Goal: Communication & Community: Answer question/provide support

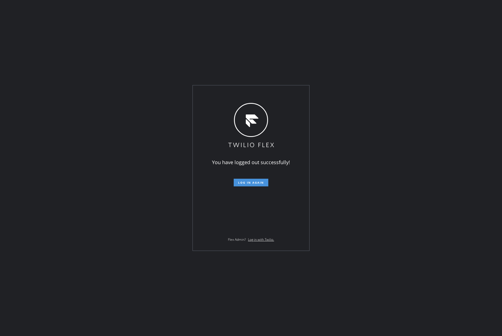
click at [256, 186] on button "Log in again" at bounding box center [251, 183] width 35 height 8
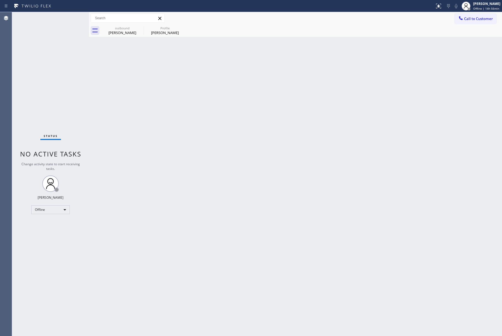
click at [59, 81] on div "Status No active tasks Change activity state to start receiving tasks. [PERSON_…" at bounding box center [50, 174] width 77 height 324
drag, startPoint x: 473, startPoint y: 22, endPoint x: 223, endPoint y: 70, distance: 254.9
click at [469, 22] on button "Call to Customer" at bounding box center [476, 18] width 42 height 10
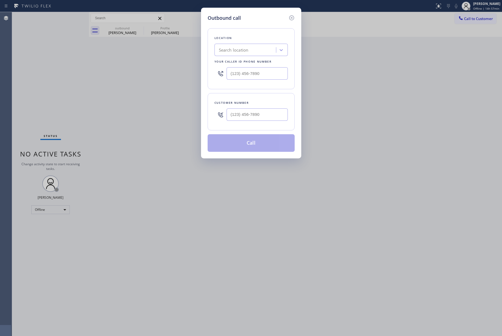
click at [481, 5] on div "Outbound call Location Search location Your caller id phone number Customer num…" at bounding box center [251, 168] width 502 height 336
click at [291, 17] on icon at bounding box center [291, 17] width 5 height 5
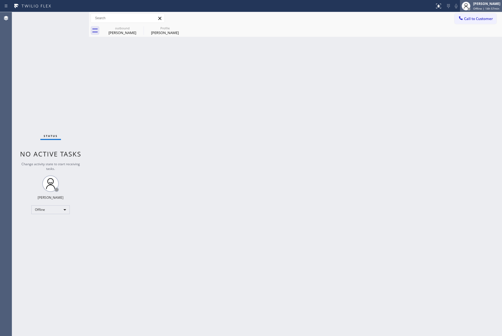
click at [483, 10] on span "Offline | 14h 57min" at bounding box center [487, 9] width 26 height 4
click at [456, 35] on button "Unavailable" at bounding box center [474, 36] width 55 height 7
click at [480, 12] on div "Call to Customer Outbound call Location Search location Your caller id phone nu…" at bounding box center [295, 18] width 413 height 12
click at [476, 18] on span "Call to Customer" at bounding box center [478, 18] width 29 height 5
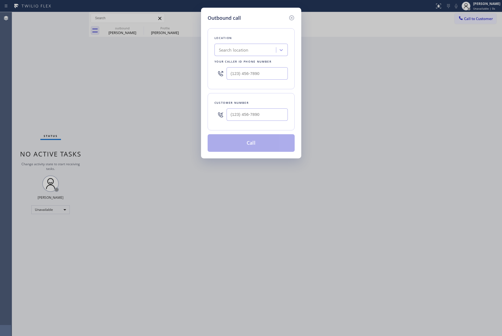
click at [244, 53] on div "Search location" at bounding box center [234, 50] width 30 height 6
paste input "Kitchen Aid Repair Co"
type input "Kitchen Aid Repair Co"
click at [75, 79] on div "Outbound call Location Search location Your caller id phone number Customer num…" at bounding box center [251, 168] width 502 height 336
drag, startPoint x: 267, startPoint y: 73, endPoint x: 213, endPoint y: 73, distance: 53.9
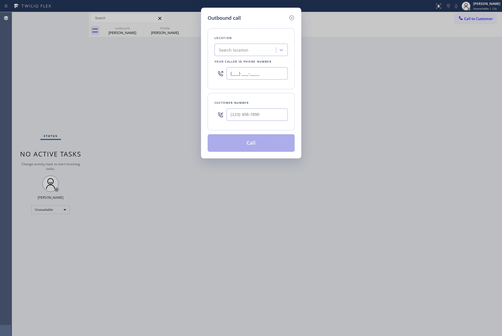
click at [213, 73] on div "Location Search location Your caller id phone number (___) ___-____" at bounding box center [251, 58] width 87 height 61
paste input "855) 731-4952"
type input "[PHONE_NUMBER]"
drag, startPoint x: 62, startPoint y: 70, endPoint x: 231, endPoint y: 95, distance: 171.1
click at [62, 70] on div "Outbound call Location 5 Star Appliance Repair Your caller id phone number [PHO…" at bounding box center [251, 168] width 502 height 336
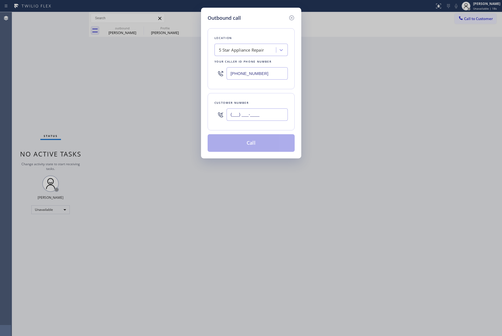
click at [232, 112] on input "(___) ___-____" at bounding box center [257, 115] width 61 height 12
paste input "605) 431-6562"
type input "[PHONE_NUMBER]"
drag, startPoint x: 241, startPoint y: 101, endPoint x: 262, endPoint y: 112, distance: 23.8
click at [243, 101] on div "Customer number" at bounding box center [251, 103] width 73 height 6
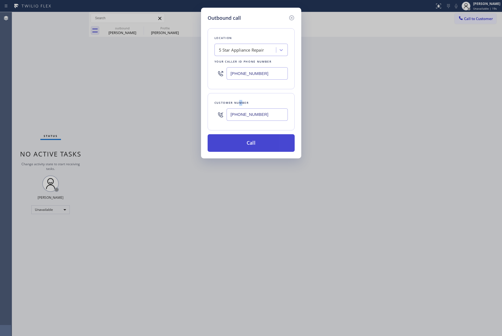
click at [261, 146] on button "Call" at bounding box center [251, 143] width 87 height 18
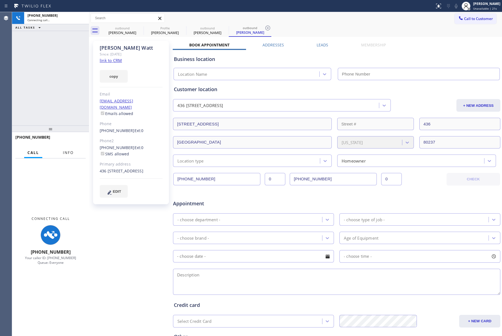
click at [64, 149] on button "Info" at bounding box center [68, 153] width 17 height 11
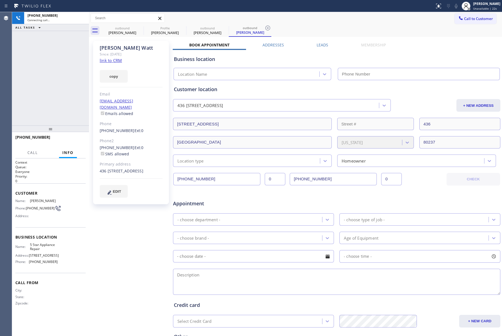
click at [46, 100] on div "[PHONE_NUMBER] Connecting call… ALL TASKS ALL TASKS ACTIVE TASKS TASKS IN WRAP …" at bounding box center [50, 69] width 77 height 114
click at [111, 59] on link "link to CRM" at bounding box center [111, 60] width 22 height 5
type input "[PHONE_NUMBER]"
click at [73, 140] on span "HANG UP" at bounding box center [73, 140] width 17 height 4
click at [71, 110] on div "[PHONE_NUMBER] Live | 00:03 ALL TASKS ALL TASKS ACTIVE TASKS TASKS IN WRAP UP" at bounding box center [50, 69] width 77 height 114
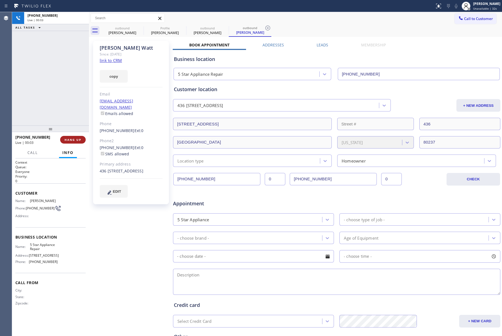
click at [74, 142] on button "HANG UP" at bounding box center [73, 140] width 26 height 8
click at [67, 118] on div "ALL TASKS ALL TASKS ACTIVE TASKS TASKS IN WRAP UP [PHONE_NUMBER] Wrap up | 00:01" at bounding box center [50, 69] width 77 height 114
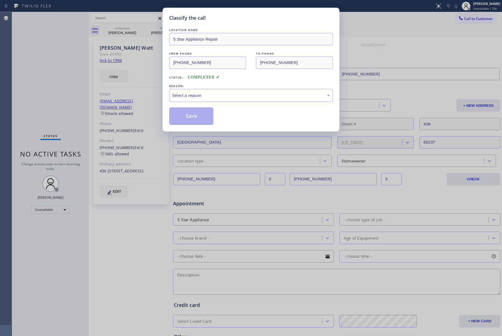
drag, startPoint x: 215, startPoint y: 93, endPoint x: 214, endPoint y: 97, distance: 4.7
click at [215, 94] on div "Select a reason" at bounding box center [251, 95] width 158 height 6
click at [185, 121] on button "Save" at bounding box center [191, 116] width 44 height 18
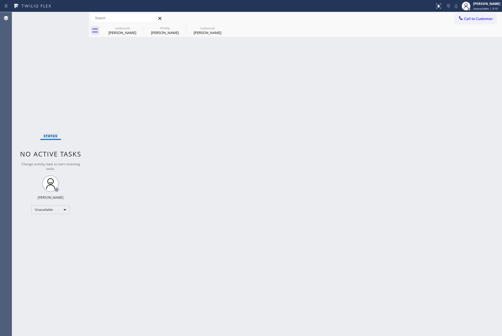
drag, startPoint x: 33, startPoint y: 49, endPoint x: 104, endPoint y: 7, distance: 83.0
click at [33, 49] on div "Status No active tasks Change activity state to start receiving tasks. [PERSON_…" at bounding box center [50, 174] width 77 height 324
click at [473, 20] on span "Call to Customer" at bounding box center [478, 18] width 29 height 5
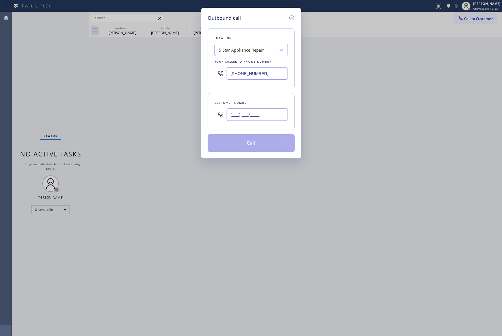
click at [236, 120] on input "(___) ___-____" at bounding box center [257, 115] width 61 height 12
paste input "847) 814-5151"
type input "[PHONE_NUMBER]"
click at [249, 101] on div "Customer number" at bounding box center [251, 103] width 73 height 6
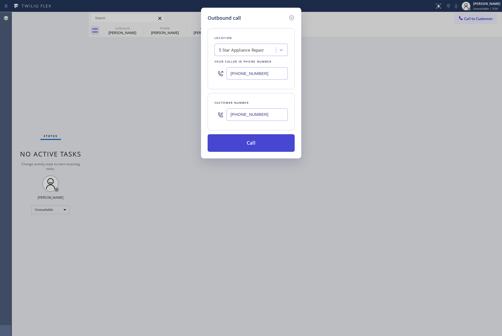
click at [245, 143] on button "Call" at bounding box center [251, 143] width 87 height 18
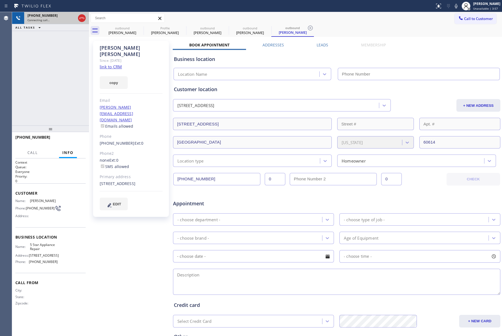
click at [77, 18] on div at bounding box center [82, 18] width 10 height 12
click at [83, 22] on div at bounding box center [82, 18] width 10 height 12
click at [84, 19] on icon at bounding box center [82, 18] width 7 height 7
type input "[PHONE_NUMBER]"
click at [113, 57] on div "Since: [DATE]" at bounding box center [131, 60] width 63 height 6
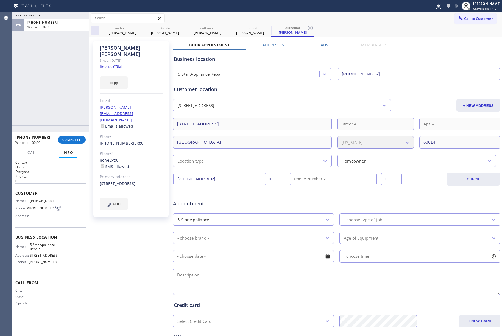
click at [112, 64] on link "link to CRM" at bounding box center [111, 66] width 22 height 5
click at [78, 134] on div "[PHONE_NUMBER] Wrap up | 02:17 COMPLETE" at bounding box center [50, 140] width 70 height 14
click at [67, 136] on button "COMPLETE" at bounding box center [72, 140] width 28 height 8
click at [52, 86] on div "ALL TASKS ALL TASKS ACTIVE TASKS TASKS IN WRAP UP [PHONE_NUMBER] Wrap up | 02:17" at bounding box center [50, 69] width 77 height 114
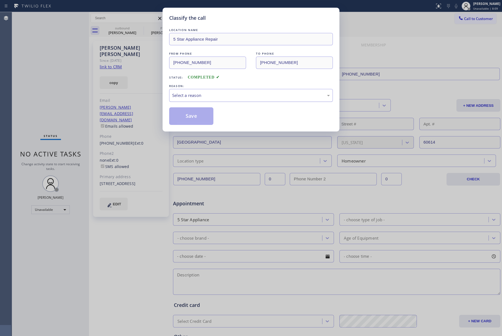
click at [198, 96] on div "Select a reason" at bounding box center [251, 95] width 158 height 6
click at [195, 119] on button "Save" at bounding box center [191, 116] width 44 height 18
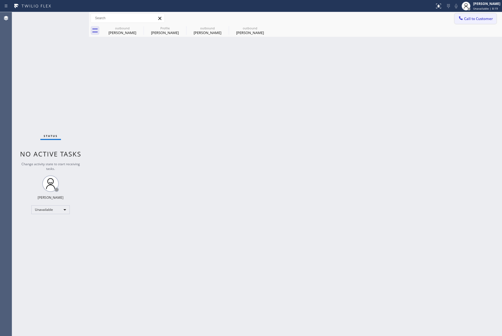
click at [479, 15] on button "Call to Customer" at bounding box center [476, 18] width 42 height 10
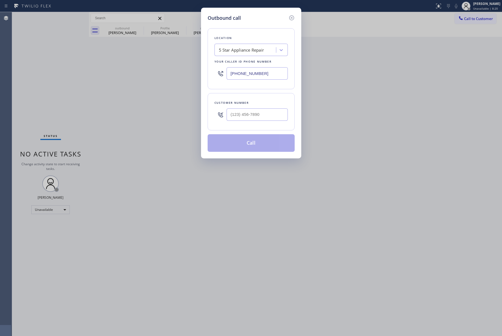
drag, startPoint x: 273, startPoint y: 75, endPoint x: 206, endPoint y: 69, distance: 67.4
click at [206, 69] on div "Outbound call Location 5 Star Appliance Repair Your caller id phone number [PHO…" at bounding box center [251, 83] width 100 height 151
paste input "44) 462-8198"
type input "[PHONE_NUMBER]"
click at [257, 119] on input "(___) ___-____" at bounding box center [257, 115] width 61 height 12
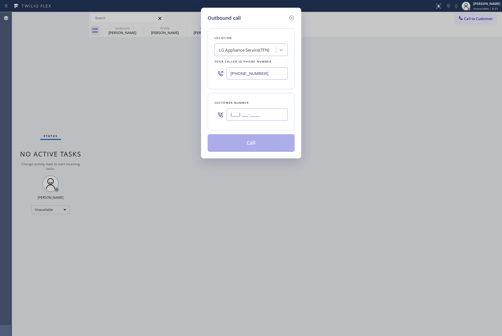
paste input "314) 322-6030"
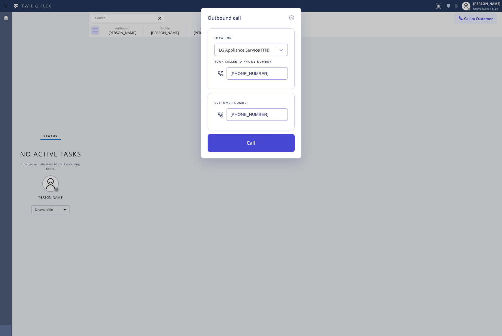
type input "[PHONE_NUMBER]"
click at [252, 137] on button "Call" at bounding box center [251, 143] width 87 height 18
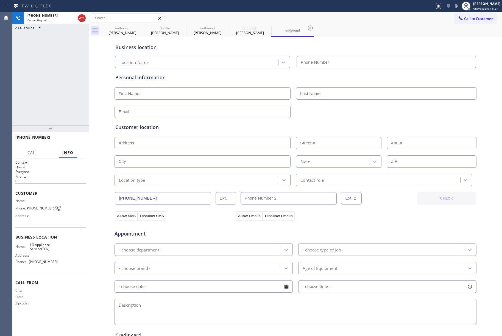
type input "[PHONE_NUMBER]"
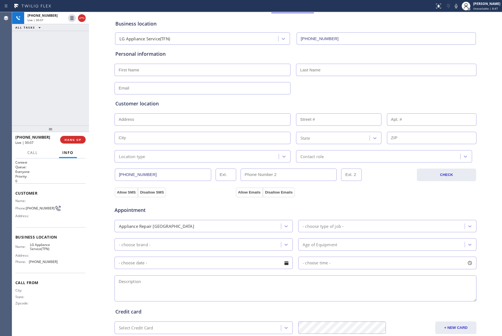
scroll to position [37, 0]
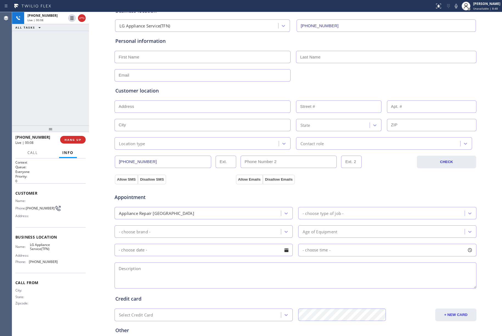
click at [39, 247] on span "LG Appliance Service(TFN)" at bounding box center [43, 247] width 27 height 9
click at [41, 250] on span "LG Appliance Service(TFN)" at bounding box center [43, 247] width 27 height 9
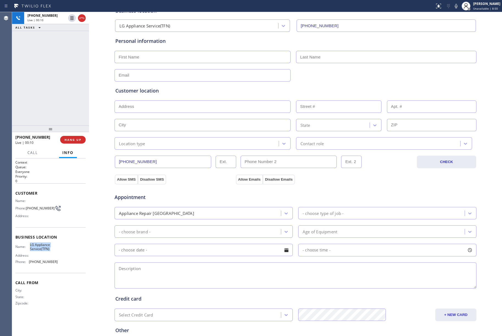
copy span "LG Appliance Service(TFN)"
click at [41, 265] on div "Name: LG Appliance Service(TFN) Address: Phone: [PHONE_NUMBER]" at bounding box center [36, 255] width 42 height 24
copy span "[PHONE_NUMBER]"
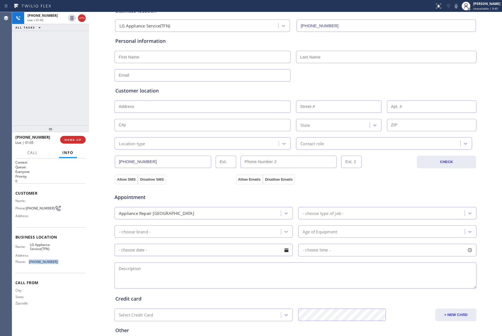
drag, startPoint x: 456, startPoint y: 4, endPoint x: 453, endPoint y: 3, distance: 3.0
click at [456, 4] on icon at bounding box center [456, 6] width 7 height 7
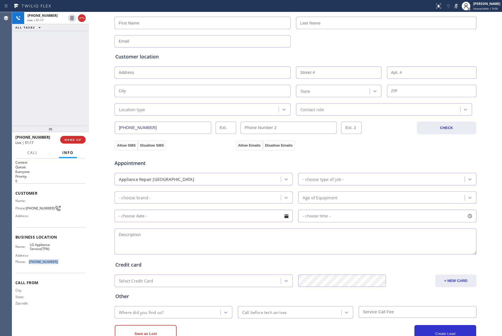
scroll to position [91, 0]
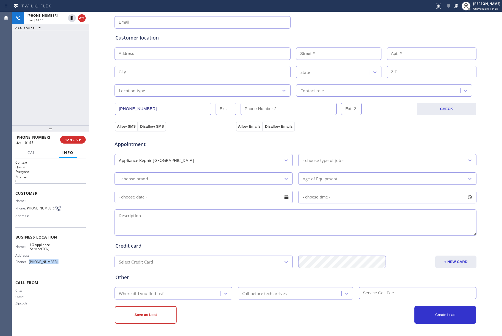
click at [236, 229] on textarea at bounding box center [296, 223] width 362 height 26
paste textarea "apt-HO LG Fridge | not cooling - 3yrs [GEOGRAPHIC_DATA][PERSON_NAME]"
type textarea "apt-HO LG Fridge | not cooling - 3yrs [GEOGRAPHIC_DATA][PERSON_NAME]"
click at [192, 163] on div "Appliance Repair [GEOGRAPHIC_DATA]" at bounding box center [198, 161] width 165 height 10
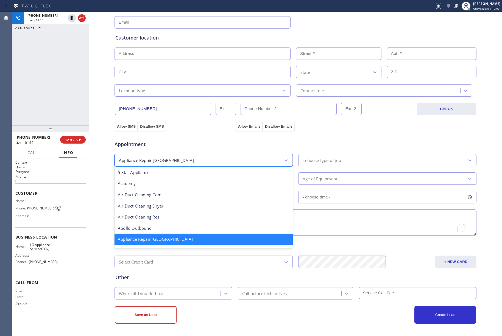
scroll to position [74, 0]
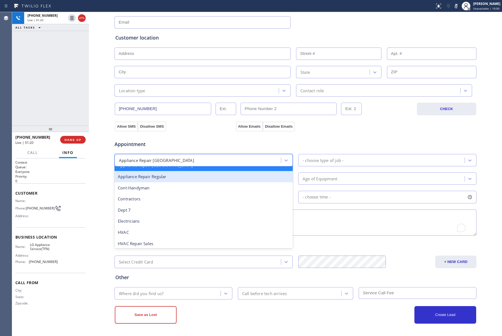
click at [184, 180] on div "Appliance Repair Regular" at bounding box center [204, 176] width 178 height 11
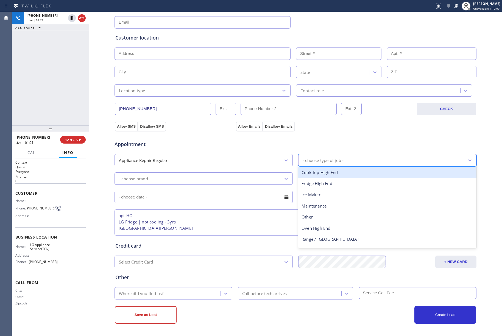
click at [323, 159] on div "- choose type of job -" at bounding box center [323, 160] width 41 height 6
type input "r"
type input "fr"
drag, startPoint x: 314, startPoint y: 171, endPoint x: 300, endPoint y: 173, distance: 14.4
click at [314, 171] on div "Fridge" at bounding box center [387, 172] width 178 height 11
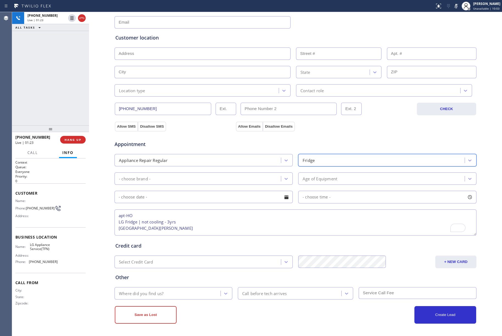
click at [231, 178] on div "- choose brand -" at bounding box center [198, 179] width 165 height 10
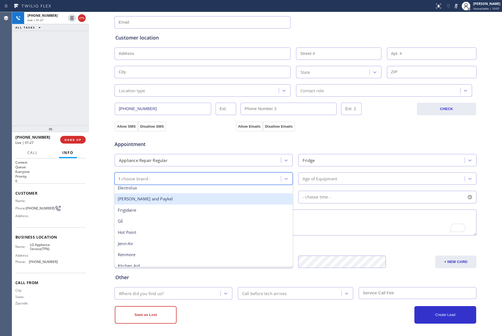
scroll to position [0, 0]
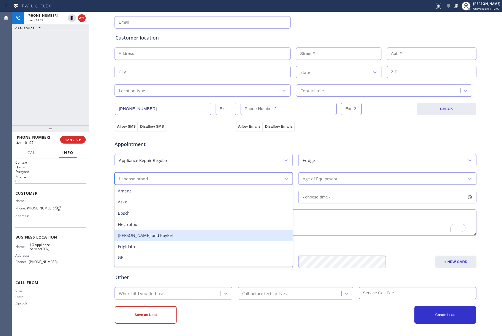
type input "lg"
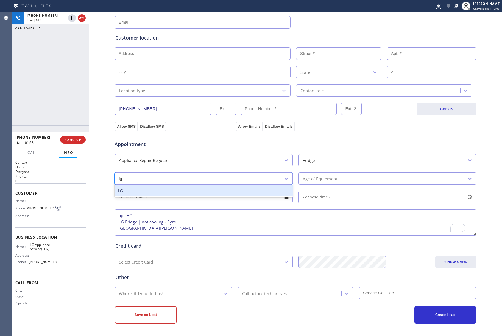
click at [158, 189] on div "LG" at bounding box center [204, 191] width 178 height 11
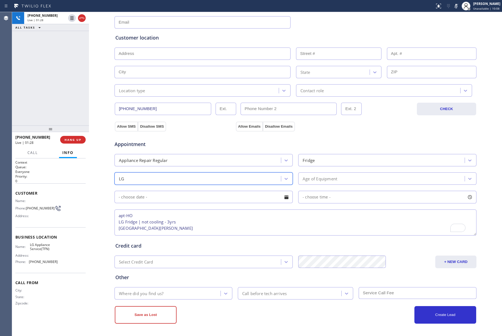
click at [325, 178] on div "Age of Equipment" at bounding box center [320, 179] width 35 height 6
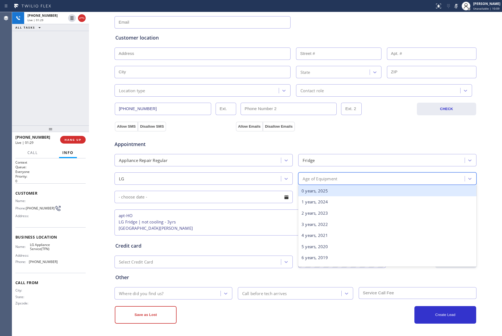
type input "3"
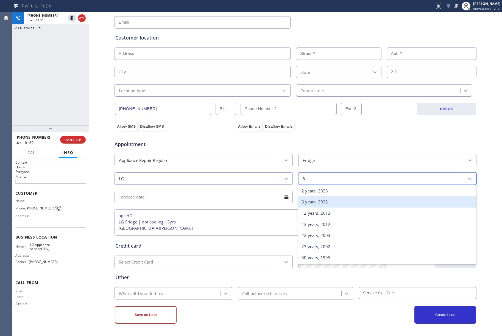
click at [311, 203] on div "3 years, 2022" at bounding box center [387, 202] width 178 height 11
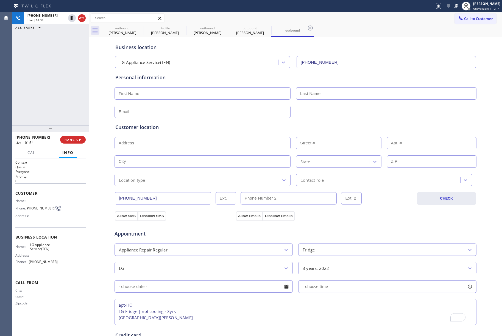
drag, startPoint x: 135, startPoint y: 92, endPoint x: 164, endPoint y: 92, distance: 29.1
click at [138, 92] on input "text" at bounding box center [203, 93] width 176 height 12
paste input "[PERSON_NAME]"
type input "[PERSON_NAME]"
click at [296, 92] on input "text" at bounding box center [386, 93] width 181 height 12
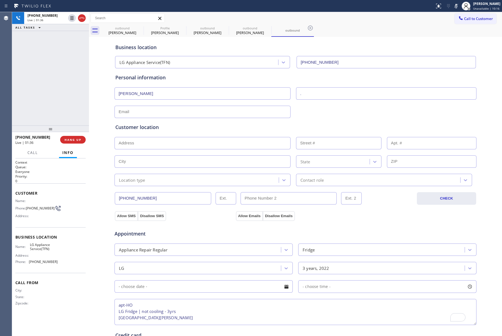
type input "."
click at [226, 112] on input "text" at bounding box center [203, 112] width 176 height 12
type input "[EMAIL_ADDRESS][DOMAIN_NAME]"
click at [455, 5] on icon at bounding box center [456, 6] width 7 height 7
click at [134, 141] on input "text" at bounding box center [203, 143] width 176 height 12
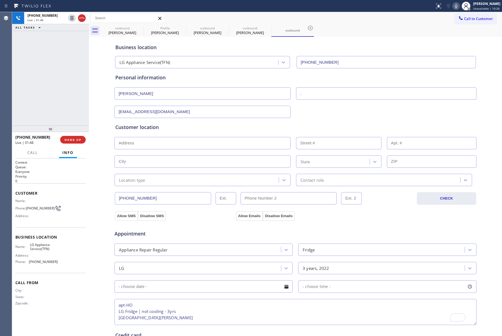
paste input "[GEOGRAPHIC_DATA][PERSON_NAME]"
type input "[GEOGRAPHIC_DATA][PERSON_NAME], [GEOGRAPHIC_DATA]"
type input "Kirkwood"
type input "63122"
click at [336, 121] on div "Customer location >> ADD NEW ADDRESS << + NEW ADDRESS [GEOGRAPHIC_DATA][US_STAT…" at bounding box center [295, 152] width 363 height 68
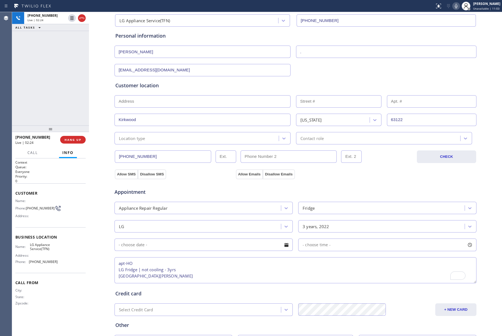
scroll to position [91, 0]
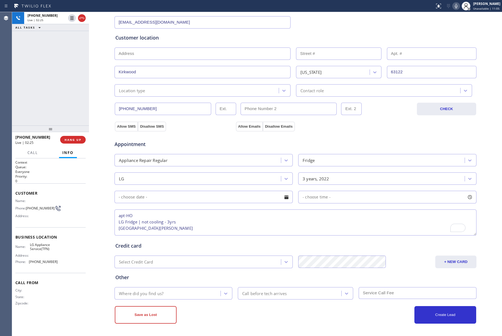
drag, startPoint x: 152, startPoint y: 300, endPoint x: 152, endPoint y: 296, distance: 3.3
click at [152, 300] on div "Save as Lost Create Lead" at bounding box center [295, 312] width 363 height 24
click at [152, 295] on div "Where did you find us?" at bounding box center [141, 293] width 45 height 6
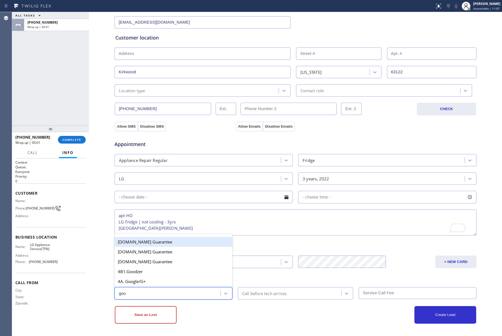
type input "goog"
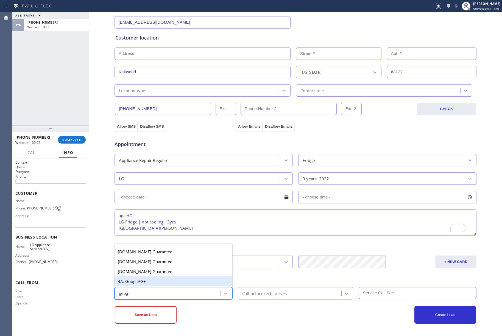
click at [160, 278] on div "4A. Google/G+" at bounding box center [174, 282] width 118 height 10
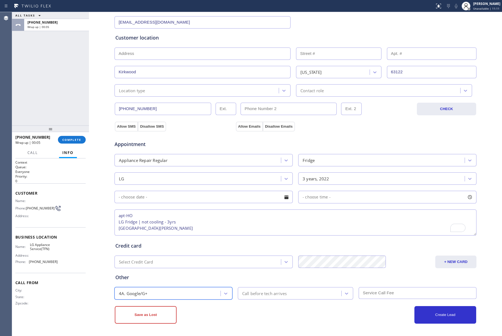
click at [147, 129] on div "Appointment Appliance Repair Regular Fridge LG 3 years, 2022 - choose time - ap…" at bounding box center [295, 183] width 363 height 108
click at [148, 126] on button "Disallow SMS" at bounding box center [152, 127] width 28 height 10
click at [281, 124] on button "Disallow Emails" at bounding box center [279, 127] width 32 height 10
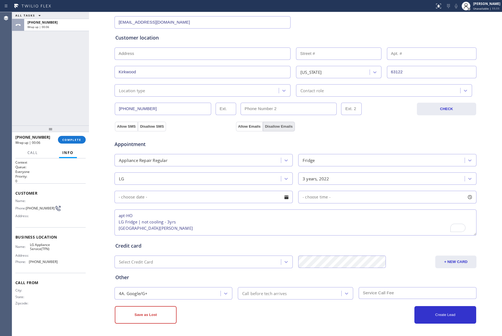
click at [281, 124] on button "Disallow Emails" at bounding box center [279, 127] width 32 height 10
drag, startPoint x: 281, startPoint y: 124, endPoint x: 167, endPoint y: 222, distance: 151.1
click at [281, 124] on button "Disallow Emails" at bounding box center [279, 127] width 32 height 10
click at [156, 230] on textarea "apt-HO LG Fridge | not cooling - 3yrs [GEOGRAPHIC_DATA][PERSON_NAME]" at bounding box center [296, 223] width 362 height 26
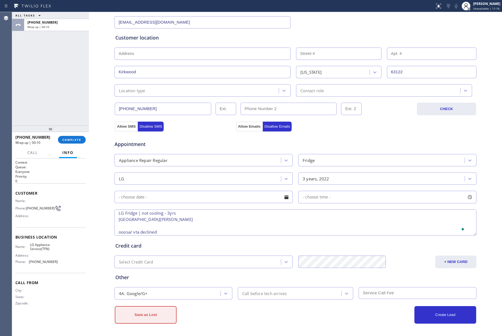
type textarea "apt-HO LG Fridge | not cooling - 3yrs [GEOGRAPHIC_DATA][PERSON_NAME] ooosa/ vta…"
click at [141, 316] on button "Save as Lost" at bounding box center [146, 315] width 62 height 18
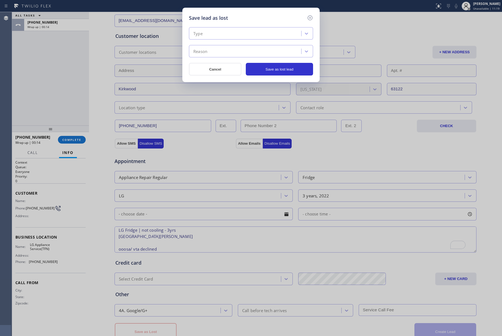
click at [218, 32] on div "Type" at bounding box center [246, 34] width 111 height 10
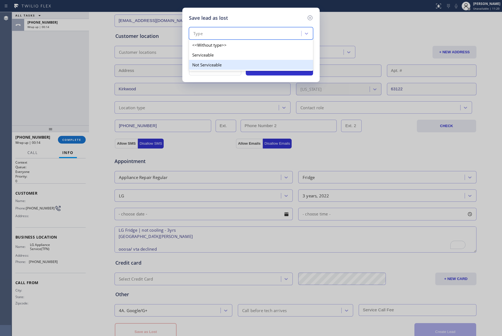
click at [216, 65] on div "Not Serviceable" at bounding box center [251, 65] width 124 height 10
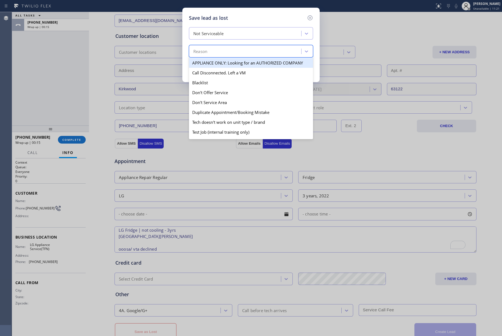
click at [213, 51] on div "Reason" at bounding box center [246, 52] width 111 height 10
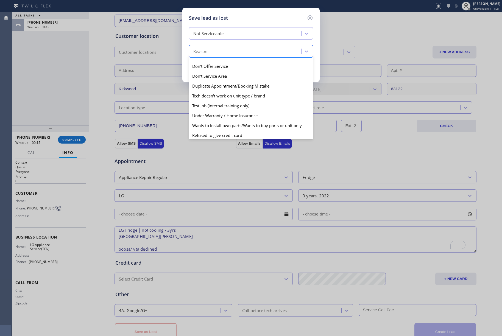
scroll to position [37, 0]
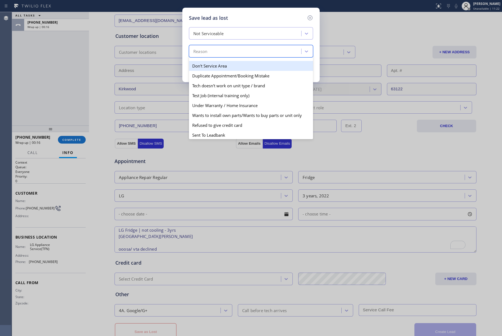
click at [223, 70] on div "Don't Service Area" at bounding box center [251, 66] width 124 height 10
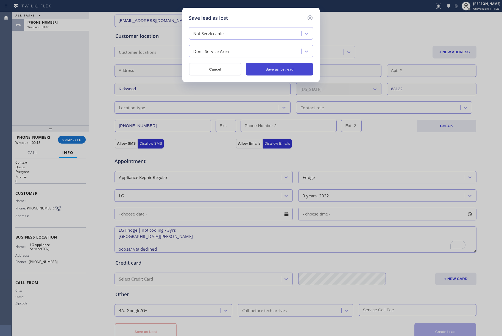
click at [263, 69] on button "Save as lost lead" at bounding box center [279, 69] width 67 height 13
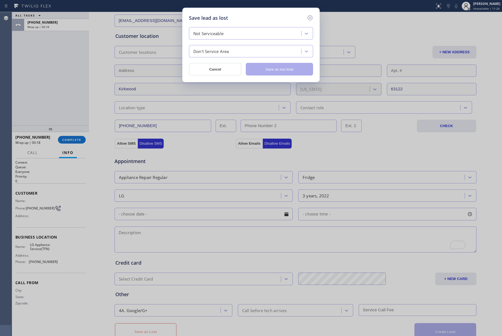
scroll to position [0, 0]
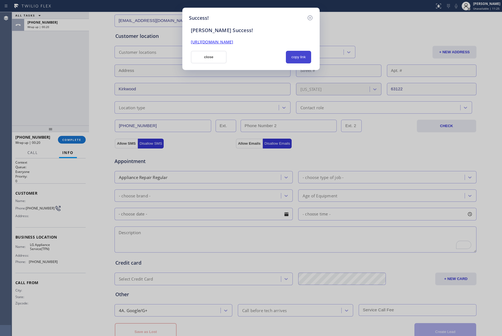
click at [304, 57] on button "copy link" at bounding box center [298, 57] width 25 height 13
click at [215, 57] on button "close" at bounding box center [209, 57] width 36 height 13
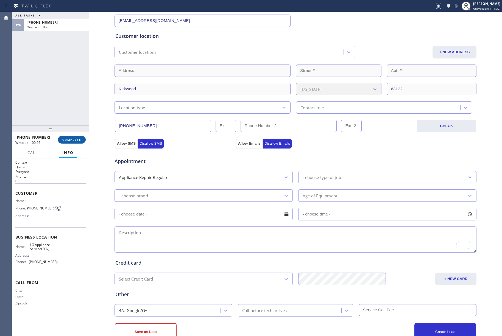
click at [75, 141] on span "COMPLETE" at bounding box center [71, 140] width 19 height 4
drag, startPoint x: 66, startPoint y: 117, endPoint x: 81, endPoint y: 115, distance: 14.8
click at [66, 117] on div "ALL TASKS ALL TASKS ACTIVE TASKS TASKS IN WRAP UP [PHONE_NUMBER] Wrap up | 00:27" at bounding box center [50, 69] width 77 height 114
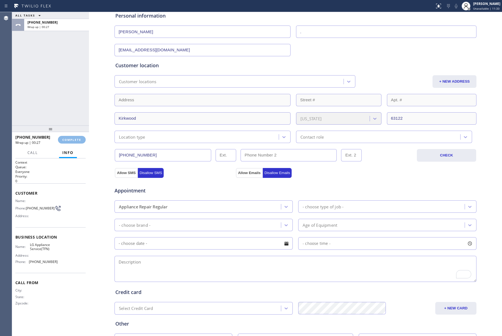
scroll to position [54, 0]
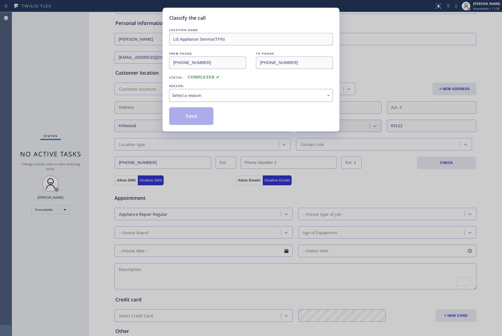
click at [194, 97] on div "Select a reason" at bounding box center [251, 95] width 158 height 6
click at [192, 117] on button "Save" at bounding box center [191, 116] width 44 height 18
type input "[PHONE_NUMBER]"
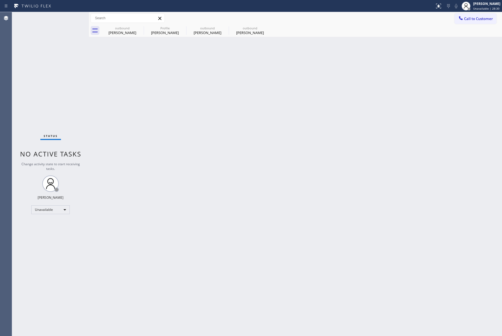
drag, startPoint x: 49, startPoint y: 90, endPoint x: 135, endPoint y: 14, distance: 114.7
click at [50, 86] on div "Status No active tasks Change activity state to start receiving tasks. [PERSON_…" at bounding box center [50, 174] width 77 height 324
click at [473, 19] on span "Call to Customer" at bounding box center [478, 18] width 29 height 5
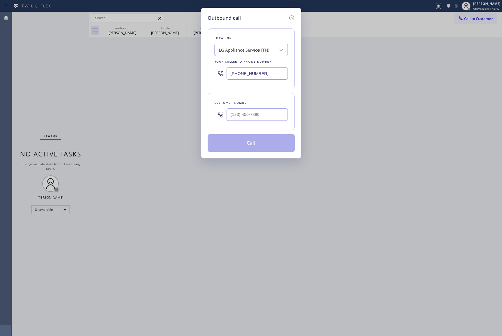
drag, startPoint x: 273, startPoint y: 76, endPoint x: 203, endPoint y: 71, distance: 69.7
click at [203, 71] on div "Outbound call Location LG Appliance Service(TFN) Your caller id phone number [P…" at bounding box center [251, 83] width 100 height 151
paste input "33) 692-2271"
drag, startPoint x: 279, startPoint y: 71, endPoint x: 208, endPoint y: 69, distance: 70.4
click at [208, 69] on div "Location 4C.SMS Campaign AR B2B SMS Your caller id phone number [PHONE_NUMBER]" at bounding box center [251, 58] width 87 height 61
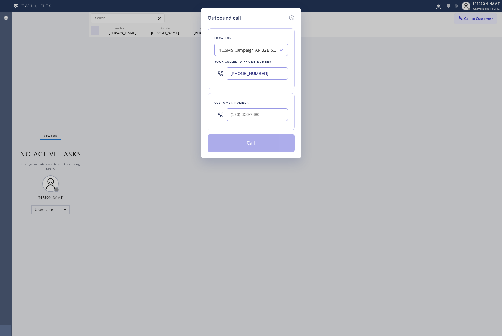
paste input "737) 276-3769"
type input "[PHONE_NUMBER]"
click at [224, 115] on icon at bounding box center [220, 115] width 7 height 7
click at [247, 119] on input "(___) ___-____" at bounding box center [257, 115] width 61 height 12
paste input "954) 632-0844"
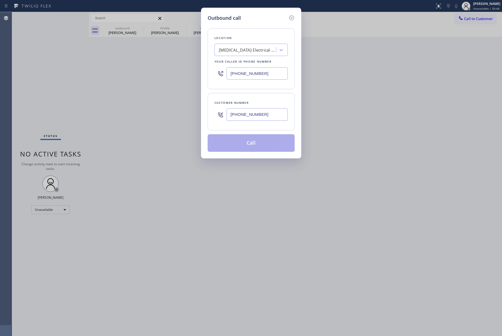
type input "[PHONE_NUMBER]"
click at [250, 104] on div "Customer number" at bounding box center [251, 103] width 73 height 6
click at [250, 145] on button "Call" at bounding box center [251, 143] width 87 height 18
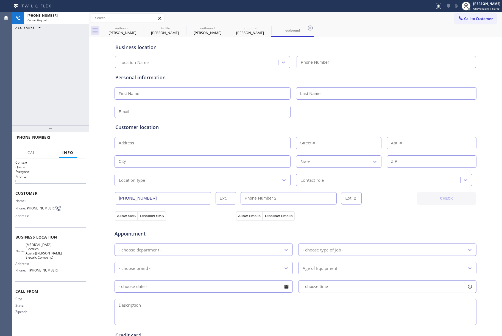
type input "[PHONE_NUMBER]"
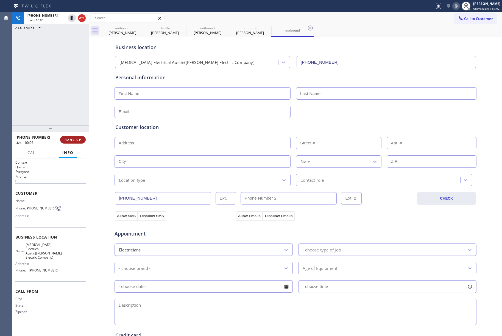
click at [68, 138] on span "HANG UP" at bounding box center [73, 140] width 17 height 4
click at [78, 138] on span "COMPLETE" at bounding box center [71, 140] width 19 height 4
click at [72, 106] on div "ALL TASKS ALL TASKS ACTIVE TASKS TASKS IN WRAP UP [PHONE_NUMBER] Wrap up | 00:00" at bounding box center [50, 69] width 77 height 114
click at [72, 106] on div "ALL TASKS ALL TASKS ACTIVE TASKS TASKS IN WRAP UP [PHONE_NUMBER] Wrap up | 00:01" at bounding box center [50, 69] width 77 height 114
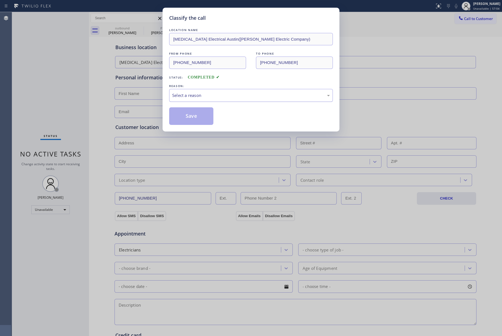
click at [193, 98] on div "Select a reason" at bounding box center [251, 95] width 158 height 6
click at [200, 124] on button "Save" at bounding box center [191, 116] width 44 height 18
type input "[PHONE_NUMBER]"
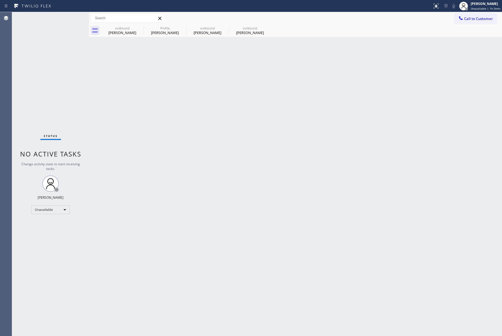
click at [58, 76] on div "Status No active tasks Change activity state to start receiving tasks. [PERSON_…" at bounding box center [50, 174] width 77 height 324
click at [289, 109] on div "Back to Dashboard Change Sender ID Customers Technicians Select a contact Outbo…" at bounding box center [295, 174] width 413 height 324
click at [49, 90] on div "Status No active tasks Change activity state to start receiving tasks. [PERSON_…" at bounding box center [50, 174] width 77 height 324
drag, startPoint x: 474, startPoint y: 18, endPoint x: 467, endPoint y: 19, distance: 7.0
click at [474, 17] on span "Call to Customer" at bounding box center [478, 18] width 29 height 5
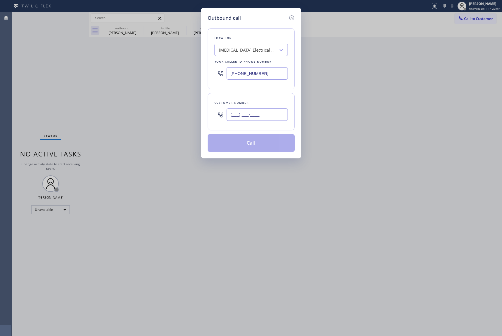
click at [244, 117] on input "(___) ___-____" at bounding box center [257, 115] width 61 height 12
paste input "773) 447-6816"
type input "[PHONE_NUMBER]"
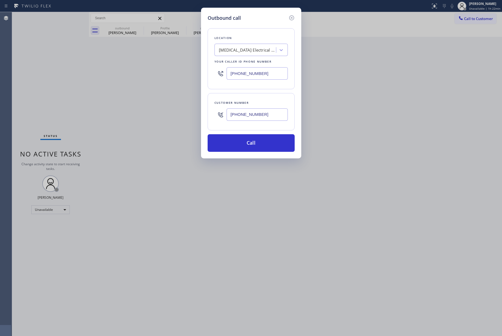
drag, startPoint x: 267, startPoint y: 73, endPoint x: 216, endPoint y: 67, distance: 51.7
click at [216, 67] on div "[PHONE_NUMBER]" at bounding box center [251, 74] width 73 height 18
paste input "855) 731-4952"
type input "[PHONE_NUMBER]"
click at [247, 31] on div "Location [MEDICAL_DATA] Electrical Austin([PERSON_NAME] Electric Company) Your …" at bounding box center [251, 58] width 87 height 61
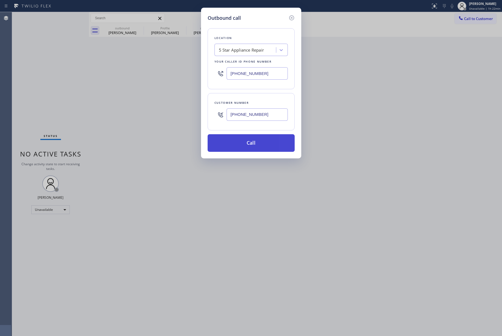
click at [253, 140] on button "Call" at bounding box center [251, 143] width 87 height 18
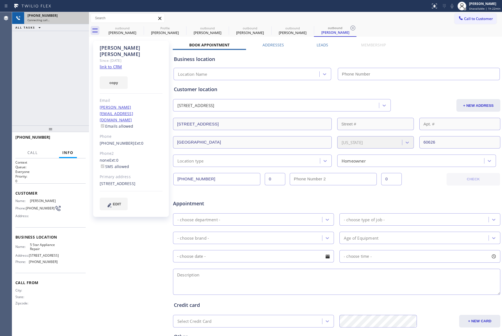
click at [82, 16] on div "[PHONE_NUMBER] Connecting call…" at bounding box center [50, 18] width 77 height 12
click at [82, 18] on icon at bounding box center [82, 18] width 7 height 7
click at [119, 64] on link "link to CRM" at bounding box center [111, 66] width 22 height 5
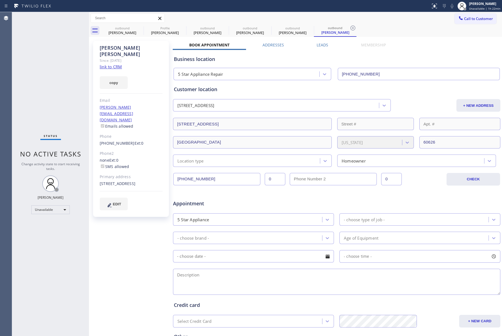
type input "[PHONE_NUMBER]"
click at [471, 18] on span "Call to Customer" at bounding box center [478, 18] width 29 height 5
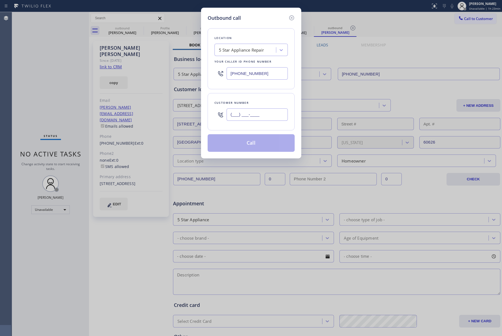
click at [259, 115] on input "(___) ___-____" at bounding box center [257, 115] width 61 height 12
paste input "347) 233-1995"
type input "[PHONE_NUMBER]"
click at [260, 103] on div "Customer number" at bounding box center [251, 103] width 73 height 6
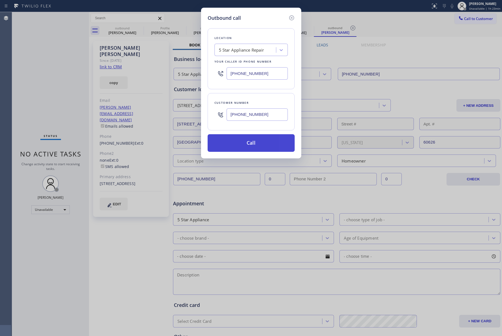
click at [260, 141] on button "Call" at bounding box center [251, 143] width 87 height 18
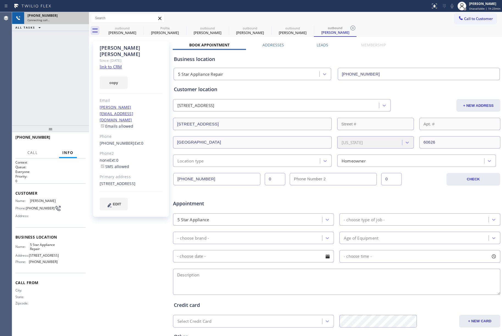
click at [81, 18] on div "[PHONE_NUMBER]" at bounding box center [56, 15] width 58 height 5
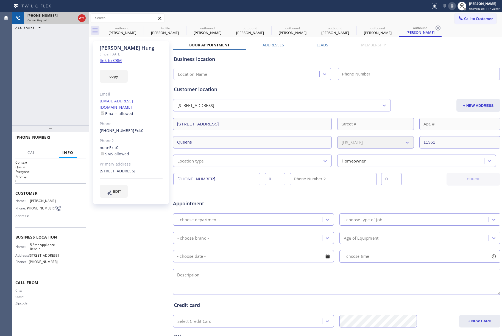
click at [81, 18] on icon at bounding box center [82, 18] width 7 height 7
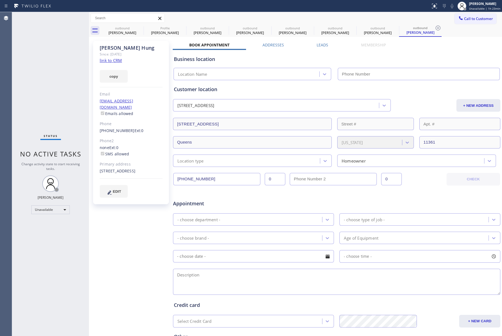
click at [104, 59] on link "link to CRM" at bounding box center [111, 60] width 22 height 5
type input "[PHONE_NUMBER]"
click at [140, 30] on icon at bounding box center [140, 28] width 7 height 7
click at [0, 0] on icon at bounding box center [0, 0] width 0 height 0
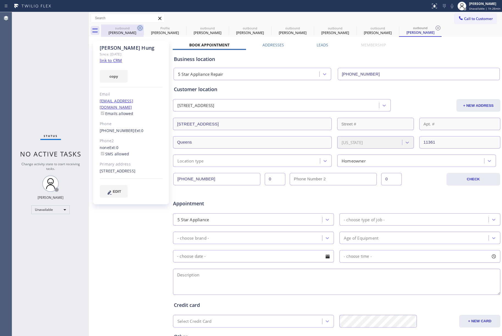
click at [0, 0] on icon at bounding box center [0, 0] width 0 height 0
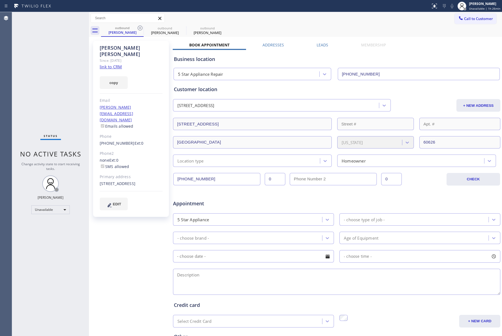
type input "[PHONE_NUMBER]"
click at [140, 30] on icon at bounding box center [140, 28] width 7 height 7
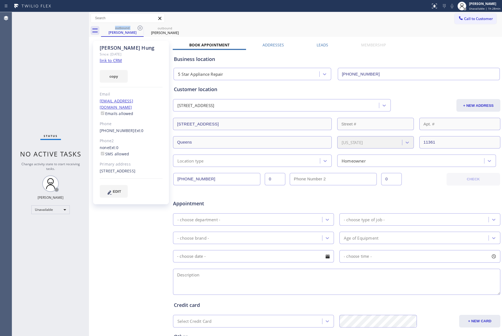
click at [32, 65] on div "Status No active tasks Change activity state to start receiving tasks. [PERSON_…" at bounding box center [50, 174] width 77 height 324
drag, startPoint x: 64, startPoint y: 79, endPoint x: 180, endPoint y: 46, distance: 119.9
click at [64, 79] on div "Status No active tasks Change activity state to start receiving tasks. [PERSON_…" at bounding box center [50, 174] width 77 height 324
click at [464, 20] on span "Call to Customer" at bounding box center [478, 18] width 29 height 5
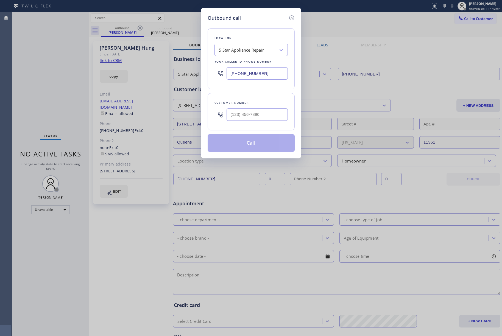
drag, startPoint x: 274, startPoint y: 67, endPoint x: 211, endPoint y: 68, distance: 62.7
click at [211, 68] on div "Location 5 Star Appliance Repair Your caller id phone number [PHONE_NUMBER]" at bounding box center [251, 58] width 87 height 61
drag, startPoint x: 261, startPoint y: 76, endPoint x: 212, endPoint y: 71, distance: 48.6
click at [212, 71] on div "Location 5 Star Appliance Repair Your caller id phone number [PHONE_NUMBER]" at bounding box center [251, 58] width 87 height 61
paste input "text"
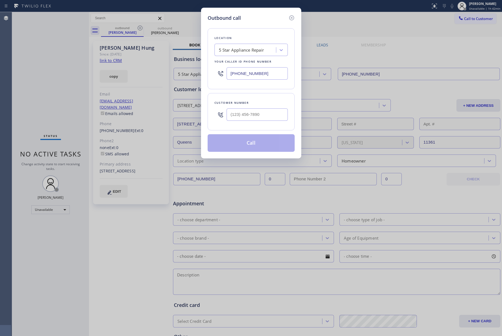
type input "[PHONE_NUMBER]"
click at [239, 116] on input "(___) ___-____" at bounding box center [257, 115] width 61 height 12
paste input "661) 510-3943"
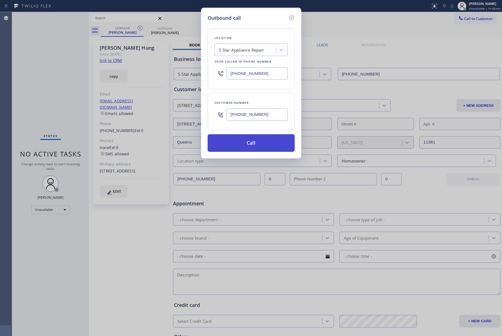
type input "[PHONE_NUMBER]"
click at [256, 140] on button "Call" at bounding box center [251, 143] width 87 height 18
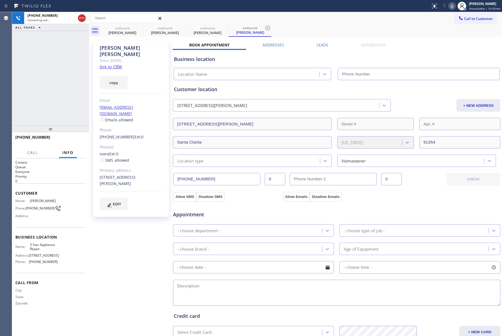
click at [115, 70] on div "copy" at bounding box center [131, 79] width 63 height 19
click at [117, 64] on link "link to CRM" at bounding box center [111, 66] width 22 height 5
type input "[PHONE_NUMBER]"
click at [453, 6] on icon at bounding box center [452, 6] width 3 height 4
click at [452, 8] on icon at bounding box center [452, 6] width 7 height 7
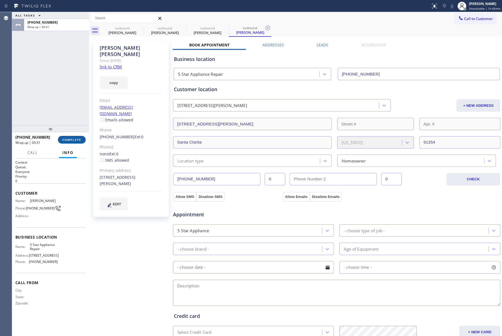
click at [75, 143] on button "COMPLETE" at bounding box center [72, 140] width 28 height 8
click at [62, 110] on div "ALL TASKS ALL TASKS ACTIVE TASKS TASKS IN WRAP UP [PHONE_NUMBER] Wrap up | 00:32" at bounding box center [50, 69] width 77 height 114
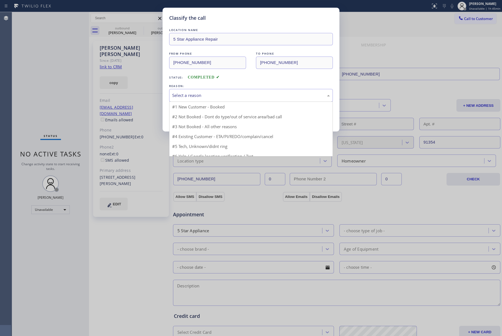
click at [209, 92] on div "Select a reason" at bounding box center [251, 95] width 164 height 13
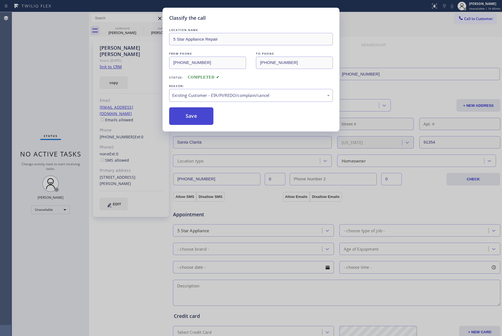
click at [191, 120] on button "Save" at bounding box center [191, 116] width 44 height 18
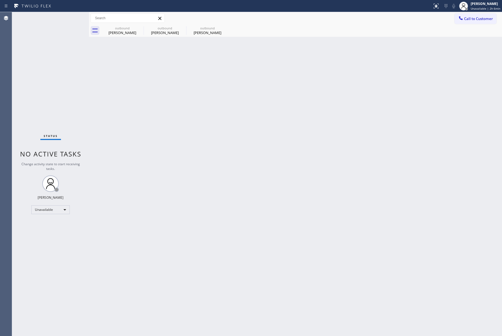
drag, startPoint x: 54, startPoint y: 81, endPoint x: 108, endPoint y: 37, distance: 69.7
click at [56, 79] on div "Status No active tasks Change activity state to start receiving tasks. [PERSON_…" at bounding box center [50, 174] width 77 height 324
click at [476, 8] on span "Unavailable | 2h 7min" at bounding box center [486, 9] width 30 height 4
click at [462, 41] on button "Break" at bounding box center [474, 43] width 55 height 7
click at [68, 75] on div "Status No active tasks Change activity state to start receiving tasks. [PERSON_…" at bounding box center [50, 174] width 77 height 324
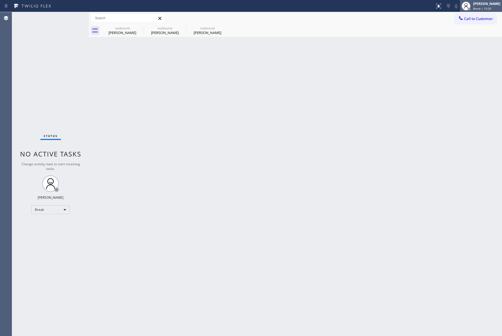
click at [484, 11] on div "[PERSON_NAME] Break | 15:20" at bounding box center [481, 6] width 42 height 12
click at [469, 34] on button "Unavailable" at bounding box center [474, 36] width 55 height 7
click at [317, 126] on div "Back to Dashboard Change Sender ID Customers Technicians Select a contact Outbo…" at bounding box center [295, 174] width 413 height 324
click at [212, 167] on div "Back to Dashboard Change Sender ID Customers Technicians Select a contact Outbo…" at bounding box center [295, 174] width 413 height 324
click at [402, 209] on div "Back to Dashboard Change Sender ID Customers Technicians Select a contact Outbo…" at bounding box center [295, 174] width 413 height 324
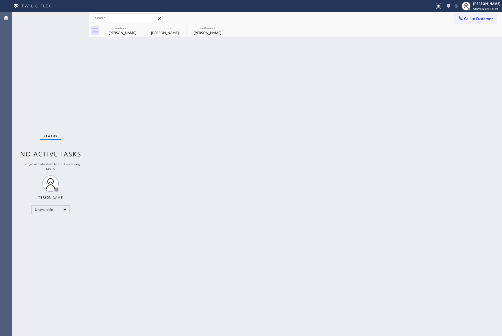
drag, startPoint x: 75, startPoint y: 74, endPoint x: 86, endPoint y: 13, distance: 62.1
click at [75, 73] on div "Status No active tasks Change activity state to start receiving tasks. [PERSON_…" at bounding box center [50, 174] width 77 height 324
click at [466, 17] on span "Call to Customer" at bounding box center [478, 18] width 29 height 5
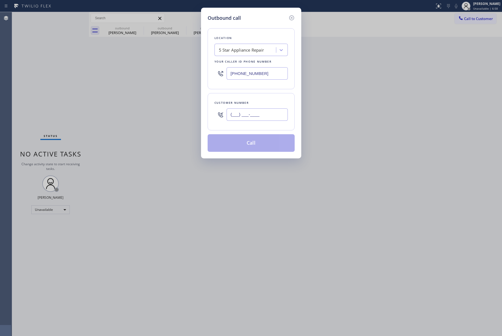
click at [261, 117] on input "(___) ___-____" at bounding box center [257, 115] width 61 height 12
paste input "847) 894-7023"
type input "[PHONE_NUMBER]"
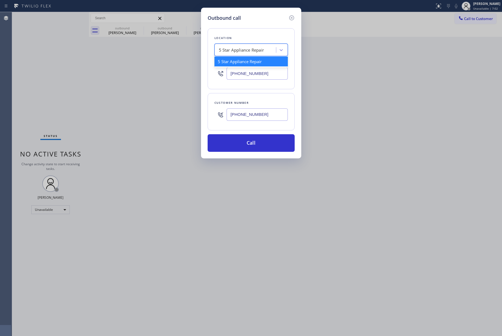
click at [253, 51] on div "5 Star Appliance Repair" at bounding box center [241, 50] width 45 height 6
paste input "Wolf Top Choice Appliance Repair [GEOGRAPHIC_DATA]"
type input "Wolf Top Choice Appliance Repair [GEOGRAPHIC_DATA]"
click at [234, 68] on div "Wolf Top Choice Appliance Repair [GEOGRAPHIC_DATA]" at bounding box center [251, 64] width 73 height 15
type input "[PHONE_NUMBER]"
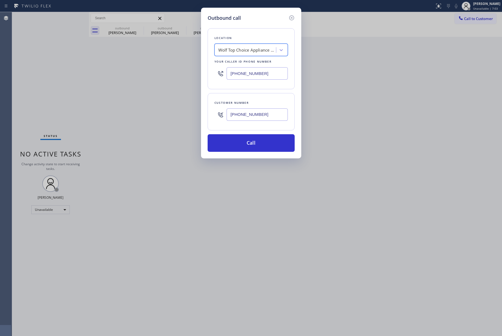
scroll to position [0, 0]
click at [273, 148] on button "Call" at bounding box center [251, 143] width 87 height 18
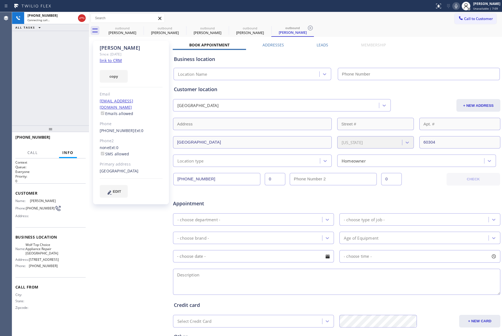
type input "[PHONE_NUMBER]"
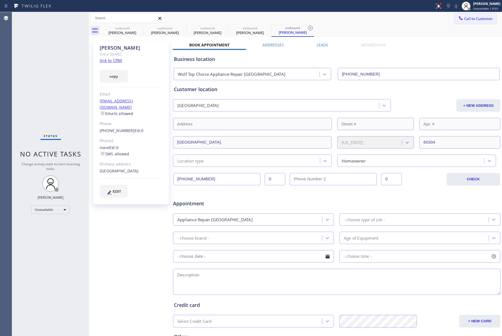
click at [472, 17] on span "Call to Customer" at bounding box center [478, 18] width 29 height 5
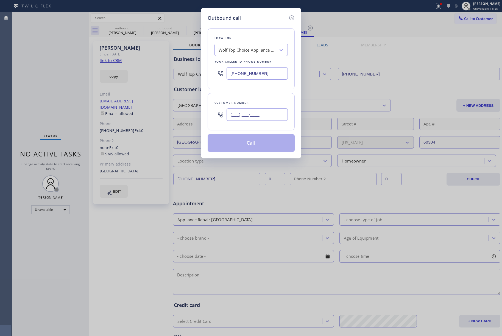
drag, startPoint x: 234, startPoint y: 119, endPoint x: 456, endPoint y: 84, distance: 225.4
click at [234, 119] on input "(___) ___-____" at bounding box center [257, 115] width 61 height 12
paste input "754) 303-5874"
type input "[PHONE_NUMBER]"
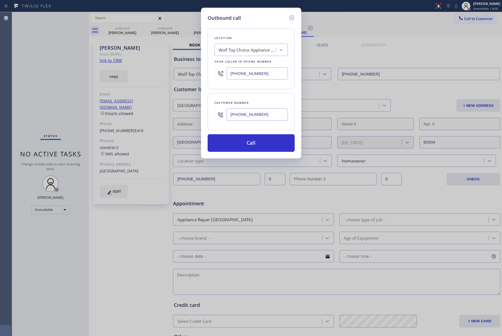
drag, startPoint x: 272, startPoint y: 74, endPoint x: 199, endPoint y: 67, distance: 72.9
click at [199, 67] on div "Outbound call Location Wolf Top Choice Appliance Repair [GEOGRAPHIC_DATA] Your …" at bounding box center [251, 168] width 502 height 336
paste input "855) 731-495"
type input "[PHONE_NUMBER]"
click at [253, 134] on div "Location 5 Star Appliance Repair Your caller id phone number [PHONE_NUMBER] Cus…" at bounding box center [251, 87] width 87 height 130
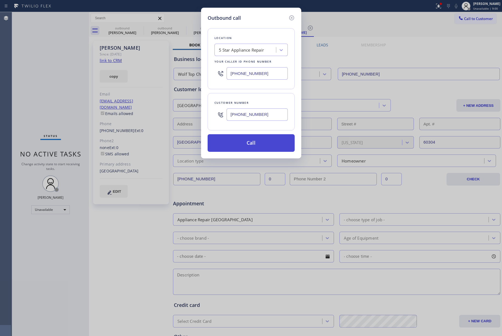
click at [259, 146] on button "Call" at bounding box center [251, 143] width 87 height 18
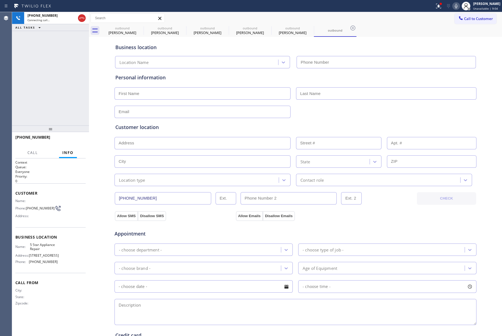
type input "[PHONE_NUMBER]"
drag, startPoint x: 36, startPoint y: 91, endPoint x: 85, endPoint y: 12, distance: 93.0
click at [40, 85] on div "[PHONE_NUMBER] Connecting call… ALL TASKS ALL TASKS ACTIVE TASKS TASKS IN WRAP …" at bounding box center [50, 69] width 77 height 114
click at [82, 16] on icon at bounding box center [82, 18] width 7 height 7
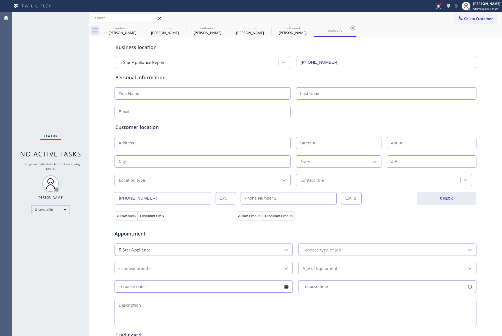
click at [61, 52] on div "Status No active tasks Change activity state to start receiving tasks. [PERSON_…" at bounding box center [50, 174] width 77 height 324
click at [469, 21] on span "Call to Customer" at bounding box center [478, 18] width 29 height 5
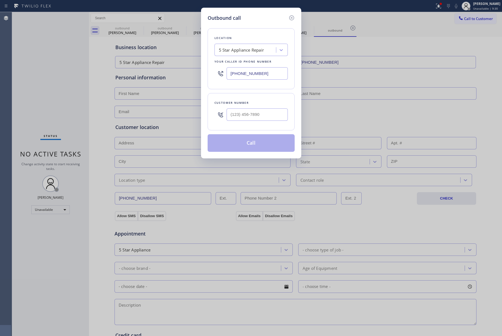
drag, startPoint x: 262, startPoint y: 74, endPoint x: 190, endPoint y: 74, distance: 71.2
click at [190, 74] on div "Outbound call Location 5 Star Appliance Repair Your caller id phone number [PHO…" at bounding box center [251, 168] width 502 height 336
click at [234, 115] on input "(___) ___-____" at bounding box center [257, 115] width 61 height 12
paste input "914) 873-0795"
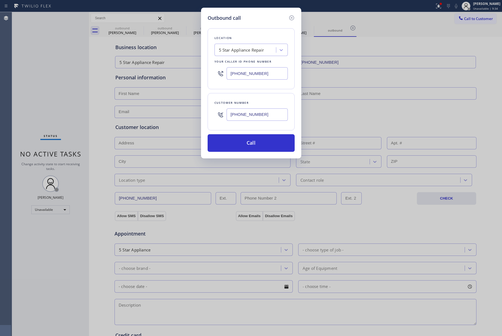
click at [44, 76] on div "Outbound call Location 5 Star Appliance Repair Your caller id phone number [PHO…" at bounding box center [251, 168] width 502 height 336
drag, startPoint x: 280, startPoint y: 119, endPoint x: 197, endPoint y: 119, distance: 83.0
click at [197, 119] on div "Outbound call Location 5 Star Appliance Repair Your caller id phone number [PHO…" at bounding box center [251, 168] width 502 height 336
paste input "516) 643-1187"
type input "[PHONE_NUMBER]"
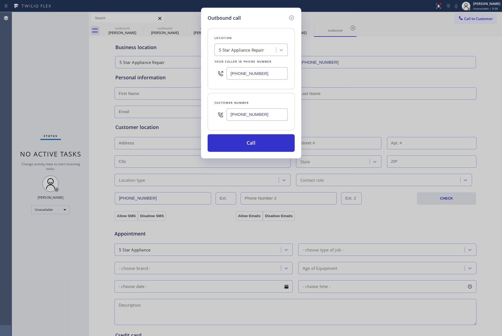
drag, startPoint x: 77, startPoint y: 79, endPoint x: 171, endPoint y: 65, distance: 94.6
click at [77, 79] on div "Outbound call Location 5 Star Appliance Repair Your caller id phone number [PHO…" at bounding box center [251, 168] width 502 height 336
drag, startPoint x: 272, startPoint y: 80, endPoint x: 189, endPoint y: 72, distance: 83.6
click at [189, 72] on div "Outbound call Location 5 Star Appliance Repair Your caller id phone number [PHO…" at bounding box center [251, 168] width 502 height 336
paste input "914) 873-0795"
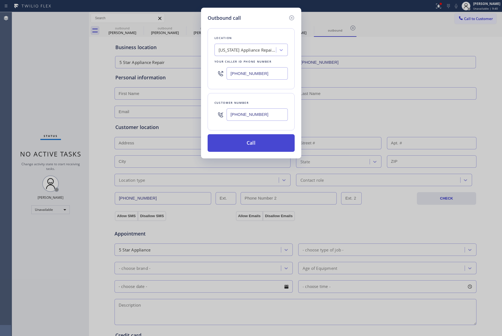
type input "[PHONE_NUMBER]"
drag, startPoint x: 267, startPoint y: 142, endPoint x: 273, endPoint y: 139, distance: 6.3
click at [267, 142] on button "Call" at bounding box center [251, 143] width 87 height 18
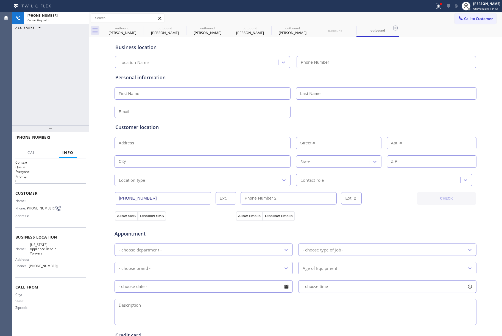
type input "[PHONE_NUMBER]"
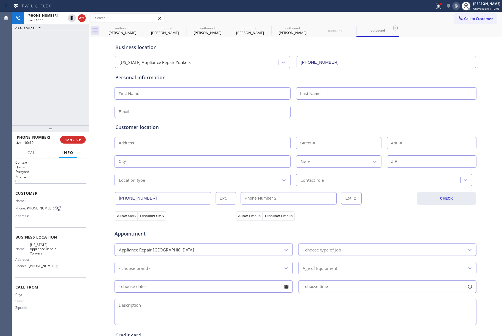
drag, startPoint x: 76, startPoint y: 136, endPoint x: 68, endPoint y: 123, distance: 15.3
click at [76, 136] on button "HANG UP" at bounding box center [73, 140] width 26 height 8
drag, startPoint x: 68, startPoint y: 123, endPoint x: 71, endPoint y: 137, distance: 13.7
click at [68, 123] on div "[PHONE_NUMBER] Live | 00:11 ALL TASKS ALL TASKS ACTIVE TASKS TASKS IN WRAP UP" at bounding box center [50, 69] width 77 height 114
click at [71, 137] on button "HANG UP" at bounding box center [73, 140] width 26 height 8
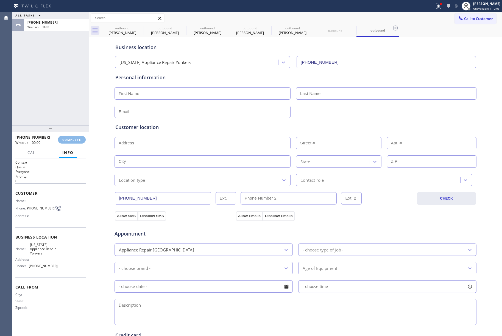
click at [58, 107] on div "ALL TASKS ALL TASKS ACTIVE TASKS TASKS IN WRAP UP [PHONE_NUMBER] Wrap up | 00:00" at bounding box center [50, 69] width 77 height 114
click at [58, 107] on div "ALL TASKS ALL TASKS ACTIVE TASKS TASKS IN WRAP UP [PHONE_NUMBER] Wrap up | 00:01" at bounding box center [50, 69] width 77 height 114
click at [69, 139] on span "COMPLETE" at bounding box center [71, 140] width 19 height 4
click at [56, 103] on div "ALL TASKS ALL TASKS ACTIVE TASKS TASKS IN WRAP UP [PHONE_NUMBER] Wrap up | 00:01" at bounding box center [50, 69] width 77 height 114
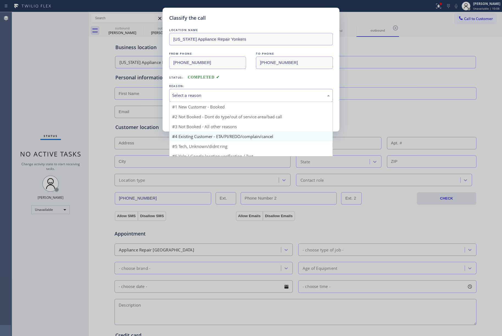
drag, startPoint x: 185, startPoint y: 94, endPoint x: 179, endPoint y: 126, distance: 32.2
click at [185, 96] on div "Select a reason" at bounding box center [251, 95] width 158 height 6
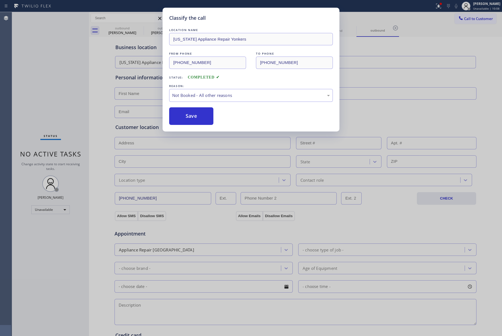
click at [179, 118] on button "Save" at bounding box center [191, 116] width 44 height 18
click at [481, 19] on span "Call to Customer" at bounding box center [478, 18] width 29 height 5
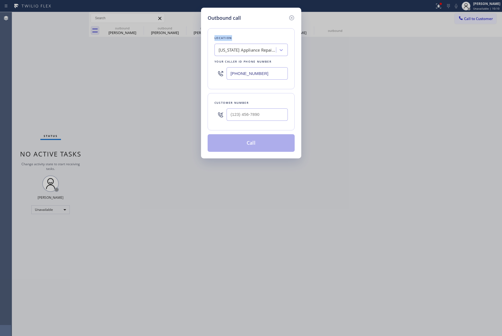
click at [481, 19] on div "Outbound call Location [US_STATE] Appliance Repair Yonkers Your caller id phone…" at bounding box center [251, 168] width 502 height 336
drag, startPoint x: 74, startPoint y: 78, endPoint x: 230, endPoint y: 65, distance: 156.1
click at [74, 77] on div "Outbound call Location [US_STATE] Appliance Repair Yonkers Your caller id phone…" at bounding box center [251, 168] width 502 height 336
drag, startPoint x: 266, startPoint y: 72, endPoint x: 191, endPoint y: 72, distance: 74.8
click at [191, 72] on div "Outbound call Location [US_STATE] Appliance Repair Yonkers Your caller id phone…" at bounding box center [251, 168] width 502 height 336
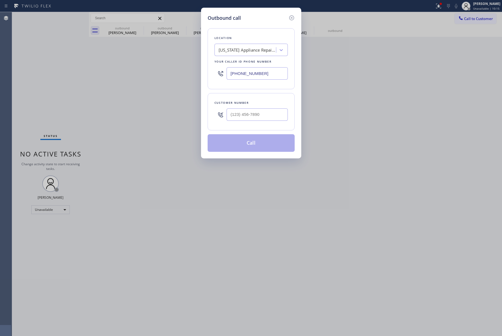
paste input "754) 219-1824"
type input "[PHONE_NUMBER]"
drag, startPoint x: 82, startPoint y: 71, endPoint x: 340, endPoint y: 121, distance: 263.5
click at [83, 71] on div "Outbound call Location [GEOGRAPHIC_DATA] Wolf Repair Your caller id phone numbe…" at bounding box center [251, 168] width 502 height 336
click at [260, 114] on input "(___) ___-____" at bounding box center [257, 115] width 61 height 12
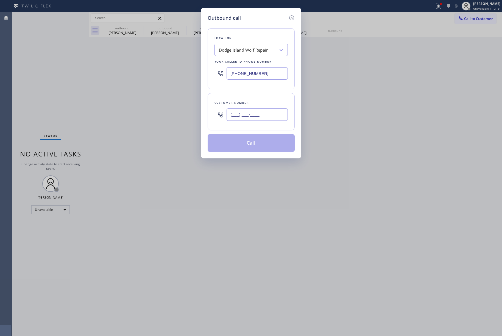
paste input "754) 303-5874"
type input "[PHONE_NUMBER]"
click at [259, 98] on div "Customer number [PHONE_NUMBER]" at bounding box center [251, 111] width 87 height 37
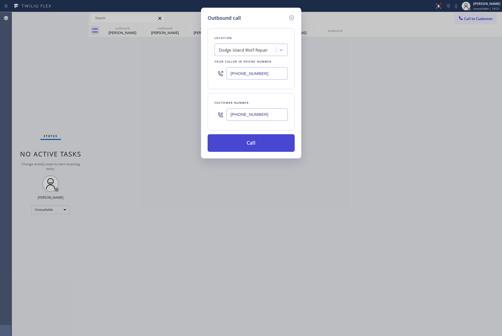
click at [264, 147] on button "Call" at bounding box center [251, 143] width 87 height 18
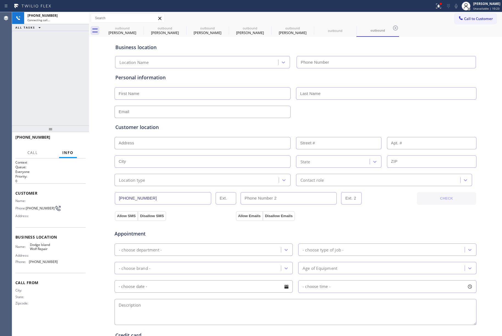
type input "[PHONE_NUMBER]"
drag, startPoint x: 33, startPoint y: 65, endPoint x: 103, endPoint y: 67, distance: 69.3
click at [33, 65] on div "[PHONE_NUMBER] Connecting call… ALL TASKS ALL TASKS ACTIVE TASKS TASKS IN WRAP …" at bounding box center [50, 69] width 77 height 114
click at [74, 139] on span "HANG UP" at bounding box center [73, 140] width 17 height 4
click at [79, 141] on span "HANG UP" at bounding box center [73, 140] width 17 height 4
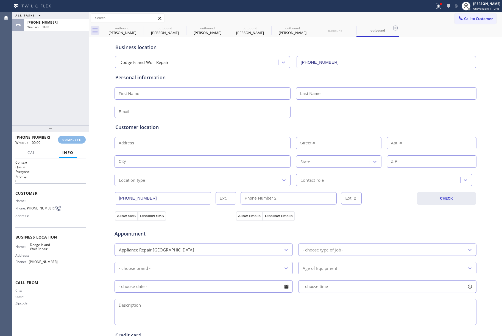
click at [57, 105] on div "ALL TASKS ALL TASKS ACTIVE TASKS TASKS IN WRAP UP [PHONE_NUMBER] Wrap up | 00:00" at bounding box center [50, 69] width 77 height 114
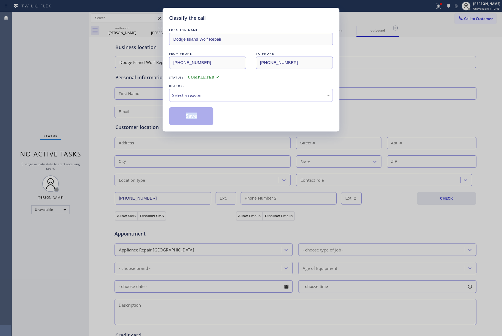
click at [57, 105] on div "Classify the call LOCATION NAME Dodge Island Wolf Repair FROM PHONE [PHONE_NUMB…" at bounding box center [251, 168] width 502 height 336
click at [196, 97] on div "Select a reason" at bounding box center [251, 95] width 158 height 6
click at [192, 110] on button "Save" at bounding box center [191, 116] width 44 height 18
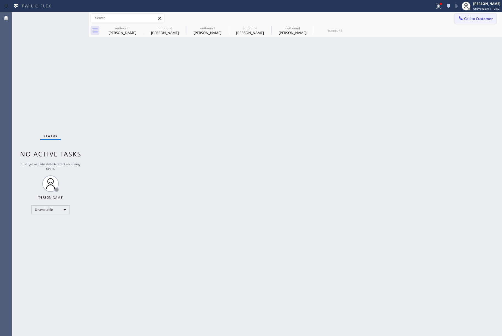
click at [459, 18] on icon at bounding box center [460, 17] width 5 height 5
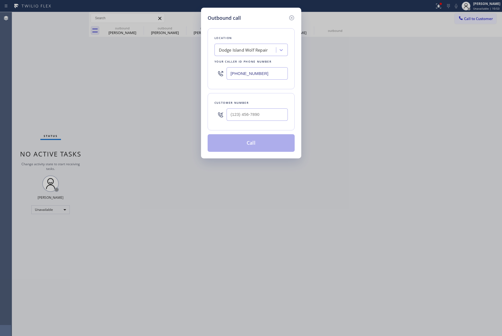
drag, startPoint x: 264, startPoint y: 70, endPoint x: 215, endPoint y: 75, distance: 48.7
click at [215, 75] on div "[PHONE_NUMBER]" at bounding box center [251, 74] width 73 height 18
paste input "855) 731-4952"
type input "[PHONE_NUMBER]"
drag, startPoint x: 251, startPoint y: 115, endPoint x: 255, endPoint y: 105, distance: 11.0
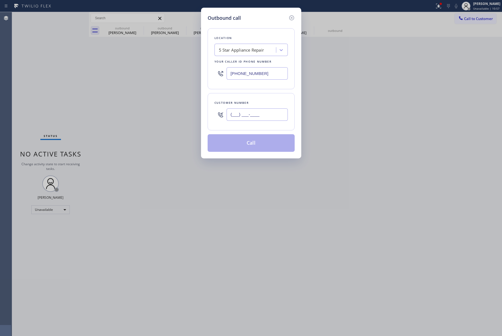
click at [251, 115] on input "(___) ___-____" at bounding box center [257, 115] width 61 height 12
paste input "415) 867-3528"
type input "[PHONE_NUMBER]"
click at [256, 97] on div "Customer number [PHONE_NUMBER]" at bounding box center [251, 111] width 87 height 37
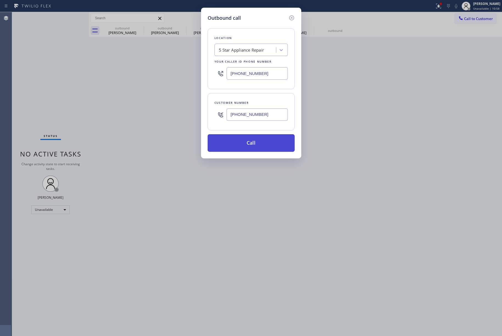
click at [261, 145] on button "Call" at bounding box center [251, 143] width 87 height 18
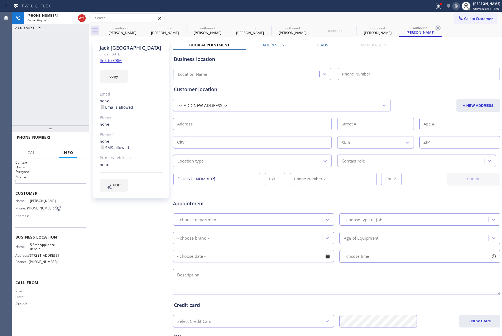
type input "[PHONE_NUMBER]"
drag, startPoint x: 76, startPoint y: 140, endPoint x: 68, endPoint y: 123, distance: 18.3
click at [76, 139] on span "HANG UP" at bounding box center [73, 140] width 17 height 4
click at [68, 123] on div "[PHONE_NUMBER] Live | 00:56 ALL TASKS ALL TASKS ACTIVE TASKS TASKS IN WRAP UP" at bounding box center [50, 69] width 77 height 114
click at [70, 138] on span "HANG UP" at bounding box center [73, 140] width 17 height 4
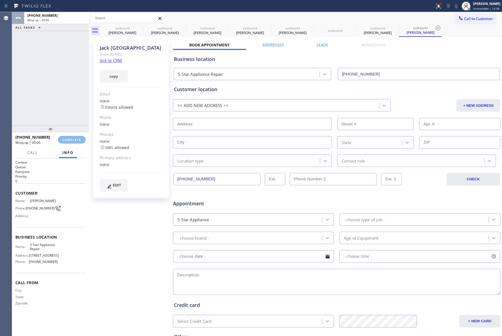
click at [55, 99] on div "ALL TASKS ALL TASKS ACTIVE TASKS TASKS IN WRAP UP [PHONE_NUMBER] Wrap up | 00:00" at bounding box center [50, 69] width 77 height 114
click at [55, 98] on div "ALL TASKS ALL TASKS ACTIVE TASKS TASKS IN WRAP UP [PHONE_NUMBER] Wrap up | 00:00" at bounding box center [50, 69] width 77 height 114
click at [82, 138] on button "COMPLETE" at bounding box center [72, 140] width 28 height 8
click at [72, 114] on div "ALL TASKS ALL TASKS ACTIVE TASKS TASKS IN WRAP UP [PHONE_NUMBER] Wrap up | 00:01" at bounding box center [50, 69] width 77 height 114
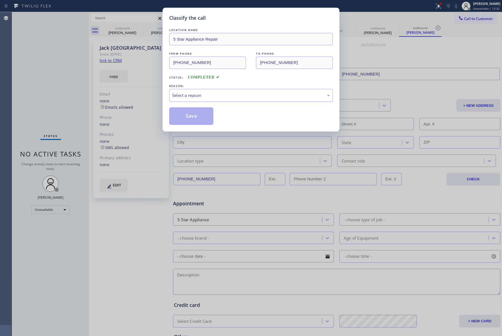
click at [198, 93] on div "Select a reason" at bounding box center [251, 95] width 158 height 6
drag, startPoint x: 179, startPoint y: 116, endPoint x: 187, endPoint y: 4, distance: 112.4
click at [179, 115] on button "Save" at bounding box center [191, 116] width 44 height 18
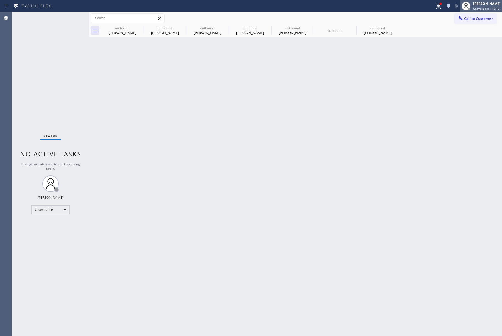
click at [478, 6] on div "[PERSON_NAME] Unavailable | 13:13" at bounding box center [487, 6] width 30 height 10
click at [471, 31] on button "Available" at bounding box center [474, 29] width 55 height 7
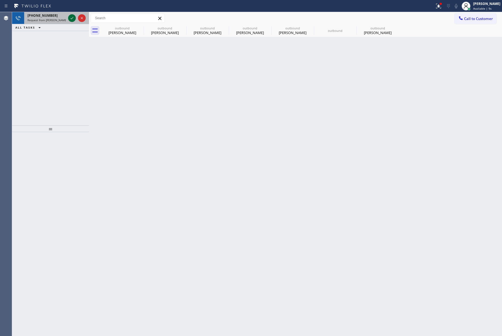
click at [70, 19] on icon at bounding box center [72, 18] width 7 height 7
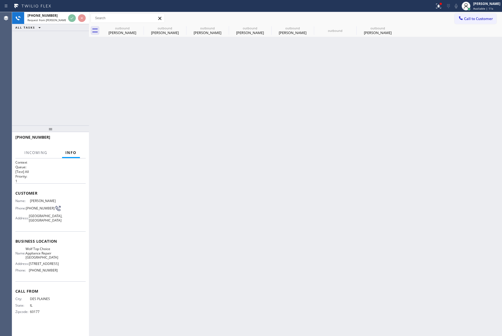
click at [43, 88] on div "[PHONE_NUMBER] Request from [PERSON_NAME] [PERSON_NAME] Dahil (direct) ALL TASK…" at bounding box center [50, 69] width 77 height 114
click at [43, 88] on div "[PHONE_NUMBER] Live | 00:01 ALL TASKS ALL TASKS ACTIVE TASKS TASKS IN WRAP UP" at bounding box center [50, 69] width 77 height 114
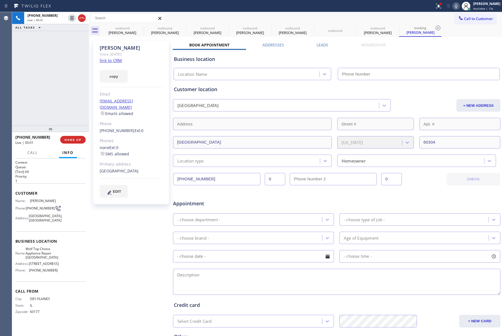
type input "[PHONE_NUMBER]"
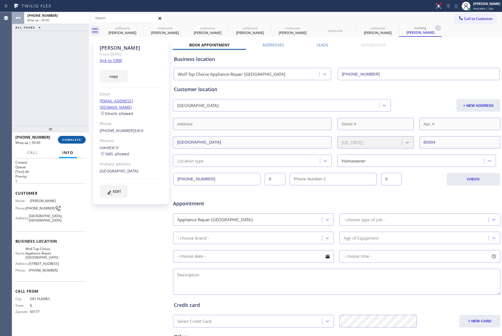
click at [75, 139] on span "COMPLETE" at bounding box center [71, 140] width 19 height 4
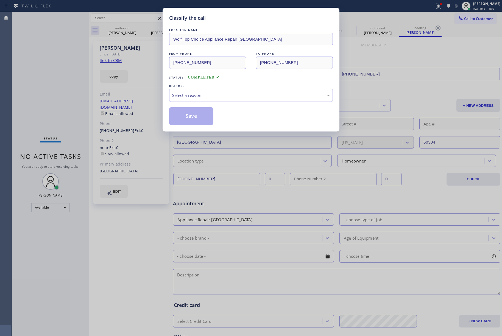
click at [207, 100] on div "Select a reason" at bounding box center [251, 95] width 164 height 13
drag, startPoint x: 182, startPoint y: 115, endPoint x: 341, endPoint y: 1, distance: 195.3
click at [182, 112] on button "Save" at bounding box center [191, 116] width 44 height 18
type input "[PHONE_NUMBER]"
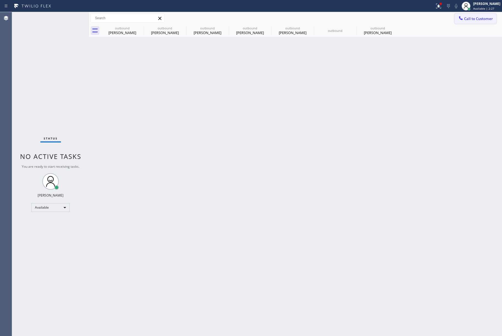
click at [495, 20] on button "Call to Customer" at bounding box center [476, 18] width 42 height 10
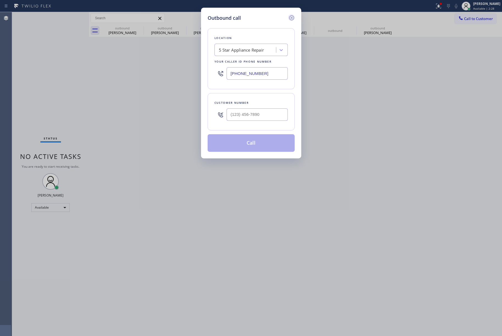
drag, startPoint x: 290, startPoint y: 18, endPoint x: 472, endPoint y: 7, distance: 182.0
click at [291, 18] on icon at bounding box center [292, 18] width 7 height 7
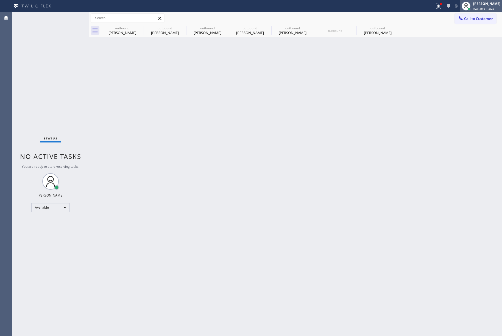
type input "[PHONE_NUMBER]"
click at [491, 7] on span "Available | 2:29" at bounding box center [484, 9] width 21 height 4
click at [467, 33] on button "Unavailable" at bounding box center [474, 36] width 55 height 7
click at [469, 20] on span "Call to Customer" at bounding box center [478, 18] width 29 height 5
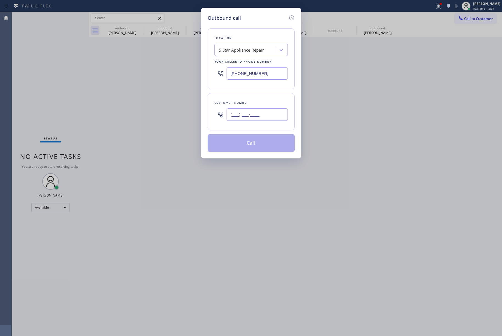
click at [254, 118] on input "(___) ___-____" at bounding box center [257, 115] width 61 height 12
paste input "510) 932-6051"
type input "[PHONE_NUMBER]"
drag, startPoint x: 256, startPoint y: 98, endPoint x: 261, endPoint y: 135, distance: 37.9
click at [256, 97] on div "Customer number [PHONE_NUMBER]" at bounding box center [251, 111] width 87 height 37
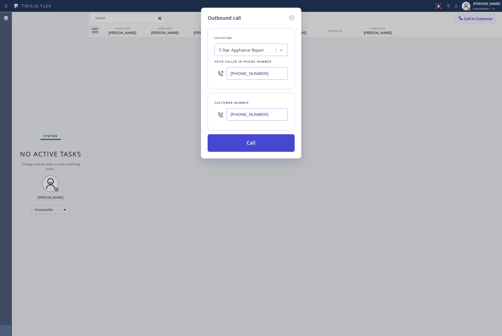
click at [262, 144] on button "Call" at bounding box center [251, 143] width 87 height 18
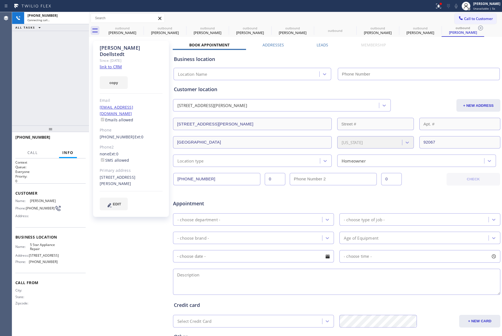
type input "[PHONE_NUMBER]"
click at [48, 84] on div "[PHONE_NUMBER] Connecting call… ALL TASKS ALL TASKS ACTIVE TASKS TASKS IN WRAP …" at bounding box center [50, 69] width 77 height 114
click at [76, 136] on button "HANG UP" at bounding box center [73, 140] width 26 height 8
click at [68, 101] on div "[PHONE_NUMBER] Live | 00:21 ALL TASKS ALL TASKS ACTIVE TASKS TASKS IN WRAP UP" at bounding box center [50, 69] width 77 height 114
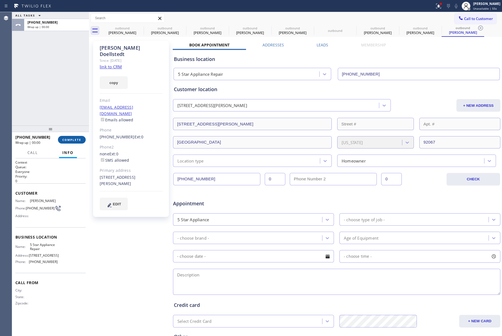
click at [71, 140] on span "COMPLETE" at bounding box center [71, 140] width 19 height 4
click at [64, 103] on div "ALL TASKS ALL TASKS ACTIVE TASKS TASKS IN WRAP UP [PHONE_NUMBER] Wrap up | 00:00" at bounding box center [50, 69] width 77 height 114
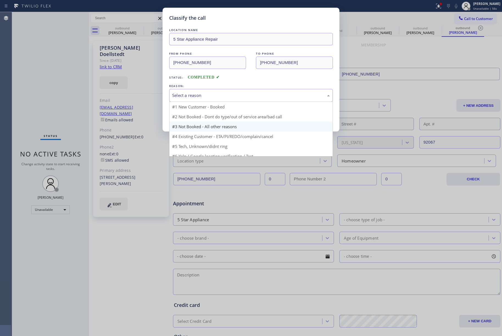
drag, startPoint x: 204, startPoint y: 96, endPoint x: 200, endPoint y: 129, distance: 33.7
click at [204, 95] on div "Select a reason" at bounding box center [251, 95] width 158 height 6
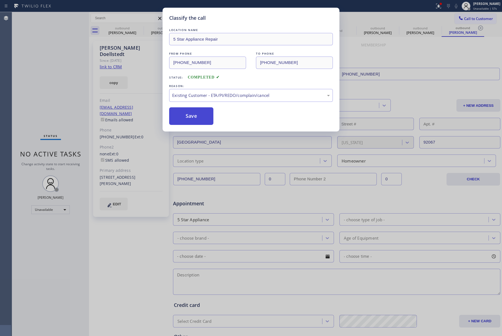
click at [185, 114] on button "Save" at bounding box center [191, 116] width 44 height 18
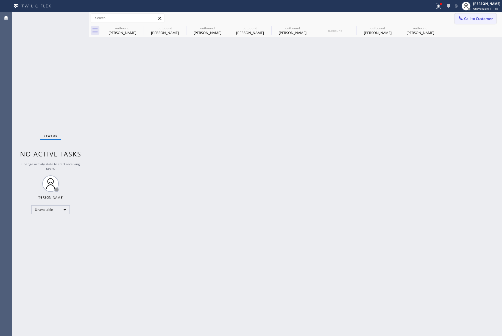
click at [471, 20] on span "Call to Customer" at bounding box center [478, 18] width 29 height 5
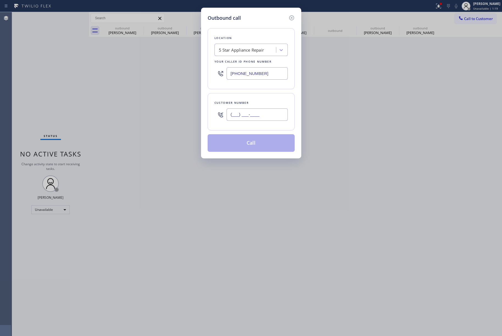
click at [263, 110] on input "(___) ___-____" at bounding box center [257, 115] width 61 height 12
paste input "914) 329-2446"
type input "[PHONE_NUMBER]"
click at [258, 94] on div "Customer number [PHONE_NUMBER]" at bounding box center [251, 111] width 87 height 37
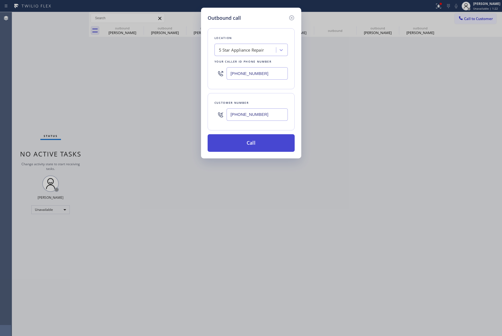
click at [262, 142] on button "Call" at bounding box center [251, 143] width 87 height 18
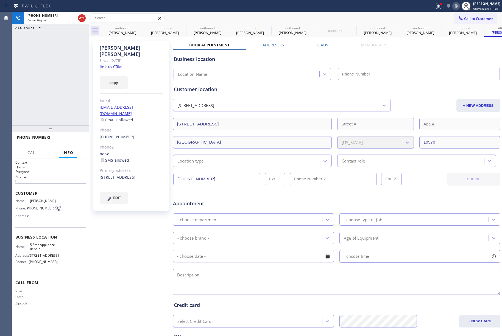
type input "[PHONE_NUMBER]"
click at [73, 141] on span "HANG UP" at bounding box center [73, 140] width 17 height 4
click at [73, 140] on span "HANG UP" at bounding box center [73, 140] width 17 height 4
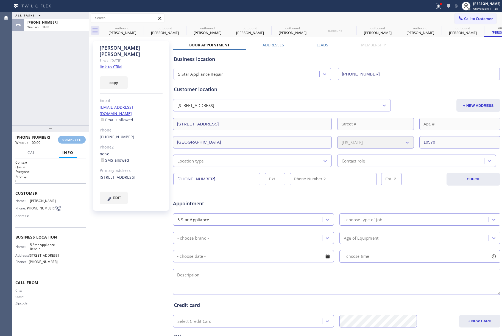
click at [64, 90] on div "ALL TASKS ALL TASKS ACTIVE TASKS TASKS IN WRAP UP [PHONE_NUMBER] Wrap up | 00:00" at bounding box center [50, 69] width 77 height 114
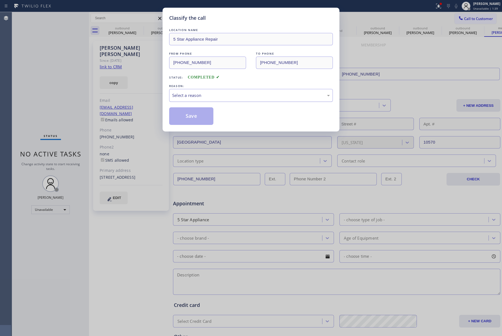
click at [195, 93] on div "Select a reason" at bounding box center [251, 95] width 164 height 13
click at [192, 118] on button "Save" at bounding box center [191, 116] width 44 height 18
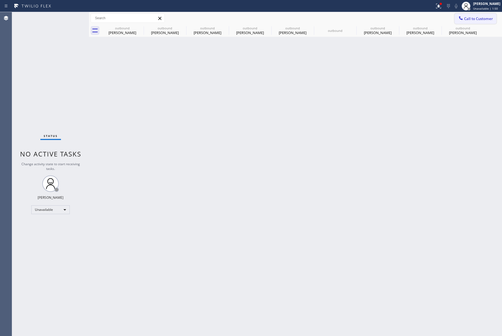
click at [473, 20] on span "Call to Customer" at bounding box center [478, 18] width 29 height 5
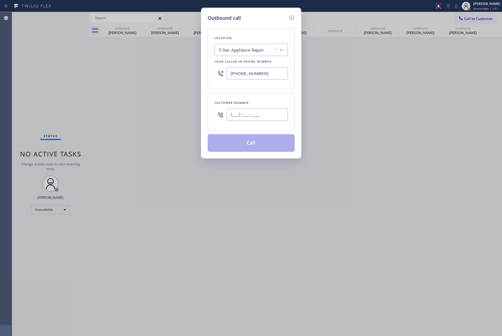
click at [255, 114] on input "(___) ___-____" at bounding box center [257, 115] width 61 height 12
paste input "626) 807-5660"
type input "[PHONE_NUMBER]"
click at [265, 97] on div "Customer number [PHONE_NUMBER]" at bounding box center [251, 111] width 87 height 37
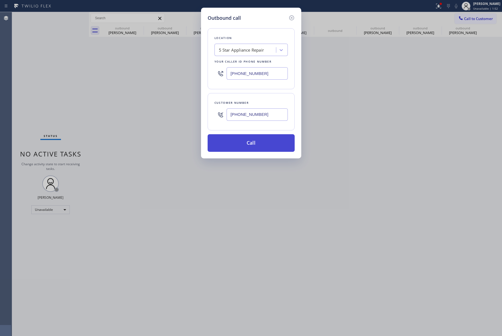
click at [262, 143] on button "Call" at bounding box center [251, 143] width 87 height 18
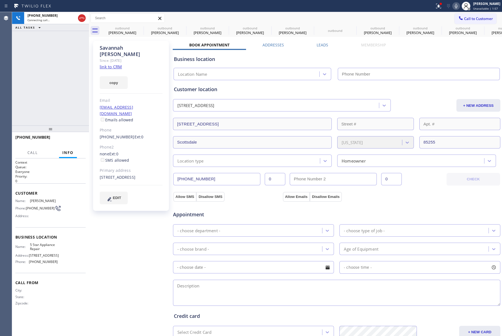
type input "[PHONE_NUMBER]"
click at [81, 137] on button "HANG UP" at bounding box center [73, 140] width 26 height 8
click at [78, 112] on div "[PHONE_NUMBER] Live | 00:11 ALL TASKS ALL TASKS ACTIVE TASKS TASKS IN WRAP UP" at bounding box center [50, 69] width 77 height 114
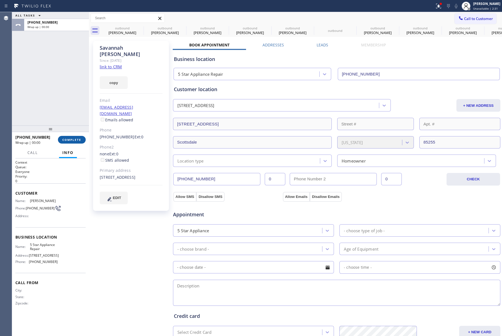
click at [76, 139] on span "COMPLETE" at bounding box center [71, 140] width 19 height 4
click at [68, 105] on div "ALL TASKS ALL TASKS ACTIVE TASKS TASKS IN WRAP UP [PHONE_NUMBER] Wrap up | 00:00" at bounding box center [50, 69] width 77 height 114
drag, startPoint x: 68, startPoint y: 105, endPoint x: 79, endPoint y: 114, distance: 14.7
click at [68, 105] on div "ALL TASKS ALL TASKS ACTIVE TASKS TASKS IN WRAP UP [PHONE_NUMBER] Wrap up | 00:00" at bounding box center [50, 69] width 77 height 114
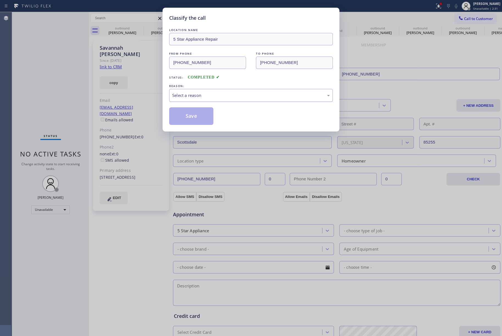
click at [205, 99] on div "Select a reason" at bounding box center [251, 95] width 164 height 13
click at [189, 91] on div "Tech, Unknown/didnt ring" at bounding box center [251, 95] width 164 height 13
click at [187, 120] on button "Save" at bounding box center [191, 116] width 44 height 18
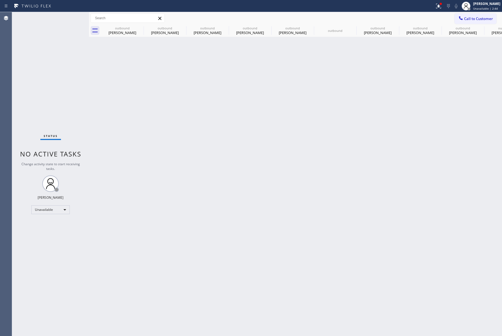
drag, startPoint x: 481, startPoint y: 19, endPoint x: 356, endPoint y: 56, distance: 130.8
click at [481, 19] on span "Call to Customer" at bounding box center [478, 18] width 29 height 5
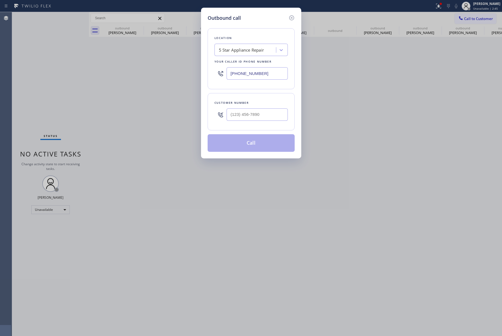
drag, startPoint x: 272, startPoint y: 75, endPoint x: 196, endPoint y: 75, distance: 75.9
click at [196, 75] on div "Outbound call Location 5 Star Appliance Repair Your caller id phone number [PHO…" at bounding box center [251, 168] width 502 height 336
paste input "text"
type input "[PHONE_NUMBER]"
click at [264, 116] on input "(___) ___-____" at bounding box center [257, 115] width 61 height 12
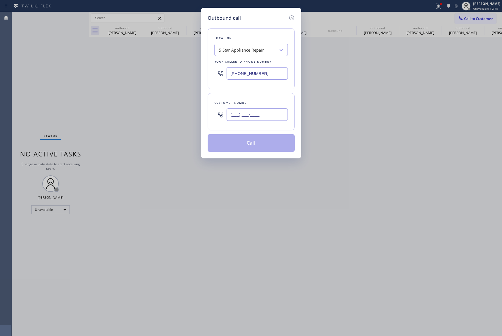
paste input "310) 341-2644"
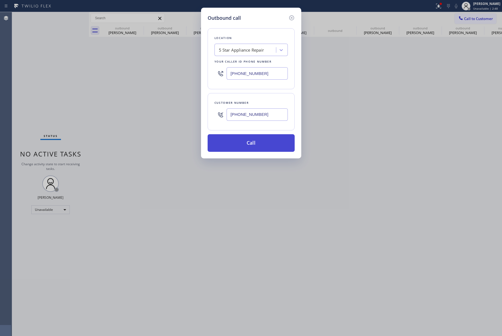
type input "[PHONE_NUMBER]"
click at [259, 139] on button "Call" at bounding box center [251, 143] width 87 height 18
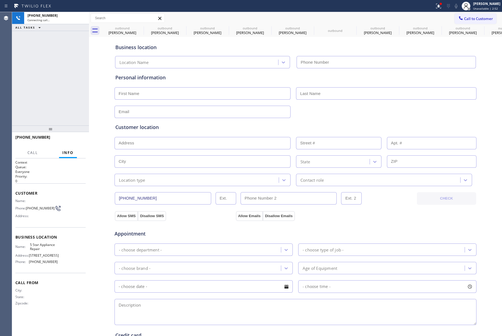
type input "[PHONE_NUMBER]"
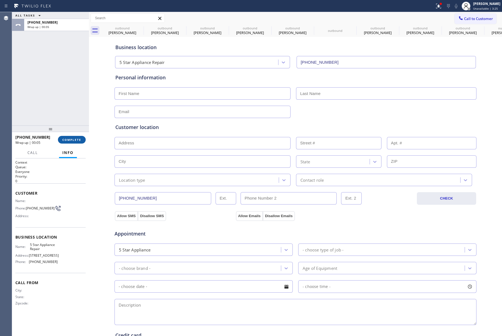
drag, startPoint x: 79, startPoint y: 138, endPoint x: 76, endPoint y: 124, distance: 14.3
click at [79, 138] on span "COMPLETE" at bounding box center [71, 140] width 19 height 4
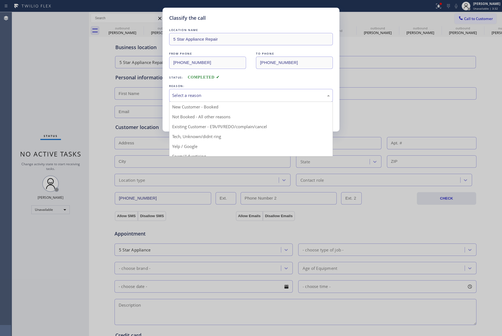
click at [195, 92] on div "Select a reason" at bounding box center [251, 95] width 164 height 13
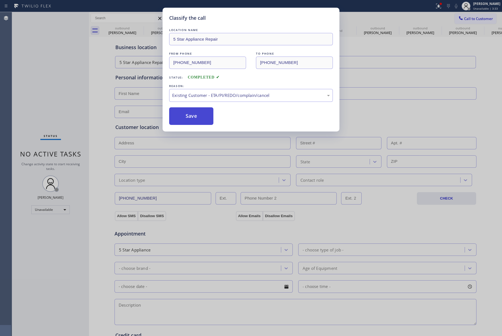
click at [194, 119] on button "Save" at bounding box center [191, 116] width 44 height 18
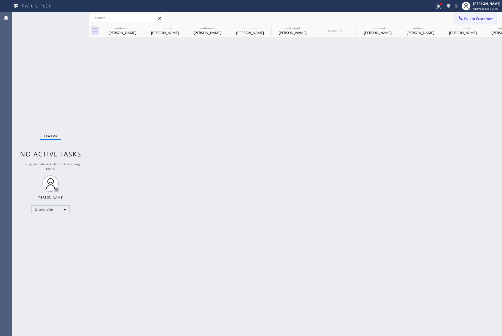
click at [473, 20] on span "Call to Customer" at bounding box center [478, 18] width 29 height 5
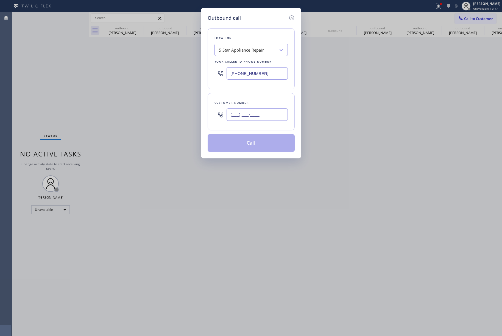
click at [264, 114] on input "(___) ___-____" at bounding box center [257, 115] width 61 height 12
paste input "917) 733-8189"
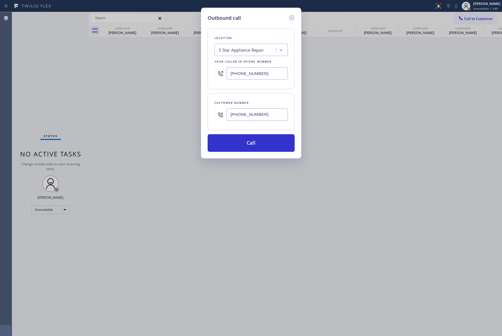
type input "[PHONE_NUMBER]"
drag, startPoint x: 267, startPoint y: 70, endPoint x: 225, endPoint y: 70, distance: 42.0
click at [225, 70] on div "[PHONE_NUMBER]" at bounding box center [251, 74] width 73 height 18
paste input "text"
type input "[PHONE_NUMBER]"
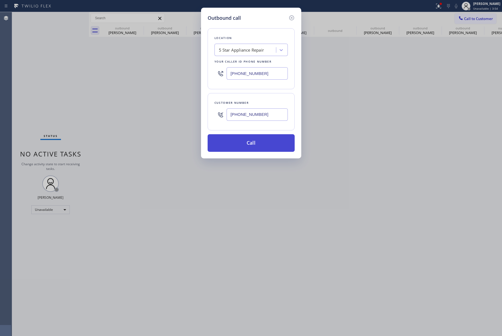
click at [241, 135] on button "Call" at bounding box center [251, 143] width 87 height 18
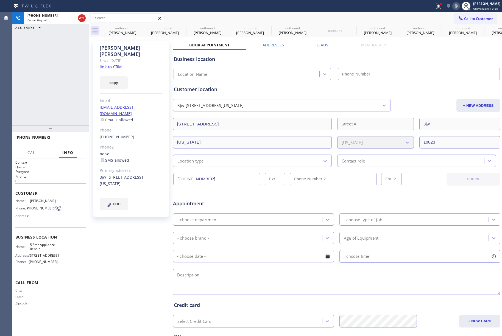
type input "[PHONE_NUMBER]"
click at [74, 139] on span "HANG UP" at bounding box center [73, 140] width 17 height 4
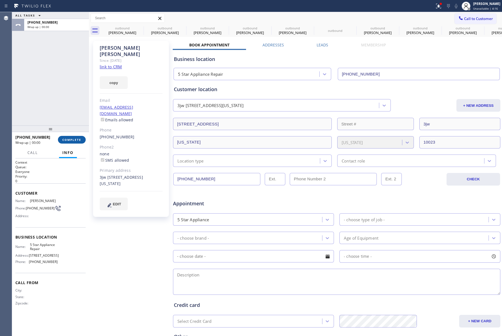
click at [75, 141] on span "COMPLETE" at bounding box center [71, 140] width 19 height 4
click at [64, 116] on div "ALL TASKS ALL TASKS ACTIVE TASKS TASKS IN WRAP UP [PHONE_NUMBER] Wrap up | 00:01" at bounding box center [50, 69] width 77 height 114
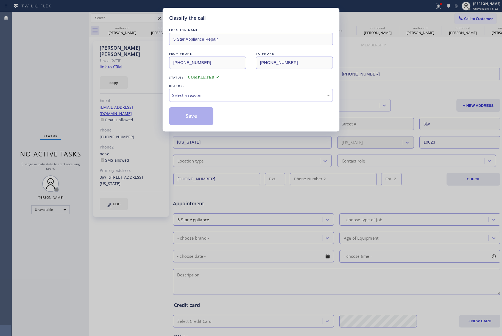
click at [193, 94] on div "Select a reason" at bounding box center [251, 95] width 158 height 6
click at [187, 115] on button "Save" at bounding box center [191, 116] width 44 height 18
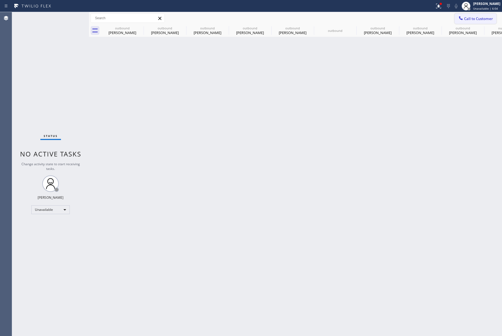
click at [482, 18] on span "Call to Customer" at bounding box center [478, 18] width 29 height 5
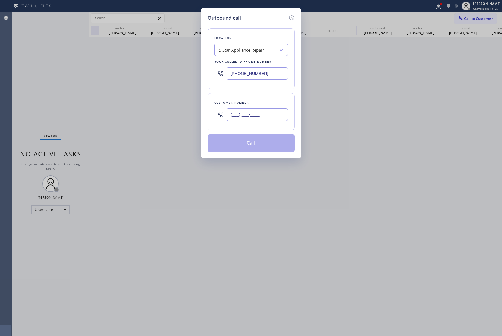
click at [268, 117] on input "(___) ___-____" at bounding box center [257, 115] width 61 height 12
paste input "818) 314-0382"
type input "[PHONE_NUMBER]"
click at [264, 99] on div "Customer number [PHONE_NUMBER]" at bounding box center [251, 111] width 87 height 37
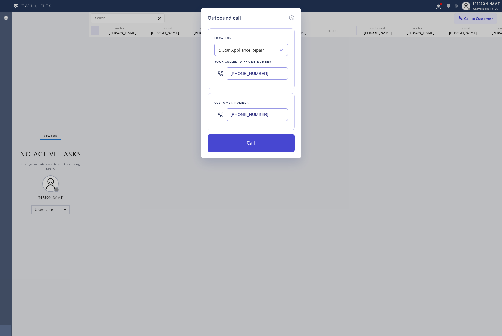
click at [260, 144] on button "Call" at bounding box center [251, 143] width 87 height 18
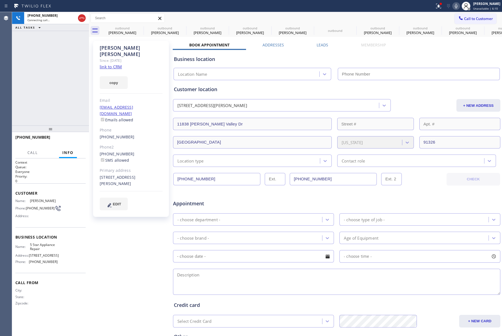
type input "[PHONE_NUMBER]"
click at [65, 105] on div "[PHONE_NUMBER] Live | 00:01 ALL TASKS ALL TASKS ACTIVE TASKS TASKS IN WRAP UP" at bounding box center [50, 69] width 77 height 114
click at [70, 135] on div "[PHONE_NUMBER] Live | 00:01 HANG UP" at bounding box center [50, 140] width 70 height 14
click at [72, 139] on span "HANG UP" at bounding box center [73, 140] width 17 height 4
drag, startPoint x: 72, startPoint y: 116, endPoint x: 72, endPoint y: 122, distance: 6.3
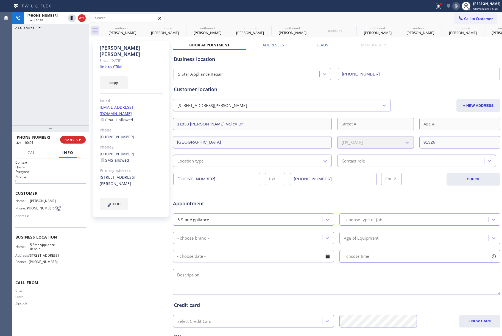
click at [71, 118] on div "[PHONE_NUMBER] Live | 00:01 ALL TASKS ALL TASKS ACTIVE TASKS TASKS IN WRAP UP" at bounding box center [50, 69] width 77 height 114
click at [75, 141] on span "HANG UP" at bounding box center [73, 140] width 17 height 4
click at [60, 103] on div "ALL TASKS ALL TASKS ACTIVE TASKS TASKS IN WRAP UP [PHONE_NUMBER] Wrap up | 00:00" at bounding box center [50, 69] width 77 height 114
click at [60, 103] on div "Classify the call LOCATION NAME 5 Star Appliance Repair FROM PHONE [PHONE_NUMBE…" at bounding box center [257, 174] width 490 height 324
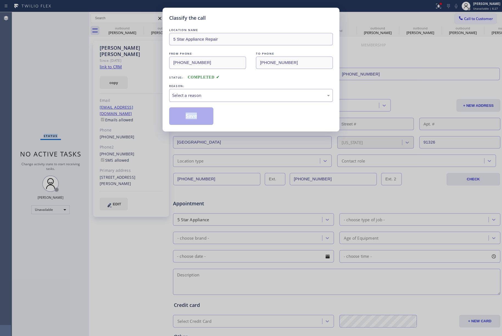
click at [197, 96] on div "Select a reason" at bounding box center [251, 95] width 158 height 6
click at [190, 116] on button "Save" at bounding box center [191, 116] width 44 height 18
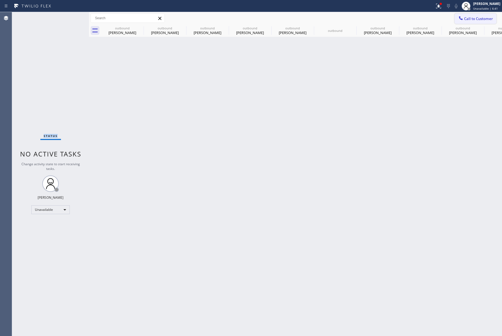
click at [476, 15] on button "Call to Customer" at bounding box center [476, 18] width 42 height 10
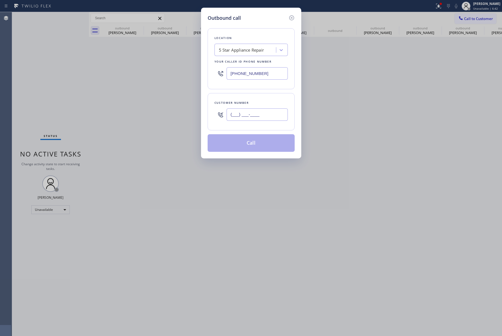
click at [250, 117] on input "(___) ___-____" at bounding box center [257, 115] width 61 height 12
paste input "818) 808-5985"
type input "[PHONE_NUMBER]"
click at [254, 103] on div "Customer number" at bounding box center [251, 103] width 73 height 6
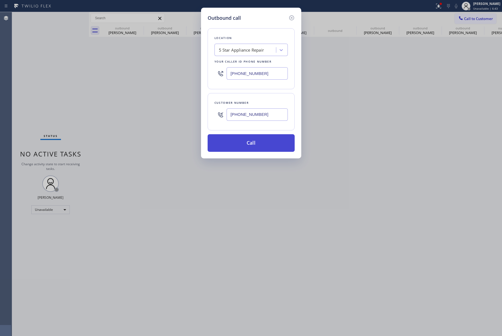
click at [257, 140] on button "Call" at bounding box center [251, 143] width 87 height 18
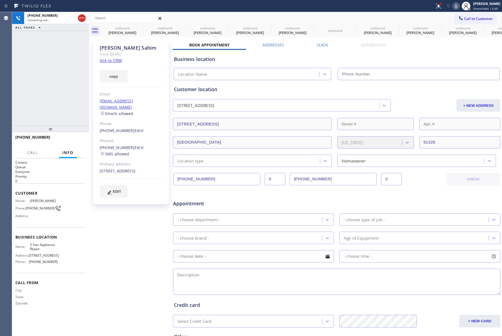
type input "[PHONE_NUMBER]"
drag, startPoint x: 72, startPoint y: 141, endPoint x: 70, endPoint y: 114, distance: 27.5
click at [72, 140] on span "HANG UP" at bounding box center [73, 140] width 17 height 4
click at [75, 137] on button "HANG UP" at bounding box center [73, 140] width 26 height 8
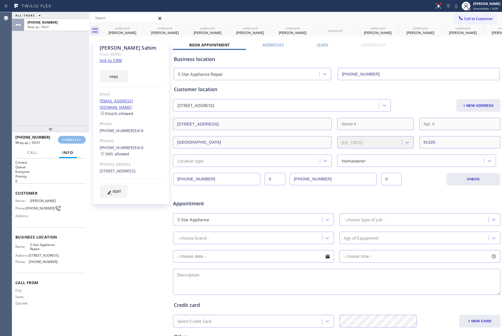
click at [63, 105] on div "ALL TASKS ALL TASKS ACTIVE TASKS TASKS IN WRAP UP [PHONE_NUMBER] Wrap up | 00:01" at bounding box center [50, 69] width 77 height 114
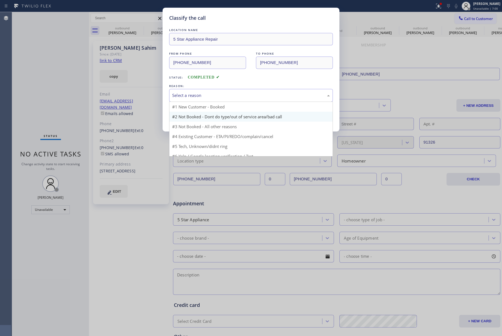
drag, startPoint x: 193, startPoint y: 92, endPoint x: 195, endPoint y: 117, distance: 25.0
click at [193, 93] on div "Select a reason" at bounding box center [251, 95] width 164 height 13
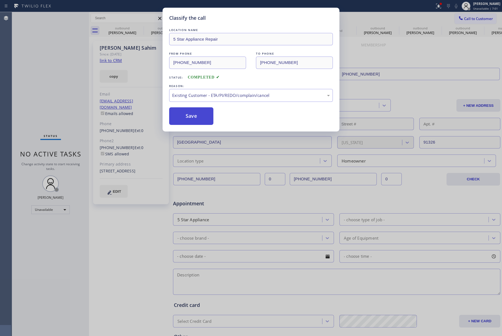
drag, startPoint x: 195, startPoint y: 121, endPoint x: 489, endPoint y: 225, distance: 311.5
click at [195, 121] on button "Save" at bounding box center [191, 116] width 44 height 18
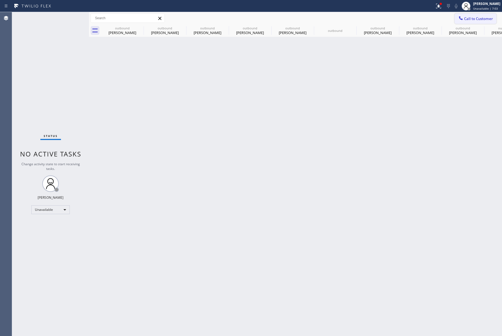
click at [473, 21] on button "Call to Customer" at bounding box center [476, 18] width 42 height 10
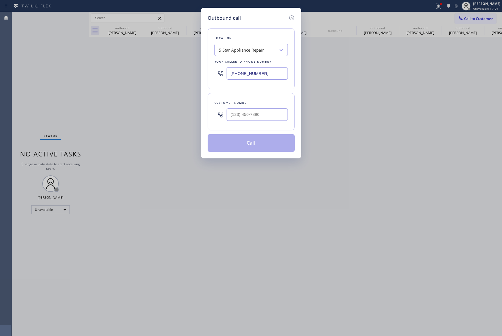
drag, startPoint x: 278, startPoint y: 74, endPoint x: 455, endPoint y: 144, distance: 190.9
click at [206, 74] on div "Outbound call Location 5 Star Appliance Repair Your caller id phone number [PHO…" at bounding box center [251, 83] width 100 height 151
paste input "561) 944-5559"
type input "[PHONE_NUMBER]"
click at [251, 109] on input "text" at bounding box center [257, 115] width 61 height 12
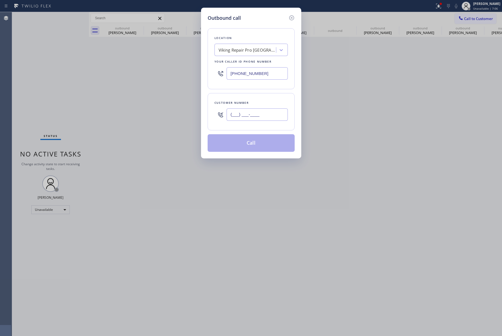
click at [253, 117] on input "(___) ___-____" at bounding box center [257, 115] width 61 height 12
paste input "561"
click at [231, 114] on input "(___) ___-_561" at bounding box center [257, 115] width 61 height 12
paste input "561) 266-1959"
type input "[PHONE_NUMBER]"
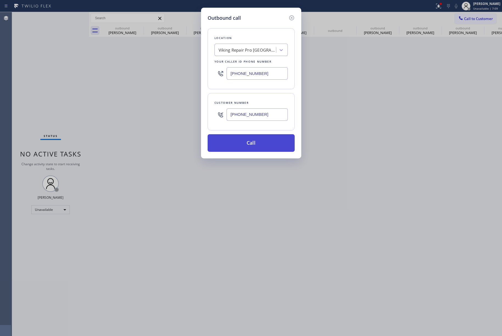
click at [251, 139] on button "Call" at bounding box center [251, 143] width 87 height 18
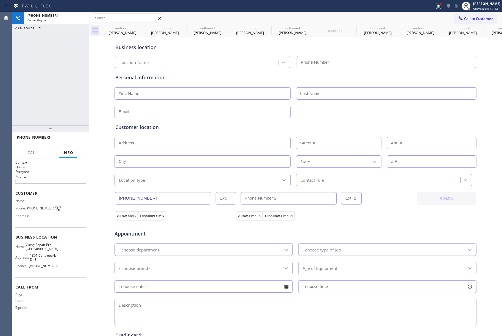
type input "[PHONE_NUMBER]"
click at [48, 90] on div "[PHONE_NUMBER] Connecting call… ALL TASKS ALL TASKS ACTIVE TASKS TASKS IN WRAP …" at bounding box center [50, 69] width 77 height 114
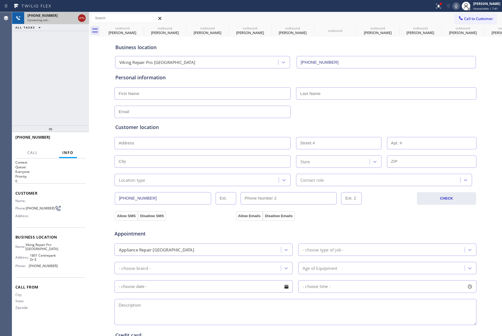
click at [79, 17] on icon at bounding box center [82, 18] width 7 height 7
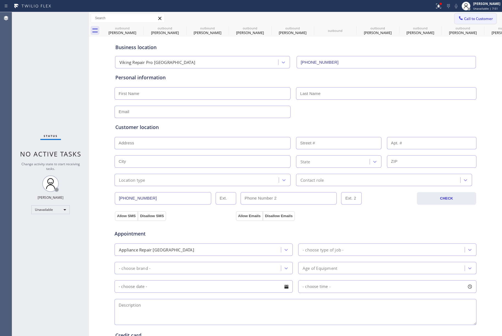
click at [467, 19] on span "Call to Customer" at bounding box center [478, 18] width 29 height 5
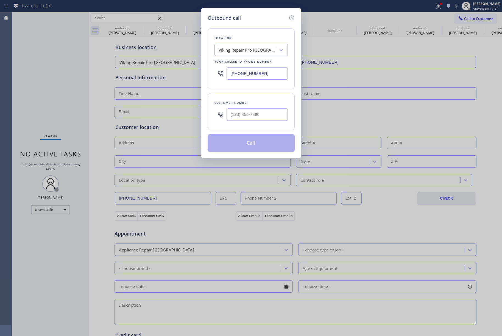
drag, startPoint x: 241, startPoint y: 124, endPoint x: 266, endPoint y: 88, distance: 43.4
click at [241, 124] on div at bounding box center [257, 115] width 61 height 18
click at [258, 118] on input "(___) ___-____" at bounding box center [257, 115] width 61 height 12
paste input "301) 502-2486"
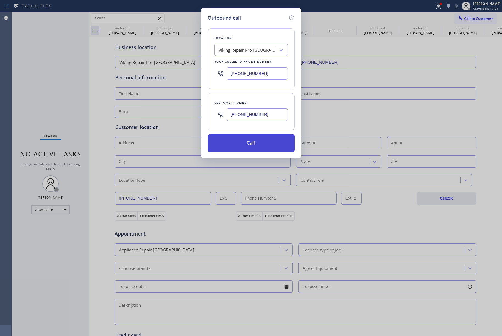
type input "[PHONE_NUMBER]"
click at [253, 145] on button "Call" at bounding box center [251, 143] width 87 height 18
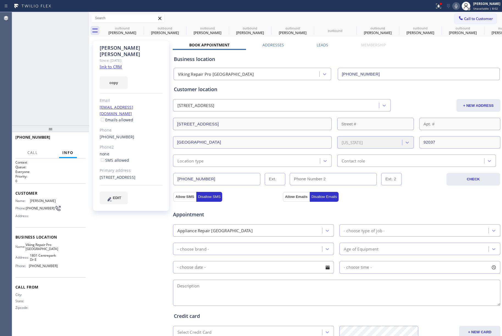
type input "[PHONE_NUMBER]"
click at [70, 140] on span "HANG UP" at bounding box center [73, 140] width 17 height 4
click at [68, 115] on div "[PHONE_NUMBER] Live | 00:05 ALL TASKS ALL TASKS ACTIVE TASKS TASKS IN WRAP UP" at bounding box center [50, 69] width 77 height 114
click at [74, 137] on button "COMPLETE" at bounding box center [72, 140] width 28 height 8
click at [63, 104] on div "ALL TASKS ALL TASKS ACTIVE TASKS TASKS IN WRAP UP [PHONE_NUMBER] Wrap up | 00:00" at bounding box center [50, 69] width 77 height 114
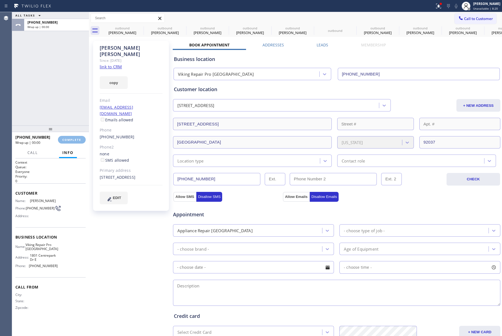
click at [63, 103] on div "ALL TASKS ALL TASKS ACTIVE TASKS TASKS IN WRAP UP [PHONE_NUMBER] Wrap up | 00:00" at bounding box center [50, 69] width 77 height 114
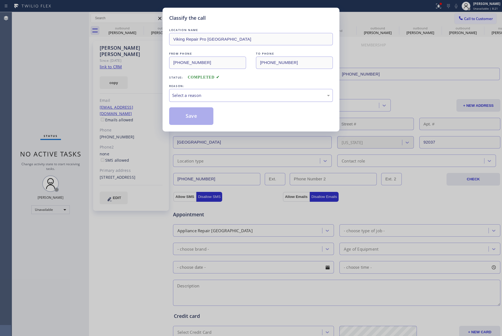
click at [217, 95] on div "Select a reason" at bounding box center [251, 95] width 158 height 6
click at [195, 120] on button "Save" at bounding box center [191, 116] width 44 height 18
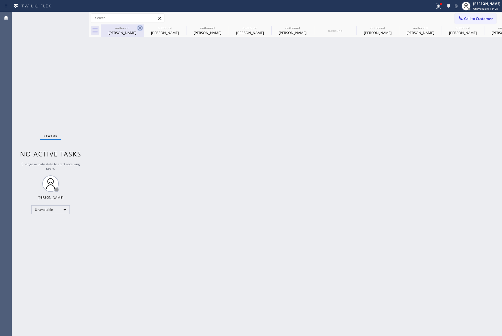
click at [140, 29] on icon at bounding box center [140, 28] width 7 height 7
click at [0, 0] on icon at bounding box center [0, 0] width 0 height 0
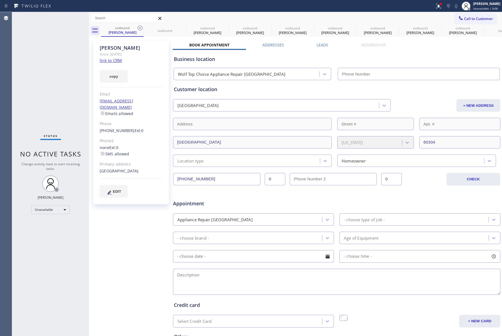
click at [140, 29] on icon at bounding box center [140, 28] width 7 height 7
click at [0, 0] on icon at bounding box center [0, 0] width 0 height 0
type input "[PHONE_NUMBER]"
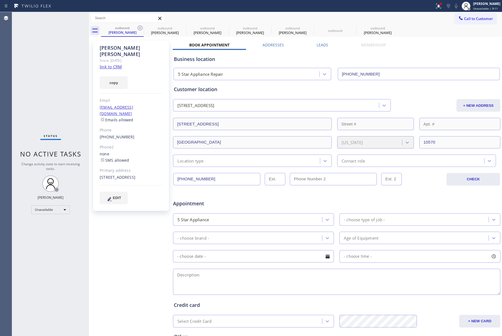
click at [140, 29] on icon at bounding box center [140, 28] width 7 height 7
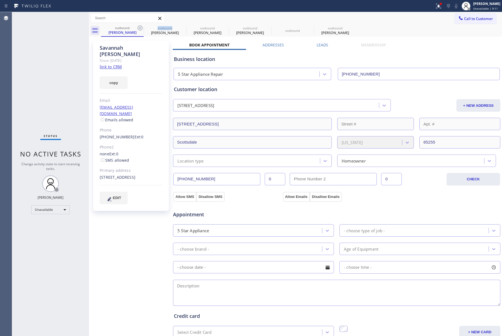
click at [140, 29] on icon at bounding box center [140, 28] width 7 height 7
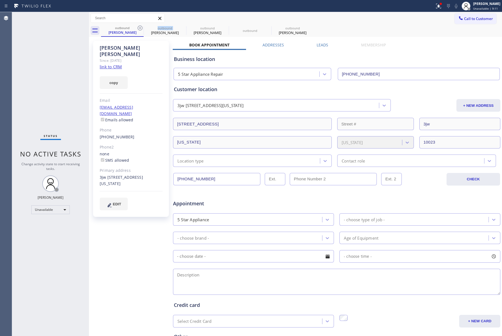
click at [140, 29] on icon at bounding box center [140, 28] width 7 height 7
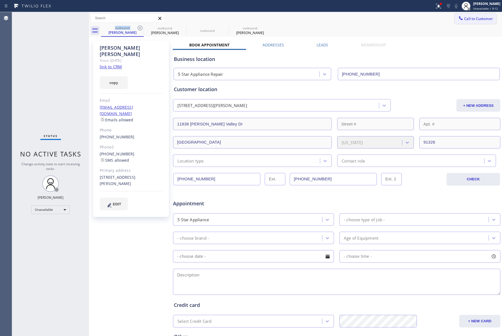
click at [481, 17] on span "Call to Customer" at bounding box center [478, 18] width 29 height 5
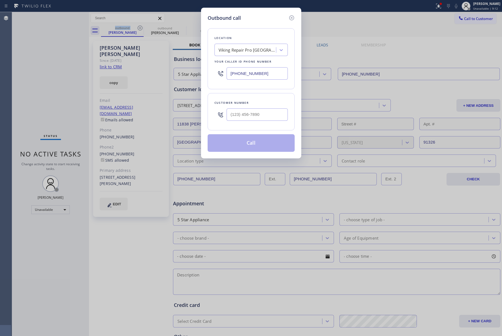
type input "(___) ___-____"
click at [281, 111] on input "(___) ___-____" at bounding box center [257, 115] width 61 height 12
click at [220, 73] on div "[PHONE_NUMBER]" at bounding box center [251, 74] width 73 height 18
paste input "805) 549-4928"
type input "[PHONE_NUMBER]"
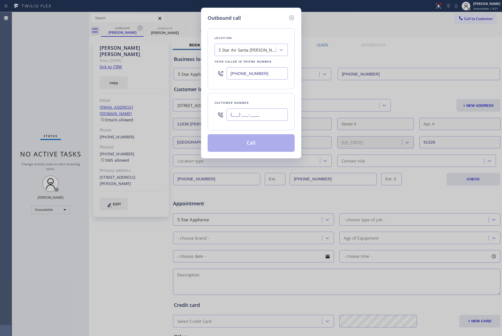
click at [271, 110] on input "(___) ___-____" at bounding box center [257, 115] width 61 height 12
paste input "805) 293-5824"
type input "[PHONE_NUMBER]"
click at [261, 100] on div "Customer number" at bounding box center [251, 103] width 73 height 6
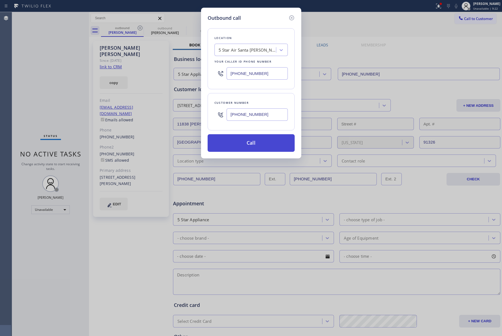
click at [252, 147] on button "Call" at bounding box center [251, 143] width 87 height 18
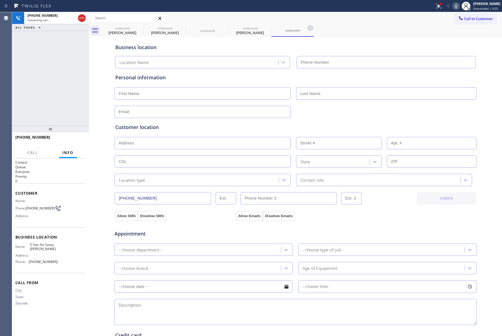
type input "[PHONE_NUMBER]"
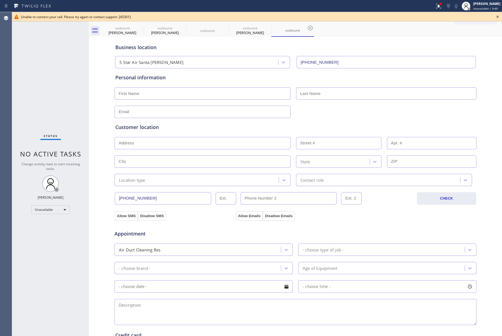
drag, startPoint x: 56, startPoint y: 68, endPoint x: 102, endPoint y: 9, distance: 75.5
click at [56, 64] on div "Status No active tasks Change activity state to start receiving tasks. [PERSON_…" at bounding box center [50, 174] width 77 height 324
click at [497, 17] on icon at bounding box center [498, 16] width 7 height 7
click at [480, 17] on span "Call to Customer" at bounding box center [478, 18] width 29 height 5
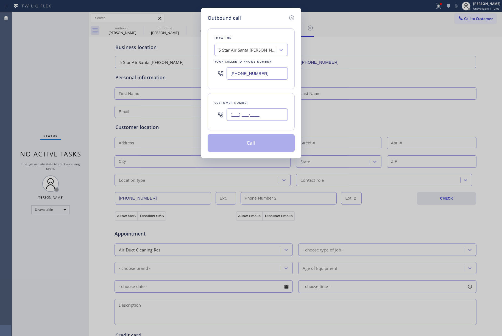
click at [265, 114] on input "(___) ___-____" at bounding box center [257, 115] width 61 height 12
paste input "949) 854-1235"
type input "[PHONE_NUMBER]"
click at [266, 99] on div "Customer number [PHONE_NUMBER]" at bounding box center [251, 111] width 87 height 37
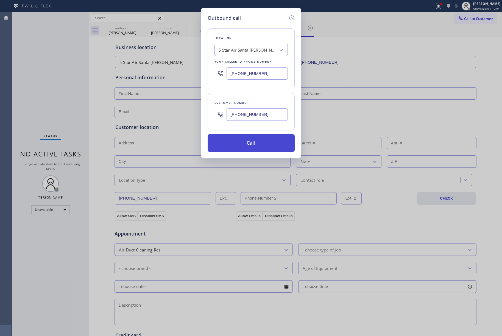
click at [262, 143] on button "Call" at bounding box center [251, 143] width 87 height 18
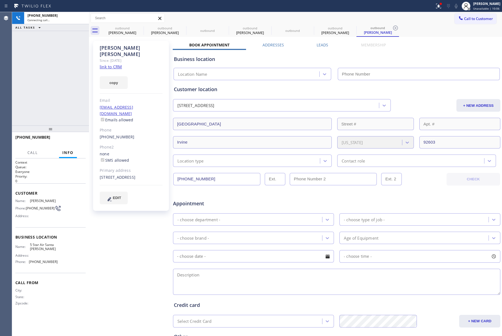
click at [69, 102] on div "[PHONE_NUMBER] Connecting call… ALL TASKS ALL TASKS ACTIVE TASKS TASKS IN WRAP …" at bounding box center [50, 69] width 77 height 114
type input "[PHONE_NUMBER]"
click at [58, 72] on div "[PHONE_NUMBER] Connecting call… ALL TASKS ALL TASKS ACTIVE TASKS TASKS IN WRAP …" at bounding box center [50, 69] width 77 height 114
drag, startPoint x: 75, startPoint y: 139, endPoint x: 73, endPoint y: 115, distance: 24.3
click at [75, 137] on button "HANG UP" at bounding box center [73, 140] width 26 height 8
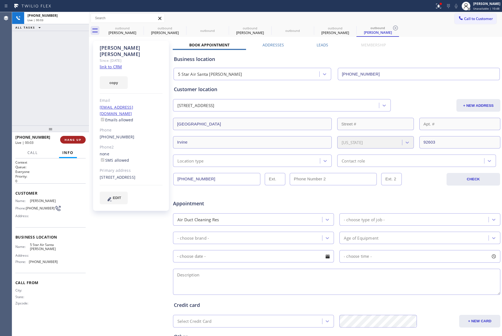
drag, startPoint x: 73, startPoint y: 115, endPoint x: 79, endPoint y: 139, distance: 24.5
click at [79, 129] on div "[PHONE_NUMBER] Live | 00:03 ALL TASKS ALL TASKS ACTIVE TASKS TASKS IN WRAP UP […" at bounding box center [50, 174] width 77 height 324
click at [79, 139] on span "HANG UP" at bounding box center [73, 140] width 17 height 4
click at [65, 105] on div "ALL TASKS ALL TASKS ACTIVE TASKS TASKS IN WRAP UP [PHONE_NUMBER] Wrap up | 00:00" at bounding box center [50, 69] width 77 height 114
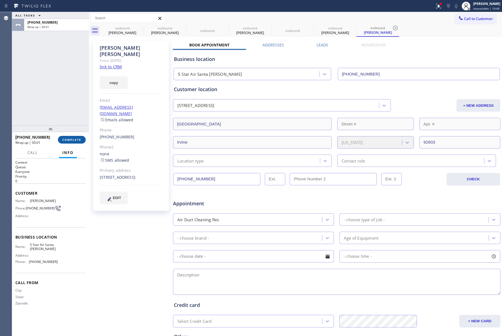
click at [83, 141] on button "COMPLETE" at bounding box center [72, 140] width 28 height 8
click at [54, 102] on div "ALL TASKS ALL TASKS ACTIVE TASKS TASKS IN WRAP UP [PHONE_NUMBER] Wrap up | 00:01" at bounding box center [50, 69] width 77 height 114
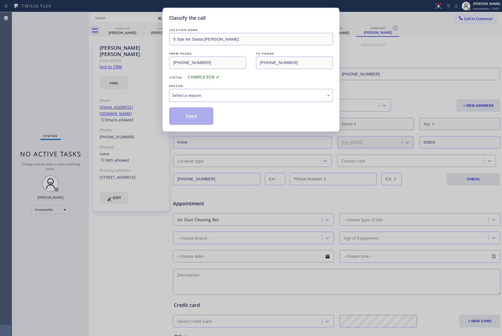
click at [225, 97] on div "Select a reason" at bounding box center [251, 95] width 158 height 6
click at [187, 115] on button "Save" at bounding box center [191, 116] width 44 height 18
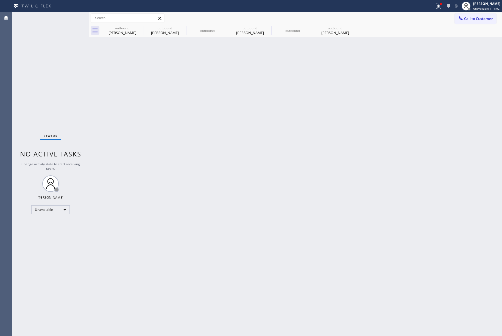
drag, startPoint x: 478, startPoint y: 20, endPoint x: 299, endPoint y: 54, distance: 182.5
click at [478, 20] on span "Call to Customer" at bounding box center [478, 18] width 29 height 5
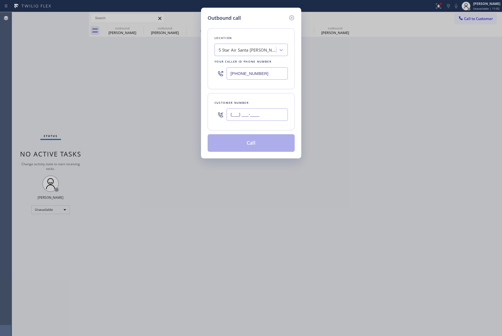
click at [277, 116] on input "(___) ___-____" at bounding box center [257, 115] width 61 height 12
paste input "408) 888-1571"
type input "[PHONE_NUMBER]"
click at [272, 102] on div "Customer number" at bounding box center [251, 103] width 73 height 6
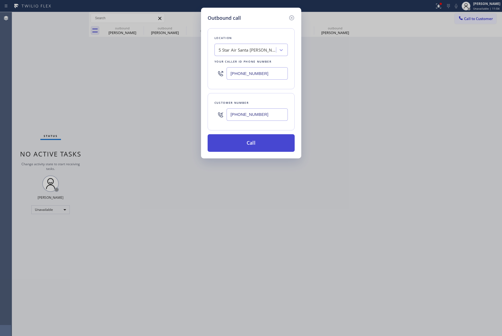
click at [265, 141] on button "Call" at bounding box center [251, 143] width 87 height 18
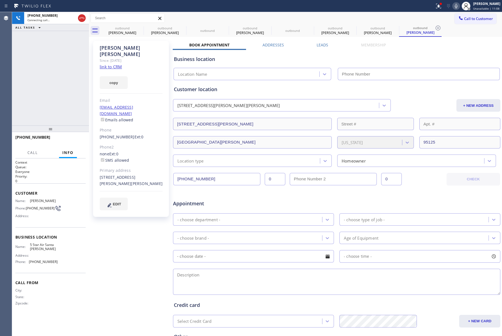
type input "[PHONE_NUMBER]"
click at [74, 140] on span "HANG UP" at bounding box center [73, 140] width 17 height 4
drag, startPoint x: 72, startPoint y: 121, endPoint x: 72, endPoint y: 142, distance: 20.6
click at [72, 126] on div "[PHONE_NUMBER] Live | 00:26 ALL TASKS ALL TASKS ACTIVE TASKS TASKS IN WRAP UP […" at bounding box center [50, 174] width 77 height 324
click at [72, 142] on button "HANG UP" at bounding box center [73, 140] width 26 height 8
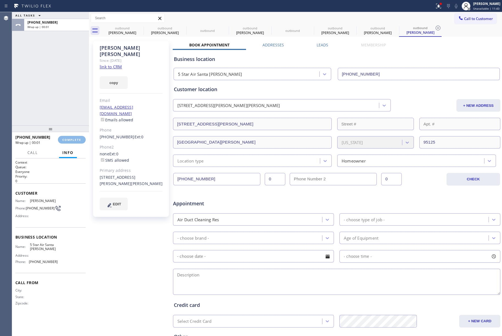
click at [62, 112] on div "ALL TASKS ALL TASKS ACTIVE TASKS TASKS IN WRAP UP [PHONE_NUMBER] Wrap up | 00:01" at bounding box center [50, 69] width 77 height 114
click at [67, 134] on div "[PHONE_NUMBER] Wrap up | 00:02 COMPLETE" at bounding box center [50, 140] width 70 height 14
click at [73, 141] on span "COMPLETE" at bounding box center [71, 140] width 19 height 4
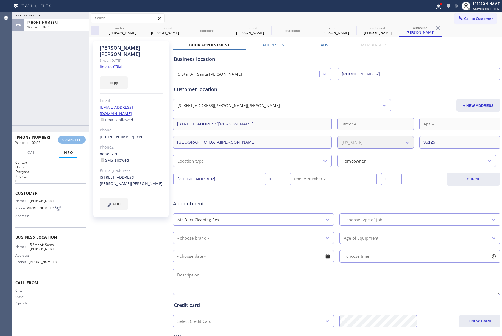
click at [59, 103] on div "ALL TASKS ALL TASKS ACTIVE TASKS TASKS IN WRAP UP [PHONE_NUMBER] Wrap up | 00:02" at bounding box center [50, 69] width 77 height 114
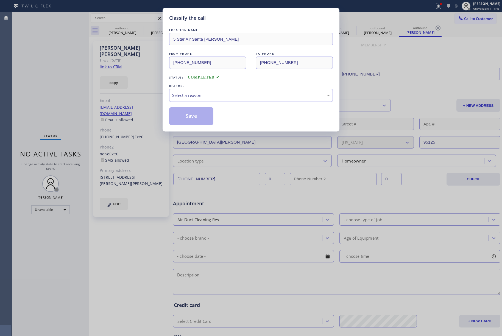
drag, startPoint x: 206, startPoint y: 94, endPoint x: 211, endPoint y: 101, distance: 8.5
click at [207, 93] on div "Select a reason" at bounding box center [251, 95] width 158 height 6
click at [187, 113] on button "Save" at bounding box center [191, 116] width 44 height 18
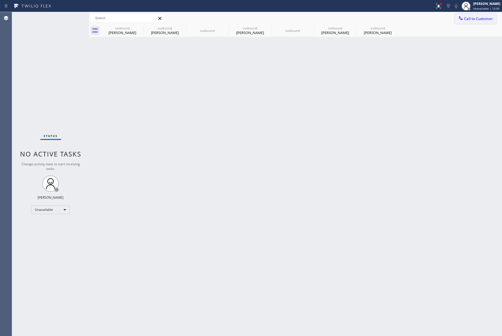
click at [473, 21] on button "Call to Customer" at bounding box center [476, 18] width 42 height 10
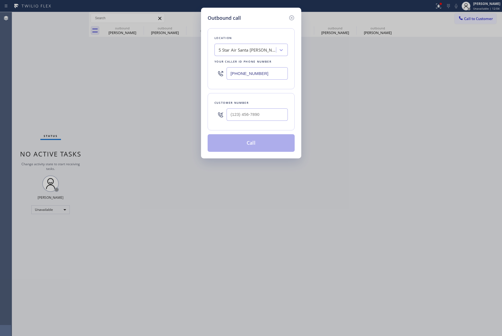
click at [277, 125] on div "Customer number" at bounding box center [251, 111] width 87 height 37
drag, startPoint x: 270, startPoint y: 115, endPoint x: 269, endPoint y: 109, distance: 5.6
click at [270, 114] on input "(___) ___-____" at bounding box center [257, 115] width 61 height 12
paste input "206) 495-8997"
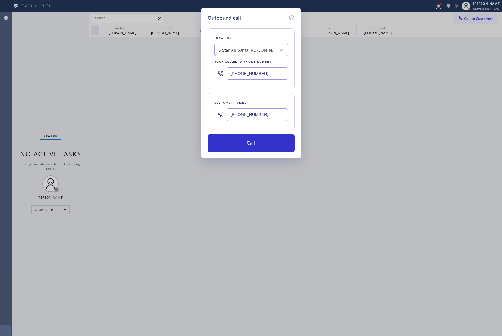
type input "[PHONE_NUMBER]"
drag, startPoint x: 237, startPoint y: 74, endPoint x: 217, endPoint y: 72, distance: 20.2
click at [217, 72] on div "[PHONE_NUMBER]" at bounding box center [251, 74] width 73 height 18
paste input "55) 731-4952"
type input "[PHONE_NUMBER]"
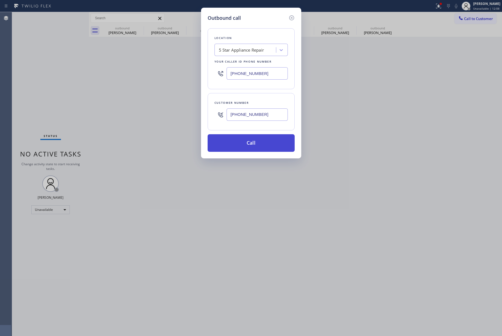
click at [255, 147] on button "Call" at bounding box center [251, 143] width 87 height 18
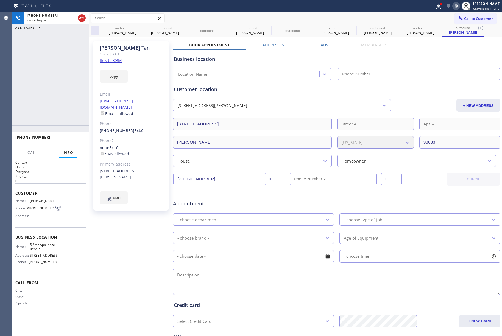
type input "[PHONE_NUMBER]"
click at [56, 80] on div "[PHONE_NUMBER] Connecting call… ALL TASKS ALL TASKS ACTIVE TASKS TASKS IN WRAP …" at bounding box center [50, 69] width 77 height 114
click at [71, 140] on span "HANG UP" at bounding box center [73, 140] width 17 height 4
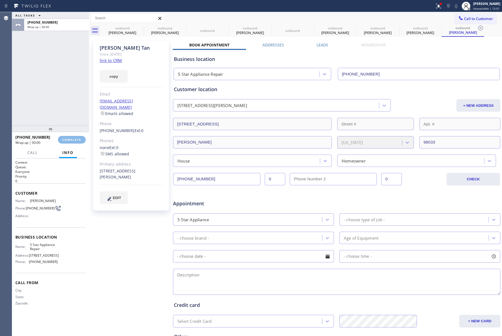
click at [58, 92] on div "ALL TASKS ALL TASKS ACTIVE TASKS TASKS IN WRAP UP [PHONE_NUMBER] Wrap up | 00:00" at bounding box center [50, 69] width 77 height 114
click at [73, 137] on button "COMPLETE" at bounding box center [72, 140] width 28 height 8
click at [57, 98] on div "ALL TASKS ALL TASKS ACTIVE TASKS TASKS IN WRAP UP [PHONE_NUMBER] Wrap up | 00:01" at bounding box center [50, 69] width 77 height 114
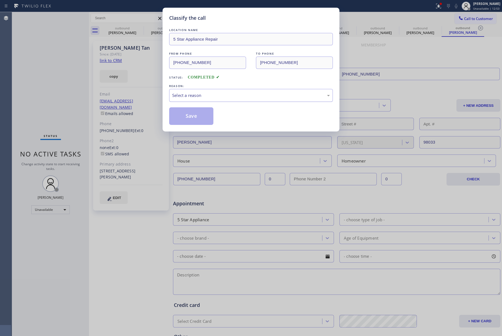
click at [223, 99] on div "Select a reason" at bounding box center [251, 95] width 158 height 6
click at [185, 115] on button "Save" at bounding box center [191, 116] width 44 height 18
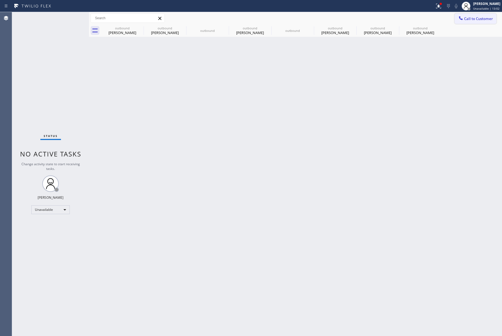
click at [478, 23] on button "Call to Customer" at bounding box center [476, 18] width 42 height 10
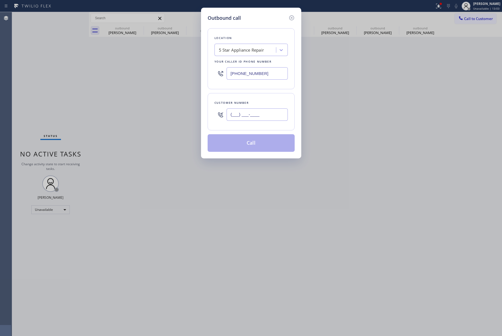
click at [257, 117] on input "(___) ___-____" at bounding box center [257, 115] width 61 height 12
paste input "917) 445-3428"
type input "[PHONE_NUMBER]"
click at [255, 100] on div "Customer number [PHONE_NUMBER]" at bounding box center [251, 111] width 87 height 37
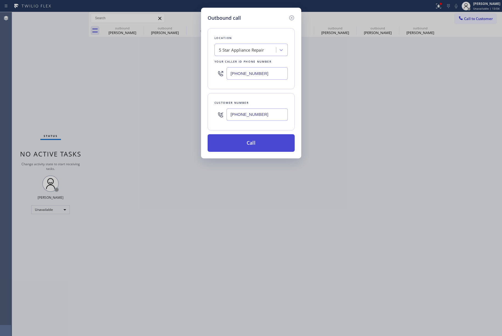
click at [247, 146] on button "Call" at bounding box center [251, 143] width 87 height 18
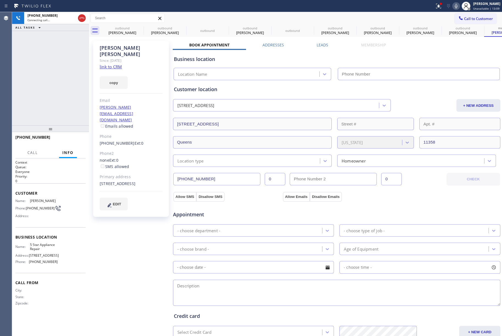
type input "[PHONE_NUMBER]"
drag, startPoint x: 73, startPoint y: 137, endPoint x: 74, endPoint y: 123, distance: 14.1
click at [73, 137] on button "HANG UP" at bounding box center [73, 140] width 26 height 8
drag, startPoint x: 74, startPoint y: 123, endPoint x: 71, endPoint y: 142, distance: 19.9
click at [73, 127] on div "[PHONE_NUMBER] Live | 00:41 ALL TASKS ALL TASKS ACTIVE TASKS TASKS IN WRAP UP […" at bounding box center [50, 174] width 77 height 324
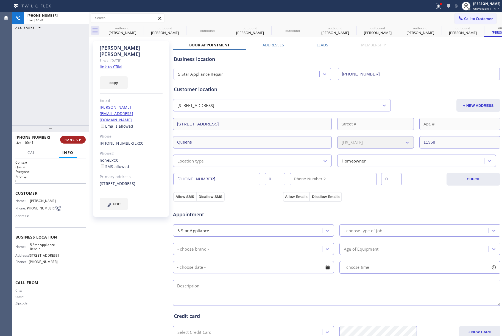
click at [71, 142] on button "HANG UP" at bounding box center [73, 140] width 26 height 8
click at [71, 109] on div "ALL TASKS ALL TASKS ACTIVE TASKS TASKS IN WRAP UP [PHONE_NUMBER] Wrap up | 00:01" at bounding box center [50, 69] width 77 height 114
click at [82, 138] on button "COMPLETE" at bounding box center [72, 140] width 28 height 8
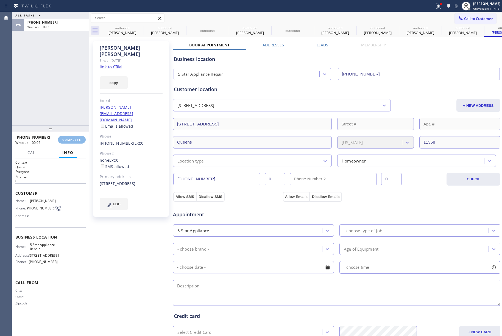
click at [49, 102] on div "ALL TASKS ALL TASKS ACTIVE TASKS TASKS IN WRAP UP [PHONE_NUMBER] Wrap up | 00:02" at bounding box center [50, 69] width 77 height 114
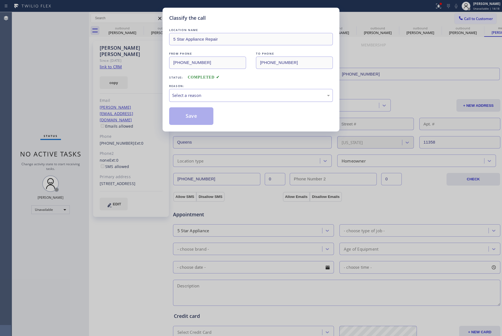
click at [207, 97] on div "Select a reason" at bounding box center [251, 95] width 158 height 6
click at [189, 114] on button "Save" at bounding box center [191, 116] width 44 height 18
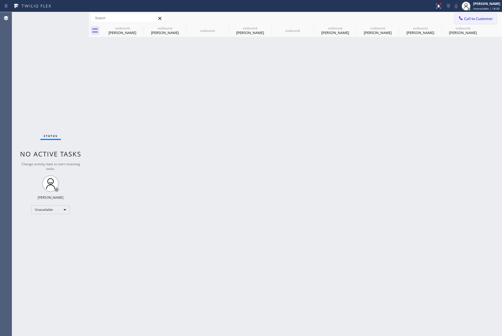
click at [484, 19] on span "Call to Customer" at bounding box center [478, 18] width 29 height 5
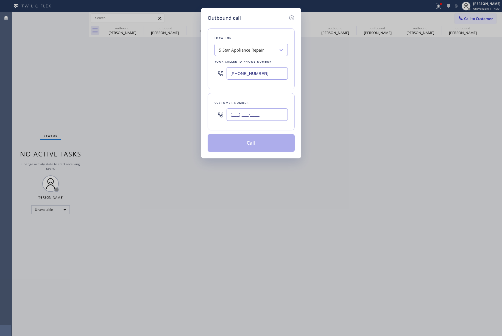
click at [259, 117] on input "(___) ___-____" at bounding box center [257, 115] width 61 height 12
paste input "323) 256-5400"
type input "[PHONE_NUMBER]"
click at [258, 101] on div "Customer number" at bounding box center [251, 103] width 73 height 6
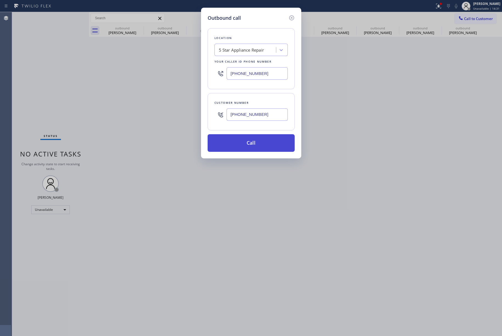
click at [255, 146] on button "Call" at bounding box center [251, 143] width 87 height 18
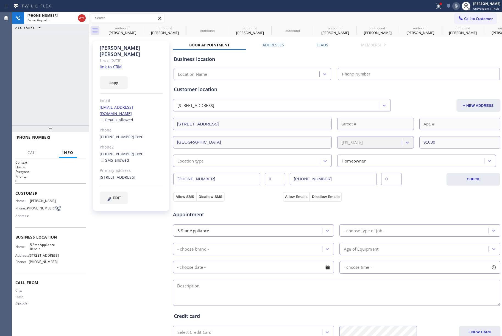
type input "[PHONE_NUMBER]"
click at [38, 78] on div "[PHONE_NUMBER] Connecting call… ALL TASKS ALL TASKS ACTIVE TASKS TASKS IN WRAP …" at bounding box center [50, 69] width 77 height 114
click at [51, 76] on div "[PHONE_NUMBER] Connecting call… ALL TASKS ALL TASKS ACTIVE TASKS TASKS IN WRAP …" at bounding box center [50, 69] width 77 height 114
click at [77, 140] on span "HANG UP" at bounding box center [73, 140] width 17 height 4
drag, startPoint x: 72, startPoint y: 139, endPoint x: 68, endPoint y: 125, distance: 13.6
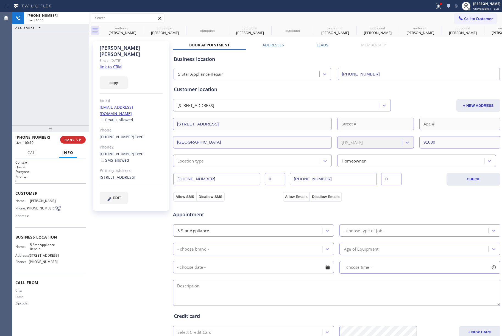
click at [72, 139] on span "HANG UP" at bounding box center [73, 140] width 17 height 4
click at [57, 101] on div "[PHONE_NUMBER] Live | 00:10 ALL TASKS ALL TASKS ACTIVE TASKS TASKS IN WRAP UP" at bounding box center [50, 69] width 77 height 114
click at [57, 101] on div "ALL TASKS ALL TASKS ACTIVE TASKS TASKS IN WRAP UP [PHONE_NUMBER] Wrap up | 00:00" at bounding box center [50, 69] width 77 height 114
click at [75, 138] on span "COMPLETE" at bounding box center [71, 140] width 19 height 4
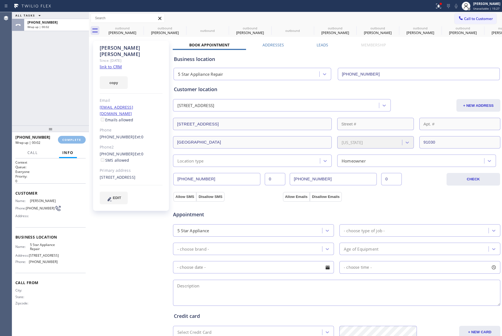
drag, startPoint x: 53, startPoint y: 99, endPoint x: 52, endPoint y: 93, distance: 6.5
click at [53, 99] on div "ALL TASKS ALL TASKS ACTIVE TASKS TASKS IN WRAP UP [PHONE_NUMBER] Wrap up | 00:02" at bounding box center [50, 69] width 77 height 114
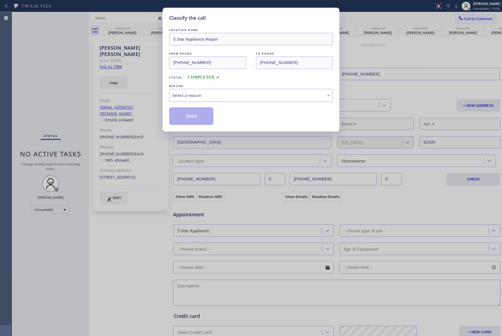
click at [223, 93] on div "Select a reason" at bounding box center [251, 95] width 158 height 6
click at [192, 120] on button "Save" at bounding box center [191, 116] width 44 height 18
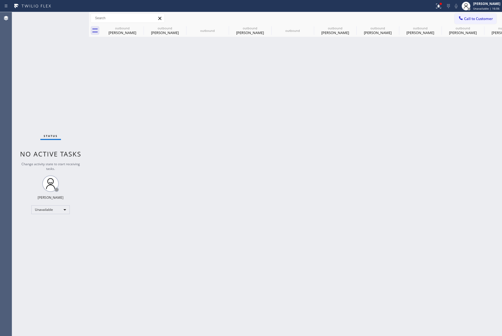
click at [49, 57] on div "Status No active tasks Change activity state to start receiving tasks. [PERSON_…" at bounding box center [50, 174] width 77 height 324
click at [138, 26] on icon at bounding box center [140, 28] width 7 height 7
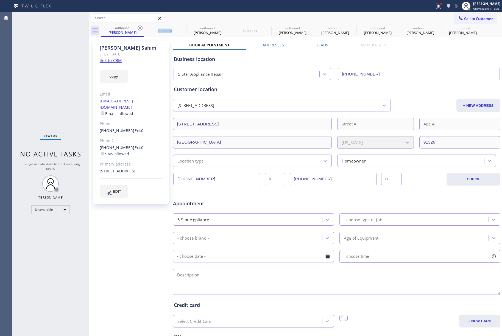
click at [138, 26] on icon at bounding box center [140, 28] width 7 height 7
click at [0, 0] on icon at bounding box center [0, 0] width 0 height 0
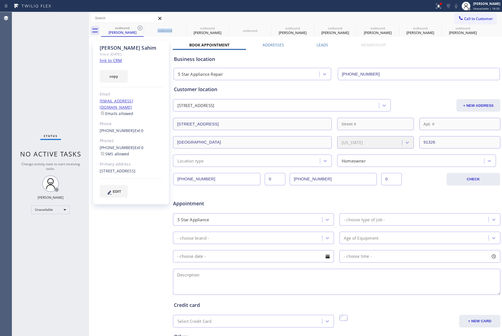
type input "[PHONE_NUMBER]"
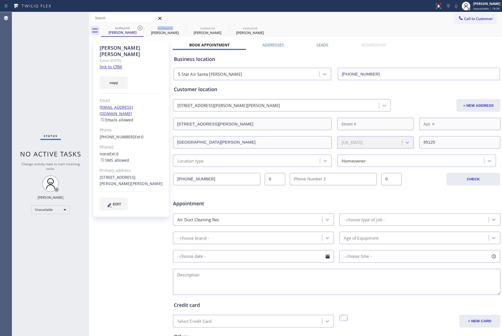
click at [138, 26] on icon at bounding box center [140, 28] width 7 height 7
type input "[PHONE_NUMBER]"
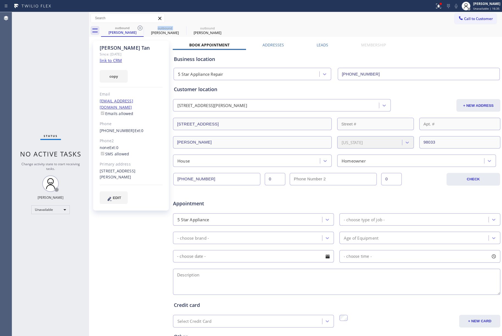
click at [138, 26] on icon at bounding box center [140, 28] width 7 height 7
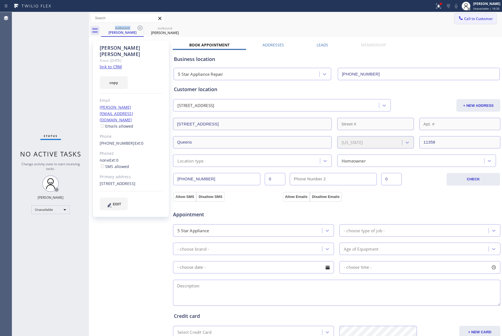
click at [474, 14] on button "Call to Customer" at bounding box center [476, 18] width 42 height 10
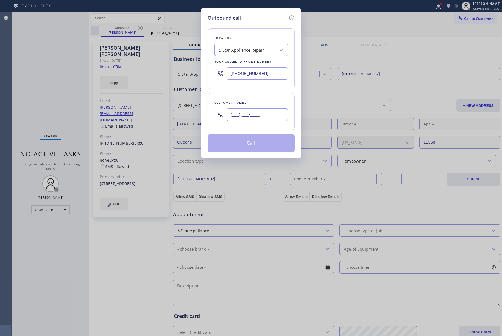
click at [240, 111] on input "(___) ___-____" at bounding box center [257, 115] width 61 height 12
paste input "323) 256-5400"
type input "[PHONE_NUMBER]"
click at [243, 101] on div "Customer number" at bounding box center [251, 103] width 73 height 6
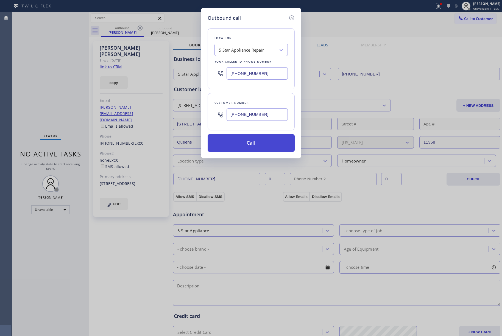
click at [250, 145] on button "Call" at bounding box center [251, 143] width 87 height 18
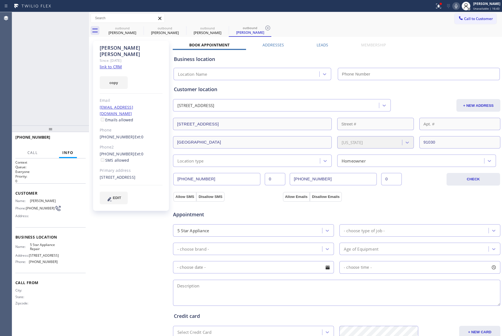
type input "[PHONE_NUMBER]"
click at [56, 61] on div "[PHONE_NUMBER] Connecting call… ALL TASKS ALL TASKS ACTIVE TASKS TASKS IN WRAP …" at bounding box center [50, 69] width 77 height 114
click at [66, 139] on span "HANG UP" at bounding box center [73, 140] width 17 height 4
click at [65, 95] on div "[PHONE_NUMBER] Live | 00:03 ALL TASKS ALL TASKS ACTIVE TASKS TASKS IN WRAP UP" at bounding box center [50, 69] width 77 height 114
click at [75, 137] on button "COMPLETE" at bounding box center [72, 140] width 28 height 8
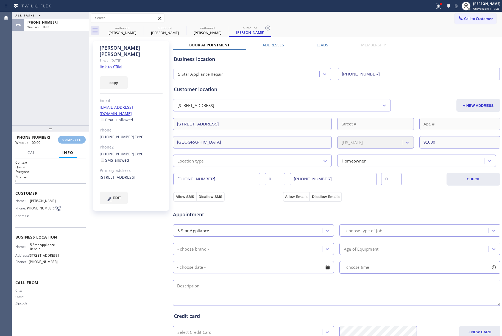
click at [56, 106] on div "ALL TASKS ALL TASKS ACTIVE TASKS TASKS IN WRAP UP [PHONE_NUMBER] Wrap up | 00:00" at bounding box center [50, 69] width 77 height 114
click at [56, 106] on div "ALL TASKS ALL TASKS ACTIVE TASKS TASKS IN WRAP UP [PHONE_NUMBER] Wrap up | 00:01" at bounding box center [50, 69] width 77 height 114
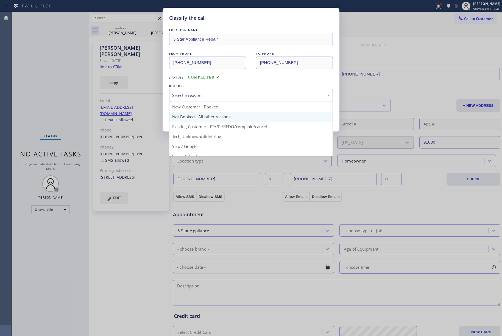
drag, startPoint x: 214, startPoint y: 98, endPoint x: 188, endPoint y: 121, distance: 34.1
click at [213, 99] on div "Select a reason" at bounding box center [251, 95] width 164 height 13
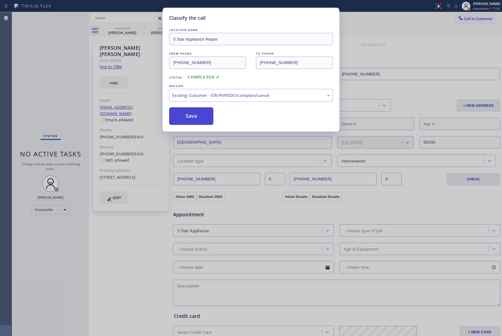
click at [182, 121] on button "Save" at bounding box center [191, 116] width 44 height 18
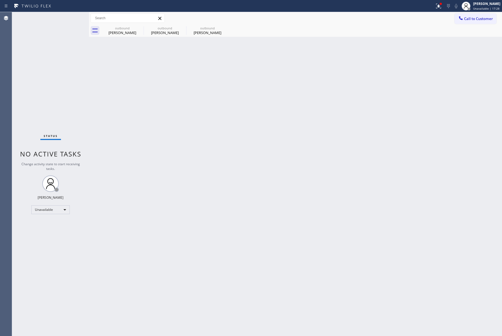
click at [46, 102] on div "Status No active tasks Change activity state to start receiving tasks. [PERSON_…" at bounding box center [50, 174] width 77 height 324
drag, startPoint x: 488, startPoint y: 22, endPoint x: 228, endPoint y: 76, distance: 265.8
click at [488, 22] on button "Call to Customer" at bounding box center [476, 18] width 42 height 10
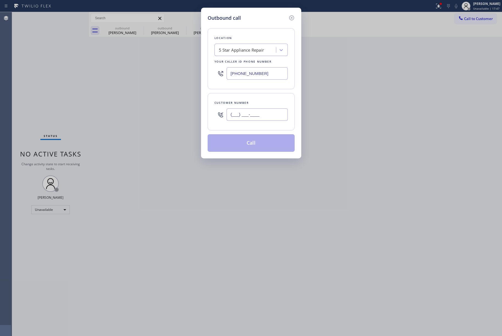
click at [266, 118] on input "(___) ___-____" at bounding box center [257, 115] width 61 height 12
paste input "619) 884-6265"
type input "[PHONE_NUMBER]"
click at [267, 103] on div "Customer number" at bounding box center [251, 103] width 73 height 6
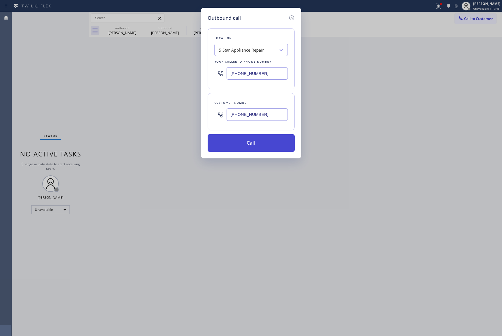
click at [251, 141] on button "Call" at bounding box center [251, 143] width 87 height 18
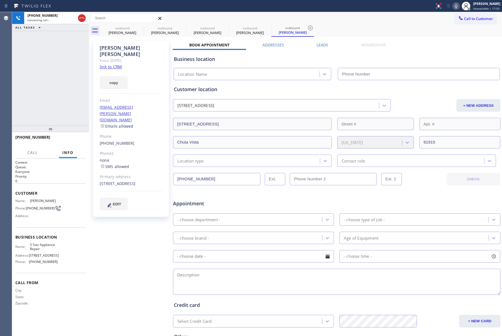
type input "[PHONE_NUMBER]"
click at [72, 139] on span "HANG UP" at bounding box center [73, 140] width 17 height 4
drag, startPoint x: 70, startPoint y: 110, endPoint x: 77, endPoint y: 136, distance: 27.1
click at [71, 117] on div "[PHONE_NUMBER] Live | 00:02 ALL TASKS ALL TASKS ACTIVE TASKS TASKS IN WRAP UP" at bounding box center [50, 69] width 77 height 114
click at [77, 136] on button "HANG UP" at bounding box center [73, 140] width 26 height 8
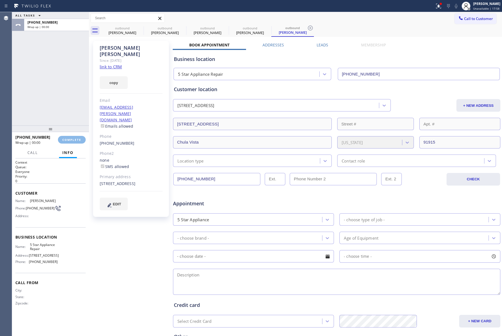
click at [65, 106] on div "ALL TASKS ALL TASKS ACTIVE TASKS TASKS IN WRAP UP [PHONE_NUMBER] Wrap up | 00:00" at bounding box center [50, 69] width 77 height 114
click at [70, 141] on span "COMPLETE" at bounding box center [71, 140] width 19 height 4
click at [41, 90] on div "ALL TASKS ALL TASKS ACTIVE TASKS TASKS IN WRAP UP [PHONE_NUMBER] Wrap up | 00:01" at bounding box center [50, 69] width 77 height 114
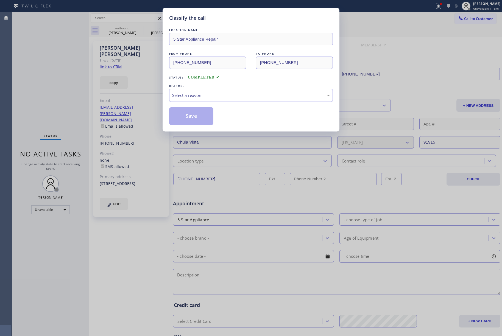
drag, startPoint x: 205, startPoint y: 91, endPoint x: 208, endPoint y: 99, distance: 8.7
click at [205, 92] on div "Select a reason" at bounding box center [251, 95] width 164 height 13
click at [182, 114] on button "Save" at bounding box center [191, 116] width 44 height 18
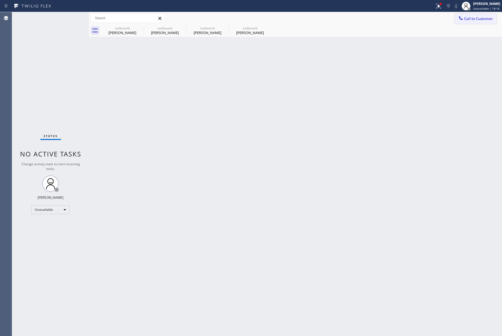
click at [491, 19] on span "Call to Customer" at bounding box center [478, 18] width 29 height 5
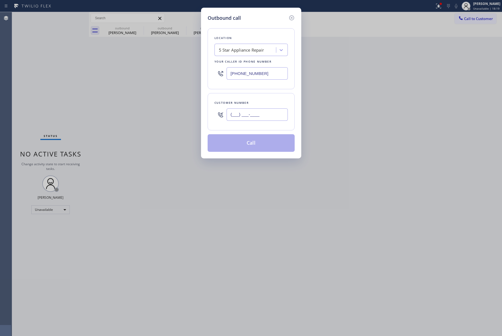
click at [249, 117] on input "(___) ___-____" at bounding box center [257, 115] width 61 height 12
paste input "909) 262-9291"
type input "[PHONE_NUMBER]"
click at [252, 98] on div "Customer number [PHONE_NUMBER]" at bounding box center [251, 111] width 87 height 37
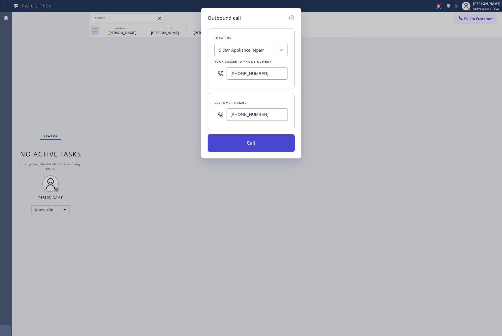
click at [254, 143] on button "Call" at bounding box center [251, 143] width 87 height 18
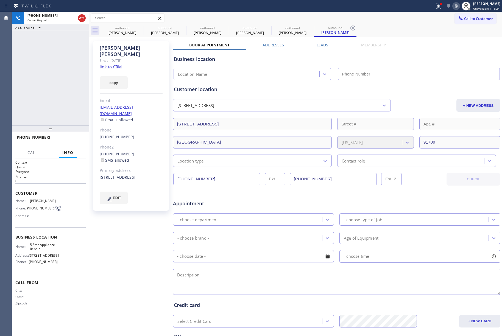
type input "[PHONE_NUMBER]"
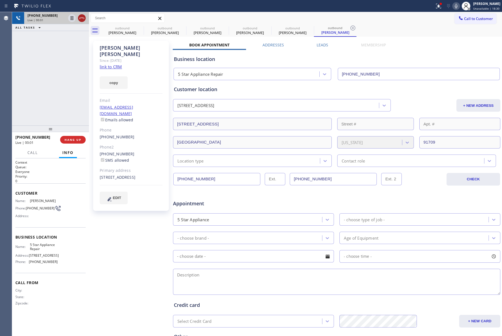
click at [82, 20] on icon at bounding box center [82, 18] width 7 height 7
click at [82, 138] on button "COMPLETE" at bounding box center [72, 140] width 28 height 8
click at [76, 97] on div "ALL TASKS ALL TASKS ACTIVE TASKS TASKS IN WRAP UP [PHONE_NUMBER] Wrap up | 00:00" at bounding box center [50, 69] width 77 height 114
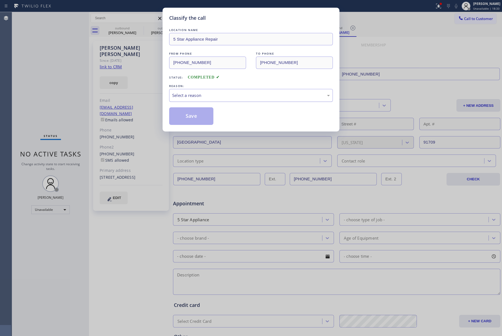
click at [187, 97] on div "Select a reason" at bounding box center [251, 95] width 158 height 6
click at [190, 119] on button "Save" at bounding box center [191, 116] width 44 height 18
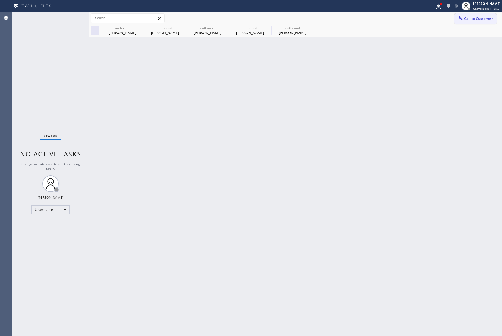
click at [469, 19] on span "Call to Customer" at bounding box center [478, 18] width 29 height 5
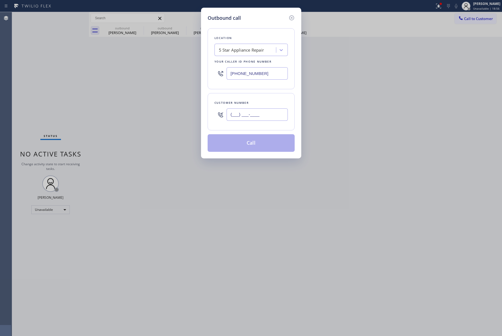
click at [247, 121] on input "(___) ___-____" at bounding box center [257, 115] width 61 height 12
paste input "619) 875-2996"
type input "[PHONE_NUMBER]"
click at [249, 104] on div "Customer number" at bounding box center [251, 103] width 73 height 6
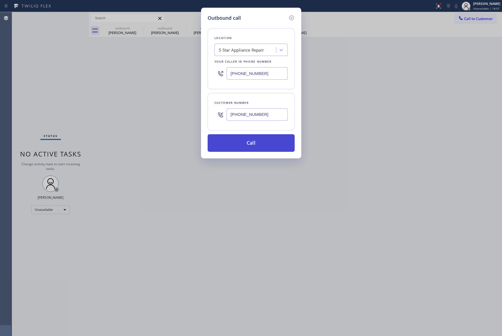
click at [251, 145] on button "Call" at bounding box center [251, 143] width 87 height 18
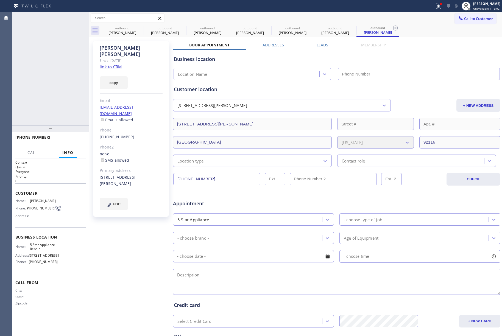
type input "[PHONE_NUMBER]"
click at [80, 139] on span "HANG UP" at bounding box center [73, 140] width 17 height 4
drag, startPoint x: 73, startPoint y: 110, endPoint x: 73, endPoint y: 142, distance: 31.9
click at [73, 112] on div "[PHONE_NUMBER] Live | 00:02 ALL TASKS ALL TASKS ACTIVE TASKS TASKS IN WRAP UP" at bounding box center [50, 69] width 77 height 114
click at [73, 142] on button "HANG UP" at bounding box center [73, 140] width 26 height 8
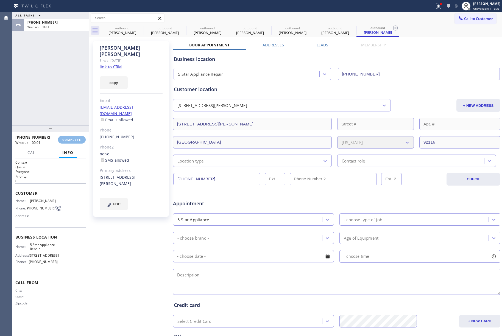
click at [62, 97] on div "ALL TASKS ALL TASKS ACTIVE TASKS TASKS IN WRAP UP [PHONE_NUMBER] Wrap up | 00:01" at bounding box center [50, 69] width 77 height 114
click at [68, 142] on button "COMPLETE" at bounding box center [72, 140] width 28 height 8
click at [63, 104] on div "ALL TASKS ALL TASKS ACTIVE TASKS TASKS IN WRAP UP [PHONE_NUMBER] Wrap up | 00:02" at bounding box center [50, 69] width 77 height 114
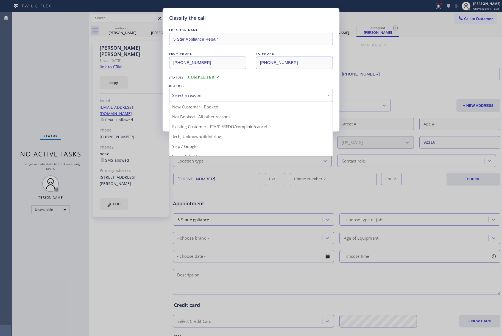
click at [226, 97] on div "Select a reason" at bounding box center [251, 95] width 158 height 6
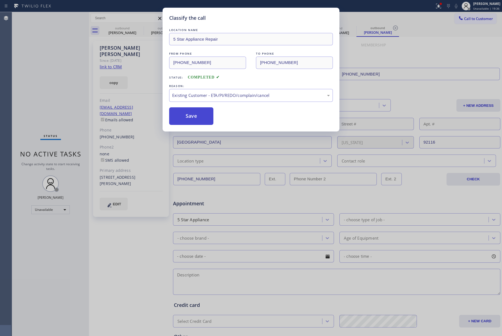
drag, startPoint x: 180, startPoint y: 117, endPoint x: 157, endPoint y: 4, distance: 115.1
click at [181, 117] on button "Save" at bounding box center [191, 116] width 44 height 18
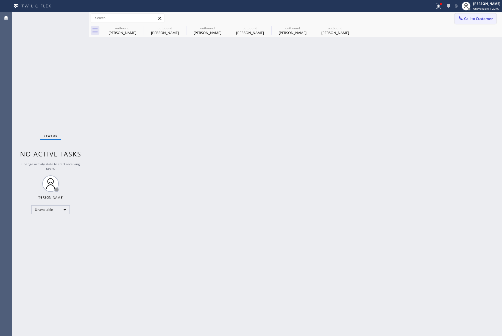
click at [474, 23] on button "Call to Customer" at bounding box center [476, 18] width 42 height 10
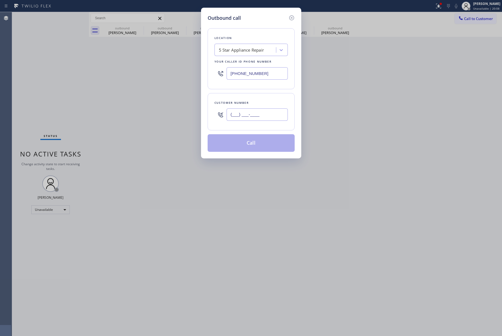
click at [266, 112] on input "(___) ___-____" at bounding box center [257, 115] width 61 height 12
paste input "616) 450-1421"
type input "[PHONE_NUMBER]"
click at [262, 101] on div "Customer number" at bounding box center [251, 103] width 73 height 6
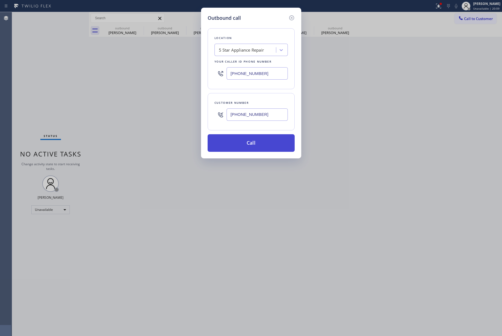
click at [258, 143] on button "Call" at bounding box center [251, 143] width 87 height 18
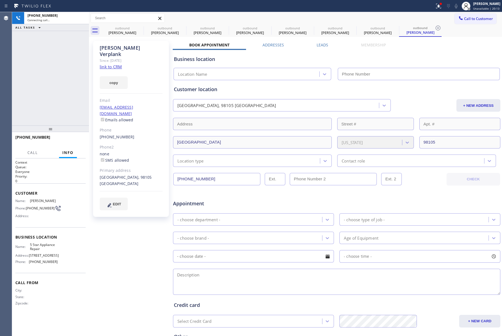
type input "[PHONE_NUMBER]"
click at [63, 79] on div "[PHONE_NUMBER] Connecting call… ALL TASKS ALL TASKS ACTIVE TASKS TASKS IN WRAP …" at bounding box center [50, 69] width 77 height 114
click at [79, 18] on icon at bounding box center [82, 18] width 7 height 7
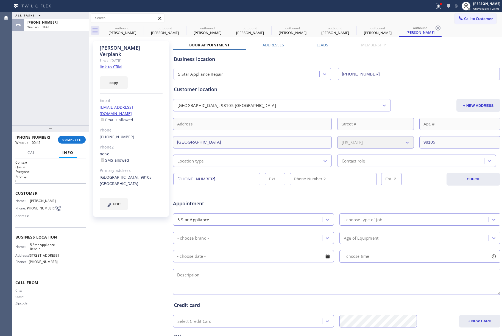
drag, startPoint x: 76, startPoint y: 139, endPoint x: 62, endPoint y: 98, distance: 42.9
click at [76, 139] on span "COMPLETE" at bounding box center [71, 140] width 19 height 4
click at [61, 98] on div "ALL TASKS ALL TASKS ACTIVE TASKS TASKS IN WRAP UP [PHONE_NUMBER] Wrap up | 00:42" at bounding box center [50, 69] width 77 height 114
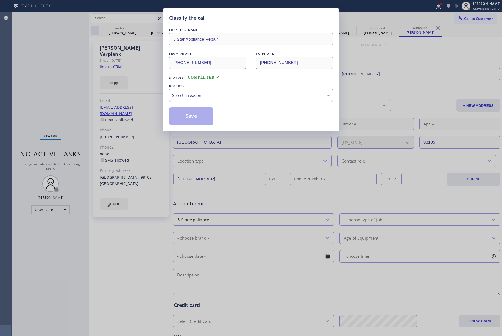
click at [196, 90] on div "Select a reason" at bounding box center [251, 95] width 164 height 13
click at [182, 116] on button "Save" at bounding box center [191, 116] width 44 height 18
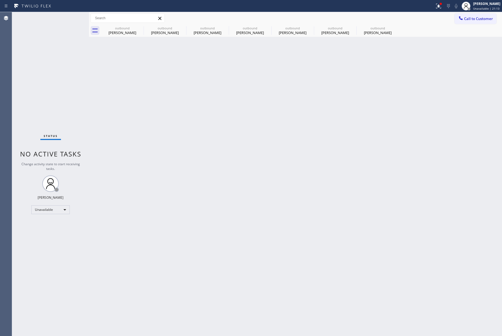
click at [470, 18] on span "Call to Customer" at bounding box center [478, 18] width 29 height 5
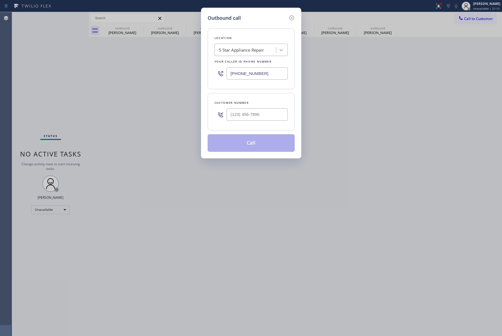
click at [271, 126] on div "Customer number" at bounding box center [251, 111] width 87 height 37
click at [249, 112] on input "(___) ___-____" at bounding box center [257, 115] width 61 height 12
paste input "510) 381-8945"
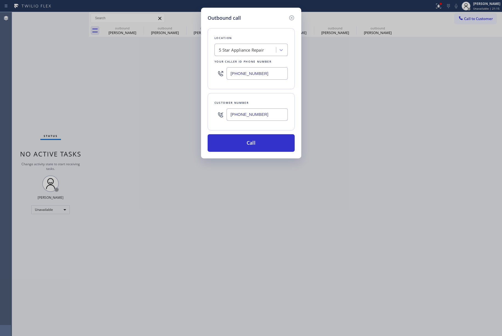
type input "[PHONE_NUMBER]"
drag, startPoint x: 65, startPoint y: 70, endPoint x: 104, endPoint y: 70, distance: 38.5
click at [65, 70] on div "Outbound call Location 5 Star Appliance Repair Your caller id phone number [PHO…" at bounding box center [251, 168] width 502 height 336
click at [227, 48] on div "5 Star Appliance Repair" at bounding box center [241, 50] width 45 height 6
paste input "Expert Viking Appliance Repair [GEOGRAPHIC_DATA]"
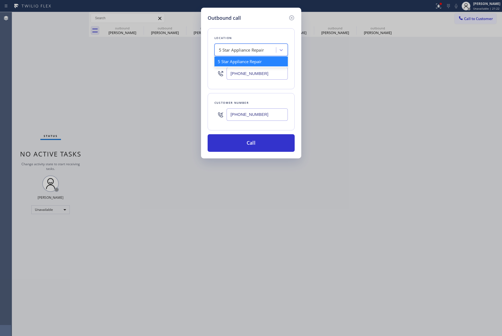
type input "Expert Viking Appliance Repair [GEOGRAPHIC_DATA]"
click at [246, 63] on div "Expert Viking Appliance Repair [GEOGRAPHIC_DATA]" at bounding box center [251, 64] width 73 height 15
type input "[PHONE_NUMBER]"
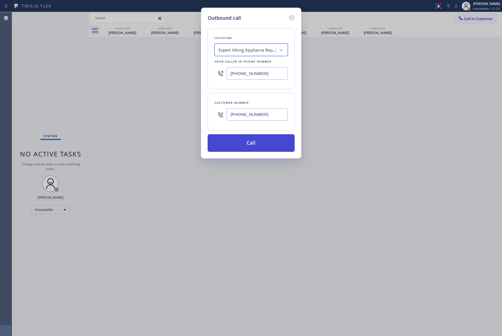
click at [260, 141] on button "Call" at bounding box center [251, 143] width 87 height 18
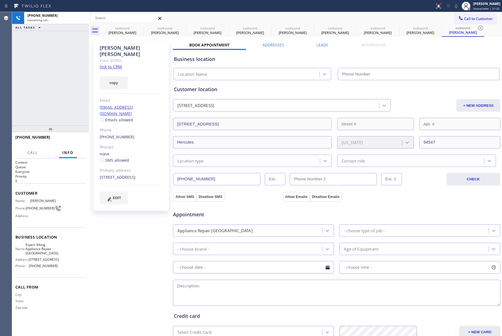
type input "[PHONE_NUMBER]"
click at [40, 67] on div "[PHONE_NUMBER] Connecting call… ALL TASKS ALL TASKS ACTIVE TASKS TASKS IN WRAP …" at bounding box center [50, 69] width 77 height 114
click at [109, 64] on link "link to CRM" at bounding box center [111, 66] width 22 height 5
click at [59, 86] on div "[PHONE_NUMBER] Live | 00:27 ALL TASKS ALL TASKS ACTIVE TASKS TASKS IN WRAP UP" at bounding box center [50, 69] width 77 height 114
click at [62, 87] on div "[PHONE_NUMBER] Live | 00:28 ALL TASKS ALL TASKS ACTIVE TASKS TASKS IN WRAP UP" at bounding box center [50, 69] width 77 height 114
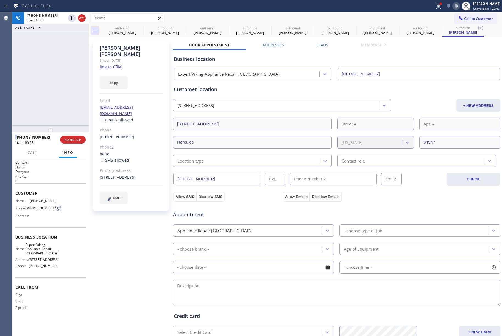
click at [62, 87] on div "[PHONE_NUMBER] Live | 00:28 ALL TASKS ALL TASKS ACTIVE TASKS TASKS IN WRAP UP" at bounding box center [50, 69] width 77 height 114
click at [71, 141] on span "HANG UP" at bounding box center [73, 140] width 17 height 4
click at [68, 141] on span "COMPLETE" at bounding box center [71, 140] width 19 height 4
click at [59, 111] on div "ALL TASKS ALL TASKS ACTIVE TASKS TASKS IN WRAP UP [PHONE_NUMBER] Wrap up | 00:51" at bounding box center [50, 69] width 77 height 114
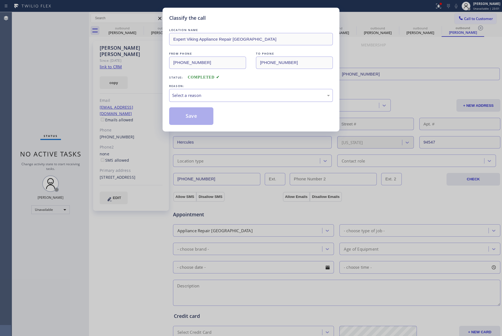
click at [207, 97] on div "Select a reason" at bounding box center [251, 95] width 158 height 6
click at [182, 117] on button "Save" at bounding box center [191, 116] width 44 height 18
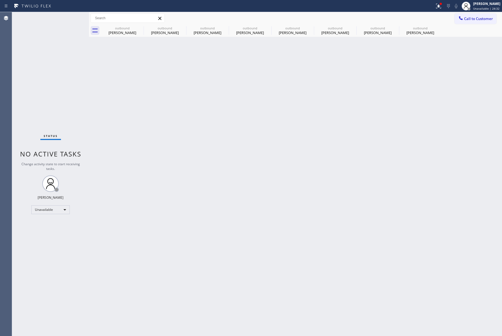
click at [48, 78] on div "Status No active tasks Change activity state to start receiving tasks. [PERSON_…" at bounding box center [50, 174] width 77 height 324
click at [142, 29] on icon at bounding box center [140, 28] width 5 height 5
click at [0, 0] on icon at bounding box center [0, 0] width 0 height 0
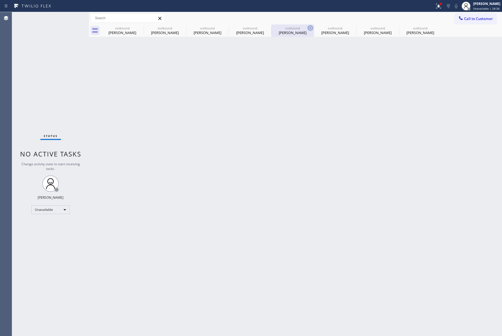
type input "[PHONE_NUMBER]"
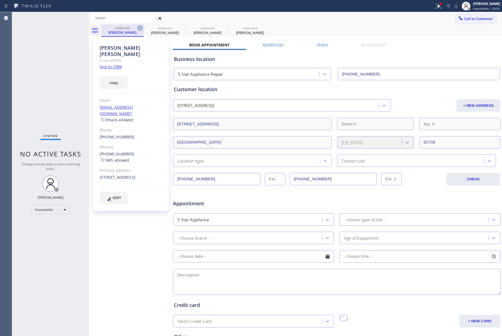
click at [141, 29] on icon at bounding box center [140, 28] width 7 height 7
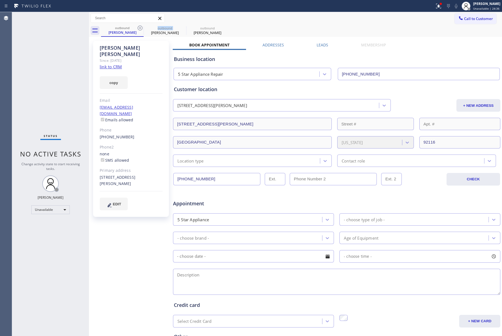
click at [141, 29] on icon at bounding box center [140, 28] width 7 height 7
type input "[PHONE_NUMBER]"
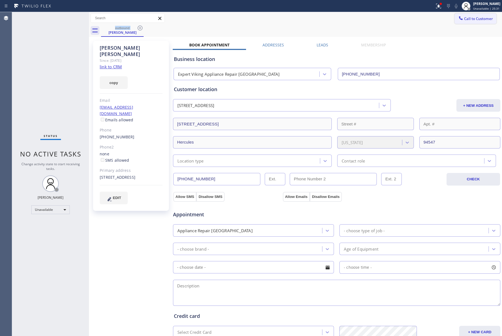
click at [472, 18] on span "Call to Customer" at bounding box center [478, 18] width 29 height 5
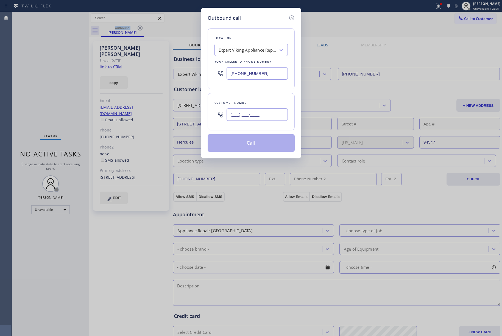
click at [263, 114] on input "(___) ___-____" at bounding box center [257, 115] width 61 height 12
paste input "206) 755-4041"
type input "[PHONE_NUMBER]"
click at [260, 100] on div "Customer number" at bounding box center [251, 103] width 73 height 6
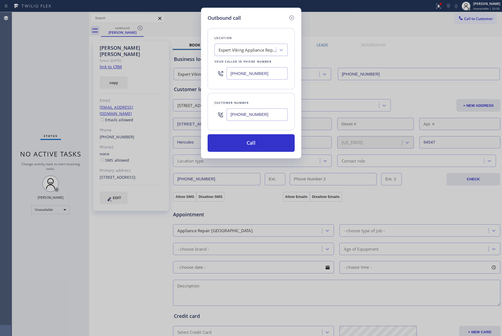
drag, startPoint x: 261, startPoint y: 73, endPoint x: 200, endPoint y: 63, distance: 61.5
click at [200, 63] on div "Outbound call Location Expert Viking Appliance Repair [GEOGRAPHIC_DATA] Your ca…" at bounding box center [251, 168] width 502 height 336
paste input "855) 731-4952"
type input "[PHONE_NUMBER]"
click at [236, 31] on div "Location Expert Viking Appliance Repair [GEOGRAPHIC_DATA] Your caller id phone …" at bounding box center [251, 58] width 87 height 61
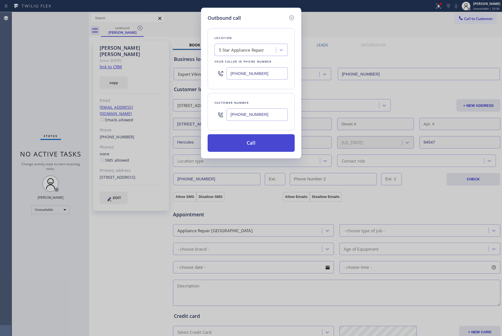
click at [249, 146] on button "Call" at bounding box center [251, 143] width 87 height 18
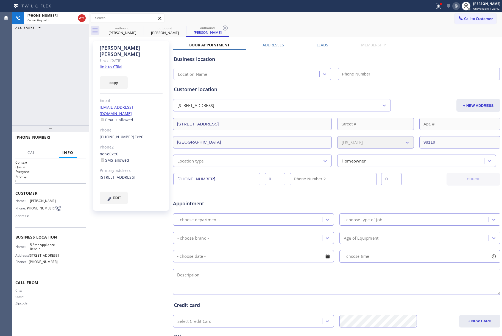
type input "[PHONE_NUMBER]"
click at [72, 74] on div "[PHONE_NUMBER] Connecting call… ALL TASKS ALL TASKS ACTIVE TASKS TASKS IN WRAP …" at bounding box center [50, 69] width 77 height 114
click at [70, 134] on div "[PHONE_NUMBER] Live | 00:03 HANG UP" at bounding box center [50, 140] width 70 height 14
click at [68, 139] on span "HANG UP" at bounding box center [73, 140] width 17 height 4
drag, startPoint x: 68, startPoint y: 115, endPoint x: 68, endPoint y: 118, distance: 2.8
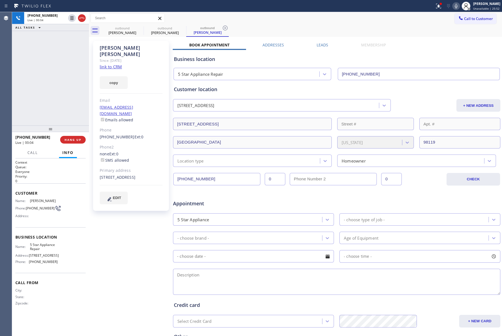
click at [68, 115] on div "[PHONE_NUMBER] Live | 00:04 ALL TASKS ALL TASKS ACTIVE TASKS TASKS IN WRAP UP" at bounding box center [50, 69] width 77 height 114
click at [72, 139] on span "HANG UP" at bounding box center [73, 140] width 17 height 4
click at [56, 96] on div "ALL TASKS ALL TASKS ACTIVE TASKS TASKS IN WRAP UP [PHONE_NUMBER] Wrap up | 00:00" at bounding box center [50, 69] width 77 height 114
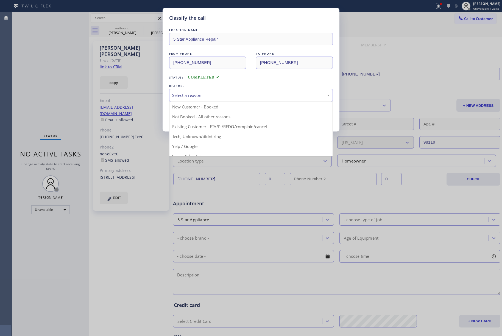
click at [201, 100] on div "Select a reason" at bounding box center [251, 95] width 164 height 13
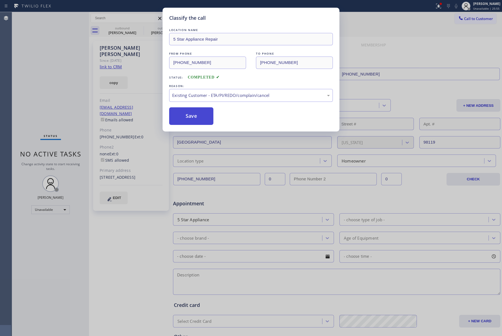
click at [185, 112] on button "Save" at bounding box center [191, 116] width 44 height 18
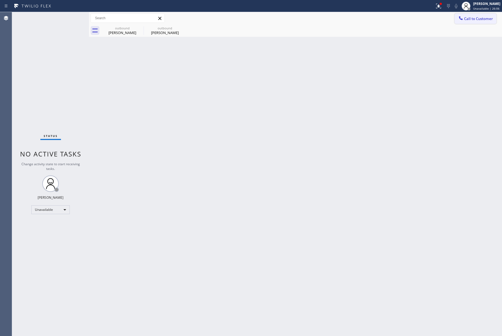
click at [480, 15] on button "Call to Customer" at bounding box center [476, 18] width 42 height 10
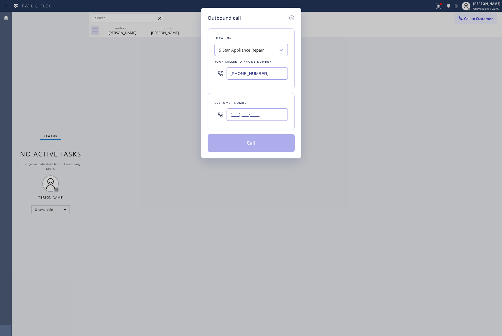
click at [270, 117] on input "(___) ___-____" at bounding box center [257, 115] width 61 height 12
paste input "415) 845-9824"
type input "[PHONE_NUMBER]"
click at [267, 99] on div "Customer number [PHONE_NUMBER]" at bounding box center [251, 111] width 87 height 37
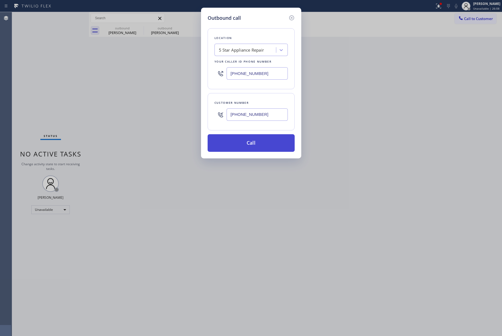
click at [259, 140] on button "Call" at bounding box center [251, 143] width 87 height 18
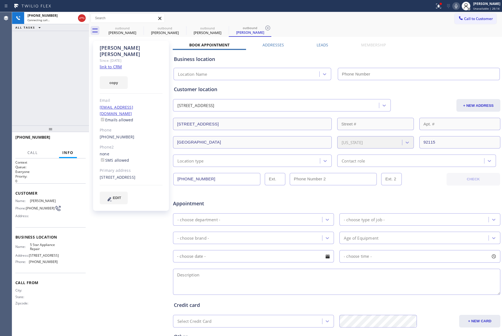
type input "[PHONE_NUMBER]"
click at [74, 140] on span "HANG UP" at bounding box center [73, 140] width 17 height 4
drag, startPoint x: 73, startPoint y: 123, endPoint x: 76, endPoint y: 139, distance: 15.6
click at [76, 130] on div "[PHONE_NUMBER] Live | 00:05 ALL TASKS ALL TASKS ACTIVE TASKS TASKS IN WRAP UP […" at bounding box center [50, 174] width 77 height 324
click at [76, 139] on span "HANG UP" at bounding box center [73, 140] width 17 height 4
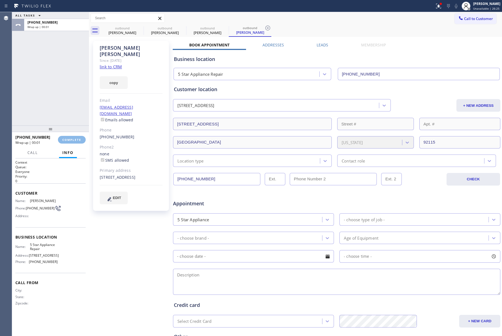
click at [63, 101] on div "ALL TASKS ALL TASKS ACTIVE TASKS TASKS IN WRAP UP [PHONE_NUMBER] Wrap up | 00:01" at bounding box center [50, 69] width 77 height 114
click at [73, 137] on button "COMPLETE" at bounding box center [72, 140] width 28 height 8
click at [55, 106] on div "ALL TASKS ALL TASKS ACTIVE TASKS TASKS IN WRAP UP [PHONE_NUMBER] Wrap up | 00:02" at bounding box center [50, 69] width 77 height 114
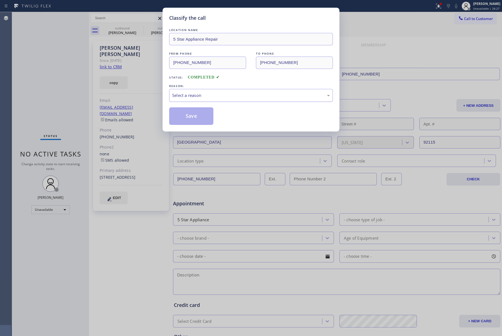
drag, startPoint x: 219, startPoint y: 93, endPoint x: 219, endPoint y: 99, distance: 6.9
click at [219, 93] on div "Select a reason" at bounding box center [251, 95] width 158 height 6
click at [191, 119] on button "Save" at bounding box center [191, 116] width 44 height 18
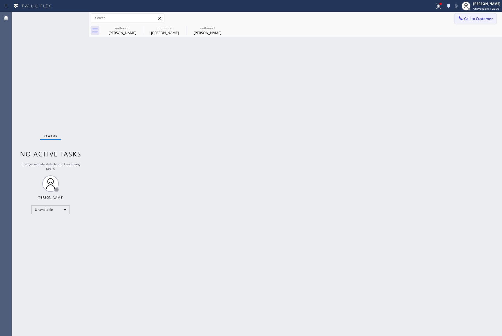
click at [483, 16] on span "Call to Customer" at bounding box center [478, 18] width 29 height 5
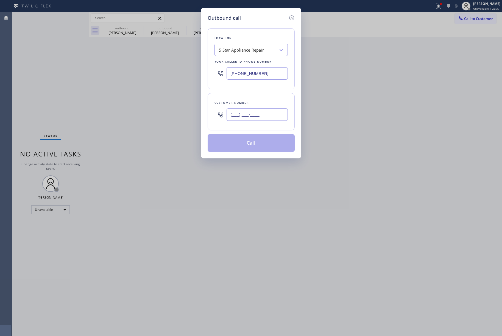
click at [273, 111] on input "(___) ___-____" at bounding box center [257, 115] width 61 height 12
paste input "925) 787-7212"
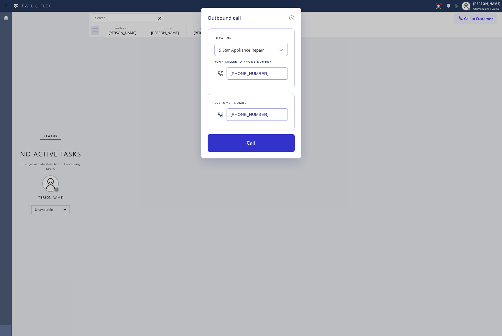
drag, startPoint x: 261, startPoint y: 116, endPoint x: 219, endPoint y: 115, distance: 41.8
click at [219, 115] on div "[PHONE_NUMBER]" at bounding box center [251, 115] width 73 height 18
paste input "text"
type input "[PHONE_NUMBER]"
click at [256, 95] on div "Customer number [PHONE_NUMBER]" at bounding box center [251, 111] width 87 height 37
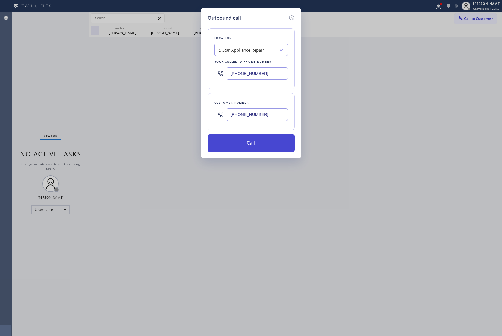
click at [257, 142] on button "Call" at bounding box center [251, 143] width 87 height 18
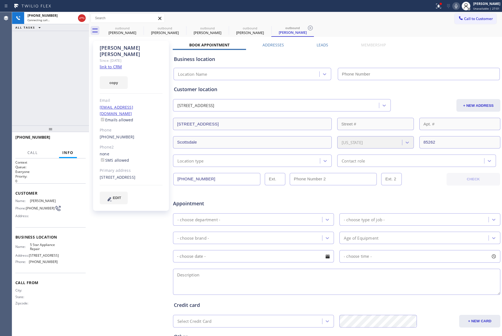
type input "[PHONE_NUMBER]"
click at [82, 18] on icon at bounding box center [81, 18] width 5 height 2
click at [69, 60] on div "[PHONE_NUMBER] Connecting call… ALL TASKS ALL TASKS ACTIVE TASKS TASKS IN WRAP …" at bounding box center [50, 69] width 77 height 114
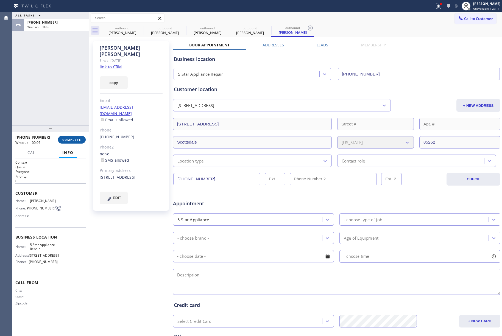
click at [78, 141] on span "COMPLETE" at bounding box center [71, 140] width 19 height 4
click at [70, 114] on div "ALL TASKS ALL TASKS ACTIVE TASKS TASKS IN WRAP UP [PHONE_NUMBER] Wrap up | 00:06" at bounding box center [50, 69] width 77 height 114
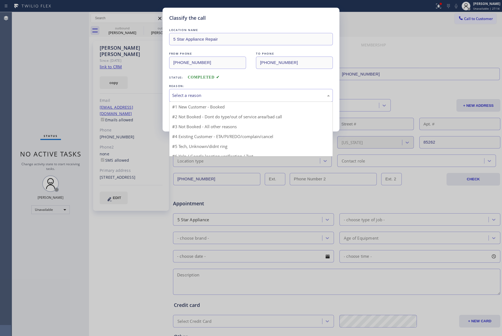
click at [214, 97] on div "Select a reason" at bounding box center [251, 95] width 158 height 6
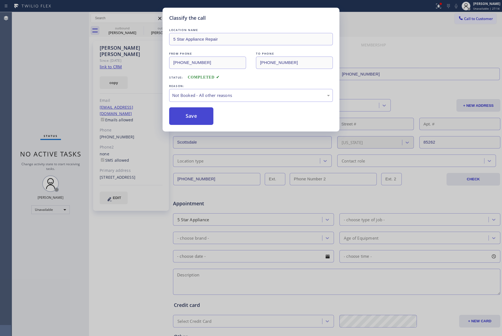
click at [188, 113] on button "Save" at bounding box center [191, 116] width 44 height 18
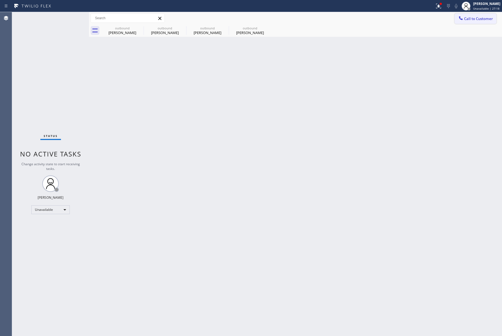
click at [471, 17] on span "Call to Customer" at bounding box center [478, 18] width 29 height 5
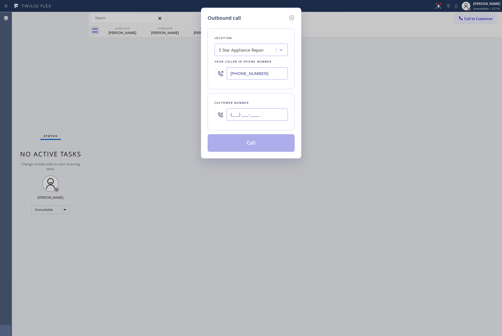
click at [267, 113] on input "(___) ___-____" at bounding box center [257, 115] width 61 height 12
paste input "925) 787-7212"
type input "[PHONE_NUMBER]"
drag, startPoint x: 261, startPoint y: 95, endPoint x: 259, endPoint y: 113, distance: 18.2
click at [261, 95] on div "Customer number [PHONE_NUMBER]" at bounding box center [251, 111] width 87 height 37
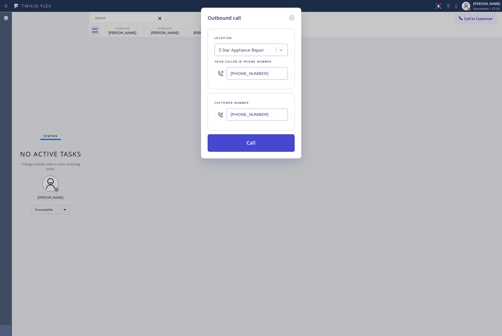
click at [256, 143] on button "Call" at bounding box center [251, 143] width 87 height 18
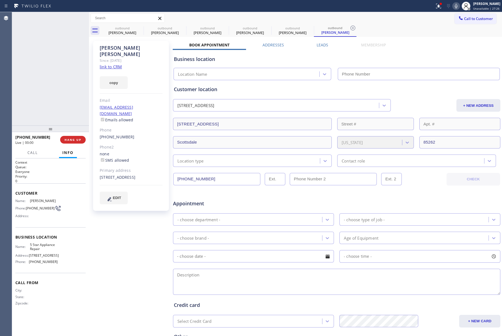
type input "[PHONE_NUMBER]"
click at [464, 17] on span "Call to Customer" at bounding box center [478, 18] width 29 height 5
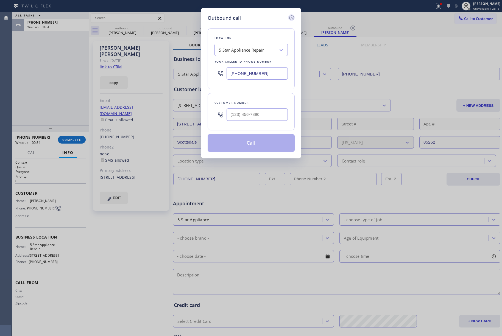
click at [292, 17] on icon at bounding box center [292, 18] width 7 height 7
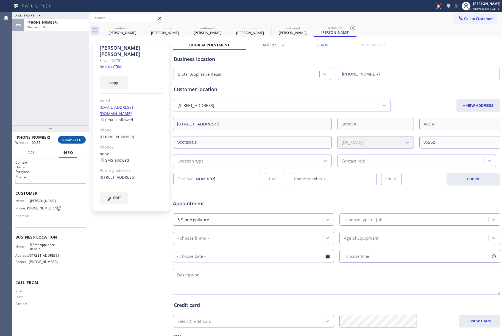
click at [73, 138] on span "COMPLETE" at bounding box center [71, 140] width 19 height 4
click at [59, 101] on div "ALL TASKS ALL TASKS ACTIVE TASKS TASKS IN WRAP UP [PHONE_NUMBER] Wrap up | 00:36" at bounding box center [50, 69] width 77 height 114
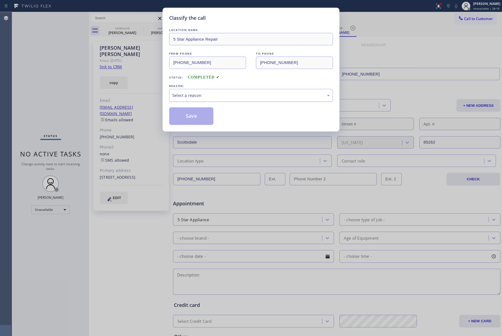
click at [199, 95] on div "Select a reason" at bounding box center [251, 95] width 158 height 6
click at [193, 116] on button "Save" at bounding box center [191, 116] width 44 height 18
click at [471, 17] on span "Call to Customer" at bounding box center [478, 18] width 29 height 5
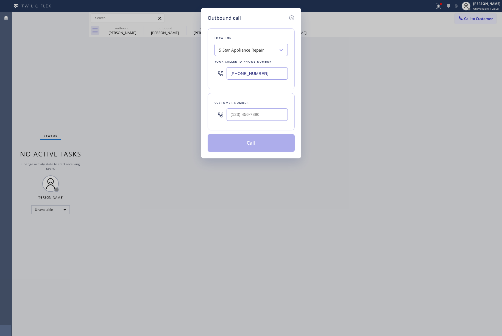
drag, startPoint x: 255, startPoint y: 75, endPoint x: 196, endPoint y: 75, distance: 59.1
click at [196, 75] on div "Outbound call Location 5 Star Appliance Repair Your caller id phone number [PHO…" at bounding box center [251, 168] width 502 height 336
paste input "206) 539-009"
type input "[PHONE_NUMBER]"
click at [278, 113] on input "(___) ___-____" at bounding box center [257, 115] width 61 height 12
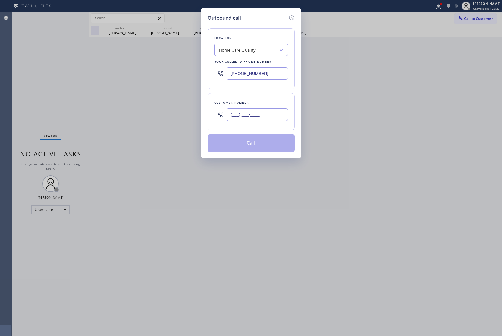
paste input "360) 291-5484"
type input "[PHONE_NUMBER]"
click at [272, 104] on div "Customer number" at bounding box center [251, 103] width 73 height 6
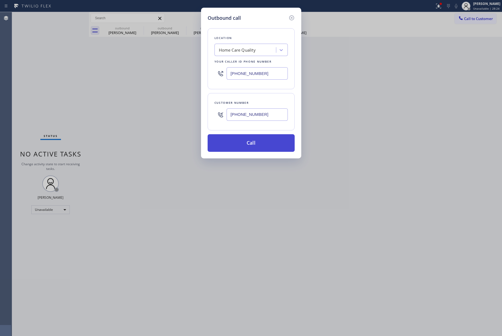
click at [256, 143] on button "Call" at bounding box center [251, 143] width 87 height 18
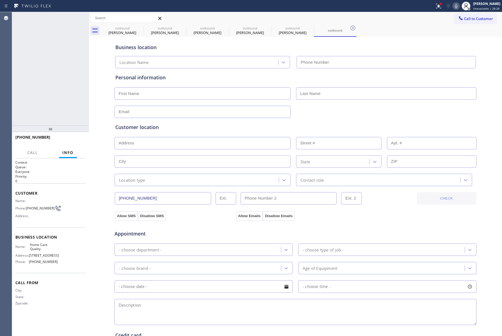
type input "[PHONE_NUMBER]"
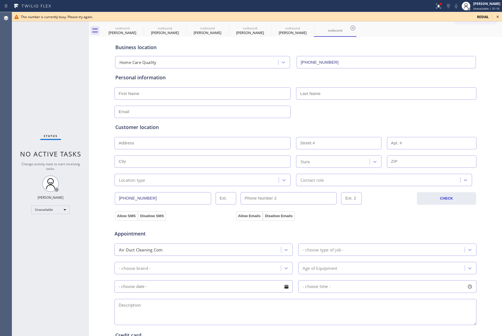
click at [499, 16] on icon at bounding box center [498, 16] width 7 height 7
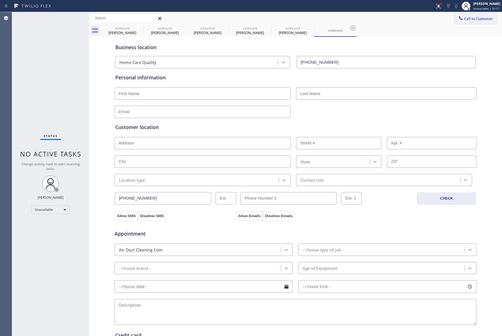
click at [477, 19] on span "Call to Customer" at bounding box center [478, 18] width 29 height 5
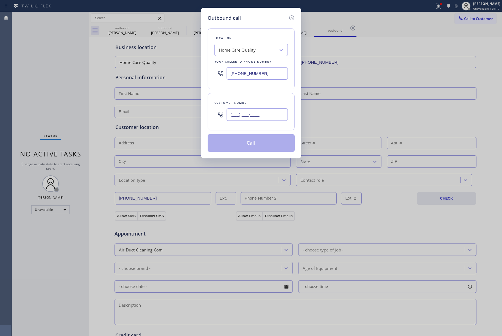
drag, startPoint x: 256, startPoint y: 118, endPoint x: 270, endPoint y: 105, distance: 18.9
click at [256, 118] on input "(___) ___-____" at bounding box center [257, 115] width 61 height 12
paste input "201) 937-6890"
type input "[PHONE_NUMBER]"
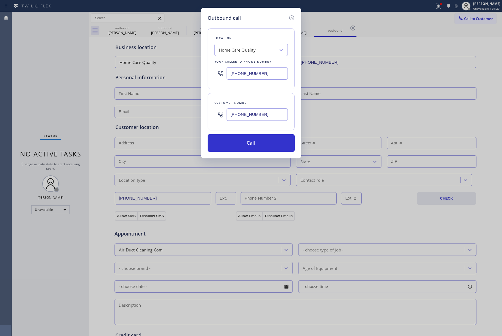
drag, startPoint x: 265, startPoint y: 73, endPoint x: 208, endPoint y: 66, distance: 58.1
click at [208, 71] on div "Location Home Care Quality Your caller id phone number [PHONE_NUMBER]" at bounding box center [251, 58] width 87 height 61
paste input "855) 731-495"
type input "[PHONE_NUMBER]"
click at [228, 34] on div "Location Home Care Quality Your caller id phone number [PHONE_NUMBER]" at bounding box center [251, 58] width 87 height 61
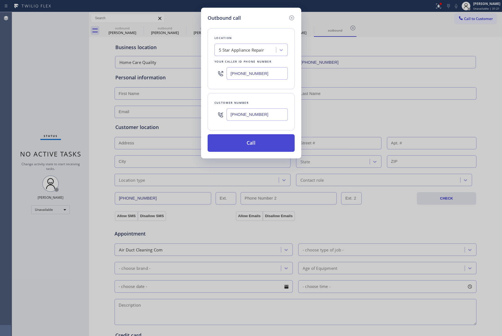
click at [235, 144] on button "Call" at bounding box center [251, 143] width 87 height 18
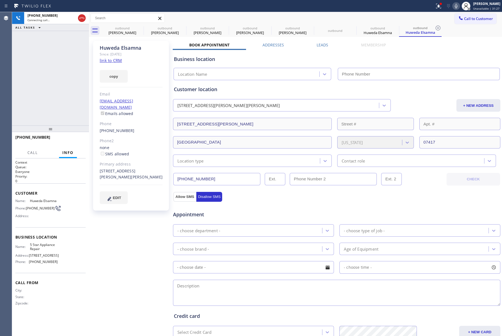
type input "[PHONE_NUMBER]"
click at [25, 73] on div "[PHONE_NUMBER] Connecting call… ALL TASKS ALL TASKS ACTIVE TASKS TASKS IN WRAP …" at bounding box center [50, 69] width 77 height 114
click at [318, 45] on label "Leads" at bounding box center [323, 44] width 12 height 5
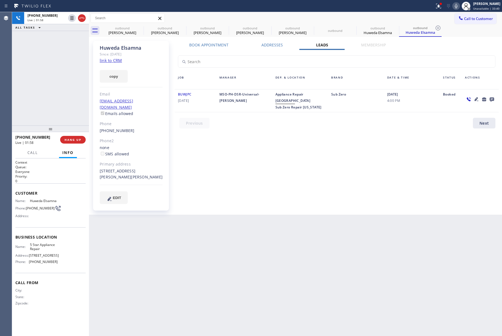
click at [253, 142] on div "Book Appointment Addresses Leads Membership Business location 5 Star Appliance …" at bounding box center [337, 127] width 328 height 171
drag, startPoint x: 250, startPoint y: 157, endPoint x: 436, endPoint y: 162, distance: 186.4
click at [251, 156] on div "Book Appointment Addresses Leads Membership Business location 5 Star Appliance …" at bounding box center [337, 127] width 328 height 171
click at [350, 235] on div "Back to Dashboard Change Sender ID Customers Technicians Select a contact Outbo…" at bounding box center [295, 174] width 413 height 324
click at [372, 226] on div "Back to Dashboard Change Sender ID Customers Technicians Select a contact Outbo…" at bounding box center [295, 174] width 413 height 324
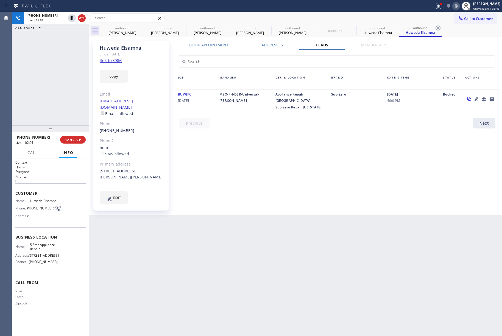
click at [352, 189] on div "Book Appointment Addresses Leads Membership Business location 5 Star Appliance …" at bounding box center [337, 127] width 328 height 171
click at [334, 229] on div "Back to Dashboard Change Sender ID Customers Technicians Select a contact Outbo…" at bounding box center [295, 174] width 413 height 324
drag, startPoint x: 339, startPoint y: 185, endPoint x: 344, endPoint y: 222, distance: 37.7
click at [339, 189] on div "Book Appointment Addresses Leads Membership Business location 5 Star Appliance …" at bounding box center [337, 127] width 328 height 171
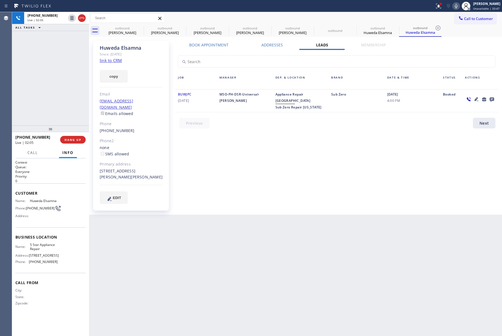
click at [335, 226] on div "Back to Dashboard Change Sender ID Customers Technicians Select a contact Outbo…" at bounding box center [295, 174] width 413 height 324
click at [330, 188] on div "Book Appointment Addresses Leads Membership Business location 5 Star Appliance …" at bounding box center [337, 127] width 328 height 171
drag, startPoint x: 345, startPoint y: 268, endPoint x: 294, endPoint y: 104, distance: 171.9
click at [345, 268] on div "Back to Dashboard Change Sender ID Customers Technicians Select a contact Outbo…" at bounding box center [295, 174] width 413 height 324
click at [236, 286] on div "Back to Dashboard Change Sender ID Customers Technicians Select a contact Outbo…" at bounding box center [295, 174] width 413 height 324
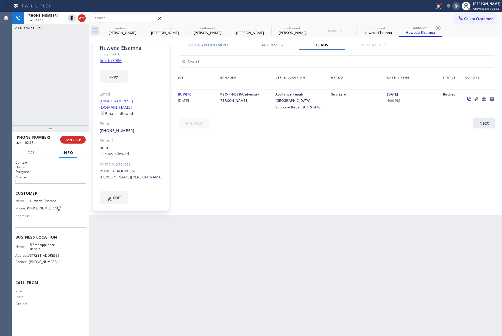
click at [112, 60] on link "link to CRM" at bounding box center [111, 60] width 22 height 5
click at [459, 6] on icon at bounding box center [456, 6] width 7 height 7
click at [37, 89] on div "[PHONE_NUMBER] Live | 04:07 ALL TASKS ALL TASKS ACTIVE TASKS TASKS IN WRAP UP" at bounding box center [50, 69] width 77 height 114
drag, startPoint x: 38, startPoint y: 88, endPoint x: 63, endPoint y: 112, distance: 33.8
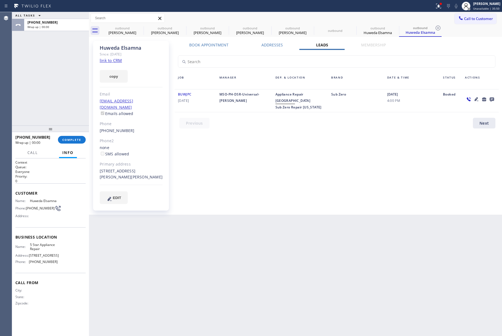
click at [42, 89] on div "ALL TASKS ALL TASKS ACTIVE TASKS TASKS IN WRAP UP [PHONE_NUMBER] Wrap up | 00:00" at bounding box center [50, 69] width 77 height 114
drag, startPoint x: 68, startPoint y: 139, endPoint x: 68, endPoint y: 114, distance: 24.5
click at [68, 139] on span "COMPLETE" at bounding box center [71, 140] width 19 height 4
drag, startPoint x: 67, startPoint y: 113, endPoint x: 102, endPoint y: 132, distance: 39.6
click at [67, 113] on div "ALL TASKS ALL TASKS ACTIVE TASKS TASKS IN WRAP UP [PHONE_NUMBER] Wrap up | 00:01" at bounding box center [50, 69] width 77 height 114
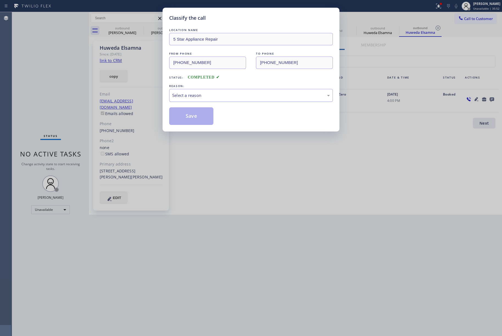
click at [206, 97] on div "Select a reason" at bounding box center [251, 95] width 158 height 6
click at [196, 112] on button "Save" at bounding box center [191, 116] width 44 height 18
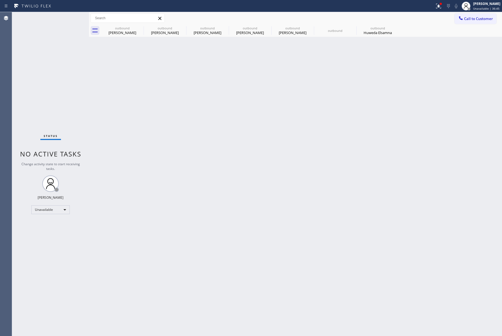
click at [27, 105] on div "Status No active tasks Change activity state to start receiving tasks. [PERSON_…" at bounding box center [50, 174] width 77 height 324
click at [478, 19] on span "Call to Customer" at bounding box center [478, 18] width 29 height 5
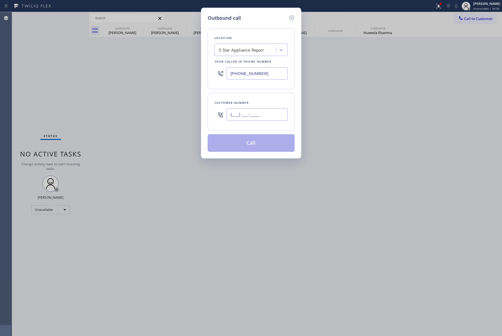
click at [259, 116] on input "(___) ___-____" at bounding box center [257, 115] width 61 height 12
paste input "323) 697-8399"
type input "[PHONE_NUMBER]"
click at [258, 99] on div "Customer number [PHONE_NUMBER]" at bounding box center [251, 111] width 87 height 37
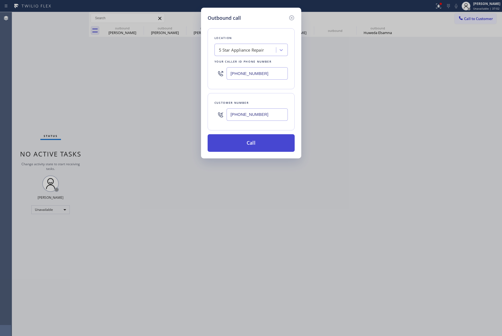
click at [232, 143] on button "Call" at bounding box center [251, 143] width 87 height 18
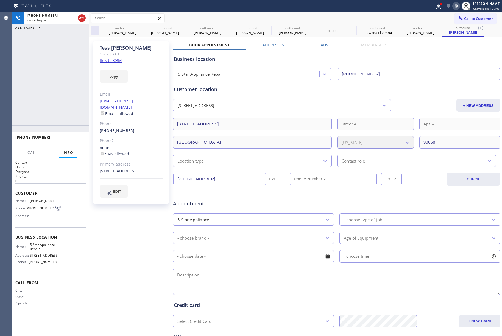
type input "[PHONE_NUMBER]"
drag, startPoint x: 76, startPoint y: 140, endPoint x: 75, endPoint y: 133, distance: 6.5
click at [76, 139] on span "HANG UP" at bounding box center [73, 140] width 17 height 4
click at [75, 141] on span "HANG UP" at bounding box center [73, 140] width 17 height 4
click at [62, 106] on div "[PHONE_NUMBER] Live | 00:02 ALL TASKS ALL TASKS ACTIVE TASKS TASKS IN WRAP UP" at bounding box center [50, 69] width 77 height 114
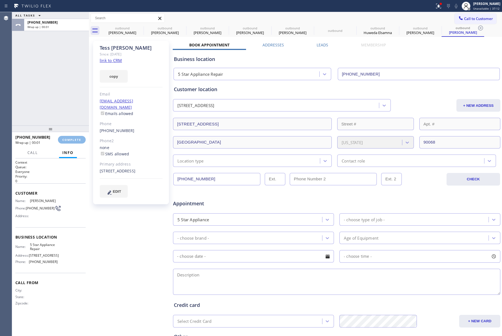
click at [62, 106] on div "ALL TASKS ALL TASKS ACTIVE TASKS TASKS IN WRAP UP [PHONE_NUMBER] Wrap up | 00:01" at bounding box center [50, 69] width 77 height 114
click at [67, 140] on span "COMPLETE" at bounding box center [71, 140] width 19 height 4
click at [58, 118] on div "ALL TASKS ALL TASKS ACTIVE TASKS TASKS IN WRAP UP [PHONE_NUMBER] Wrap up | 00:01" at bounding box center [50, 69] width 77 height 114
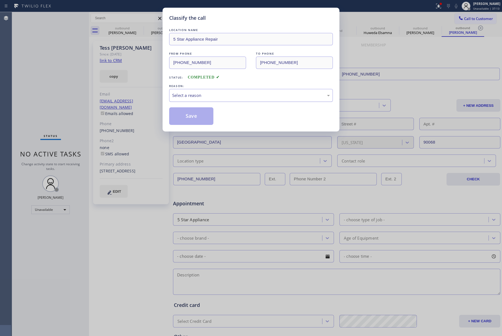
click at [194, 90] on div "Select a reason" at bounding box center [251, 95] width 164 height 13
click at [190, 119] on button "Save" at bounding box center [191, 116] width 44 height 18
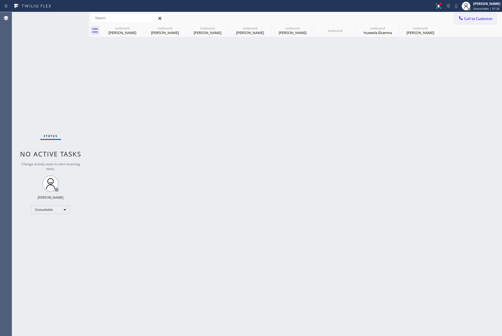
click at [482, 18] on span "Call to Customer" at bounding box center [478, 18] width 29 height 5
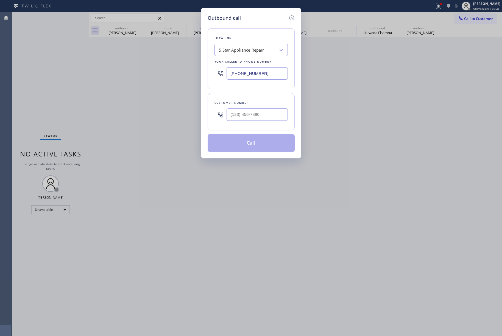
click at [253, 110] on div "Customer number" at bounding box center [251, 111] width 87 height 37
click at [252, 112] on input "(___) ___-____" at bounding box center [257, 115] width 61 height 12
paste input "925) 784-0257"
type input "[PHONE_NUMBER]"
click at [254, 96] on div "Customer number [PHONE_NUMBER]" at bounding box center [251, 111] width 87 height 37
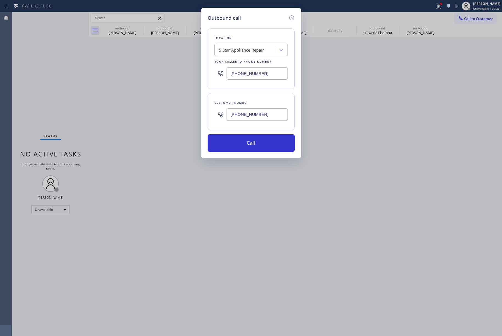
drag, startPoint x: 255, startPoint y: 145, endPoint x: 279, endPoint y: 215, distance: 73.2
click at [255, 145] on button "Call" at bounding box center [251, 143] width 87 height 18
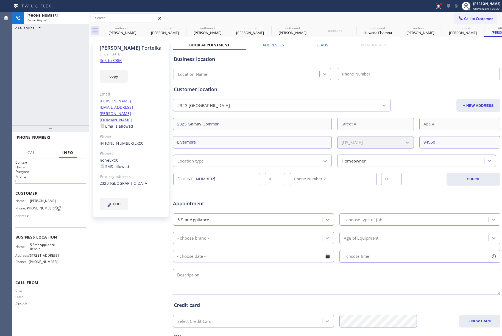
type input "[PHONE_NUMBER]"
click at [48, 71] on div "[PHONE_NUMBER] Live | 00:01 ALL TASKS ALL TASKS ACTIVE TASKS TASKS IN WRAP UP" at bounding box center [50, 69] width 77 height 114
drag, startPoint x: 74, startPoint y: 139, endPoint x: 63, endPoint y: 101, distance: 39.1
click at [73, 138] on span "HANG UP" at bounding box center [73, 140] width 17 height 4
drag, startPoint x: 63, startPoint y: 101, endPoint x: 63, endPoint y: 127, distance: 25.6
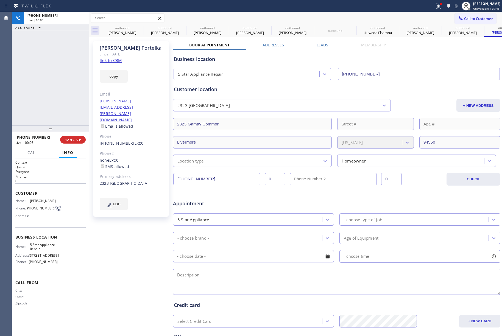
click at [63, 103] on div "[PHONE_NUMBER] Live | 00:03 ALL TASKS ALL TASKS ACTIVE TASKS TASKS IN WRAP UP" at bounding box center [50, 69] width 77 height 114
click at [64, 139] on button "HANG UP" at bounding box center [73, 140] width 26 height 8
click at [59, 97] on div "ALL TASKS ALL TASKS ACTIVE TASKS TASKS IN WRAP UP [PHONE_NUMBER] Wrap up | 00:01" at bounding box center [50, 69] width 77 height 114
click at [68, 137] on button "COMPLETE" at bounding box center [72, 140] width 28 height 8
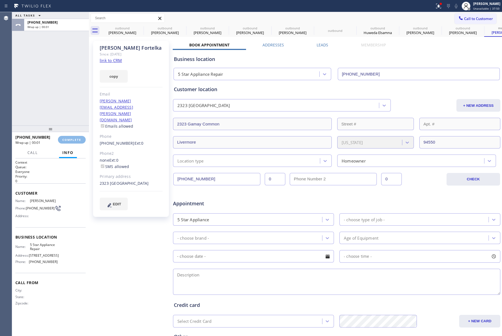
click at [58, 100] on div "ALL TASKS ALL TASKS ACTIVE TASKS TASKS IN WRAP UP [PHONE_NUMBER] Wrap up | 00:01" at bounding box center [50, 69] width 77 height 114
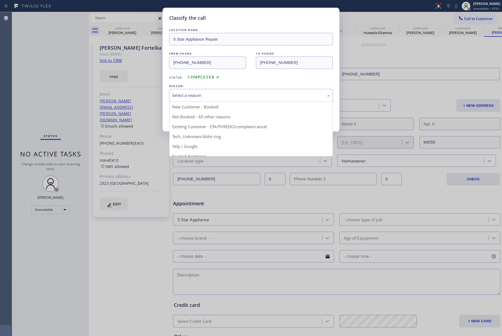
drag, startPoint x: 196, startPoint y: 95, endPoint x: 198, endPoint y: 121, distance: 26.8
click at [196, 95] on div "Select a reason" at bounding box center [251, 95] width 158 height 6
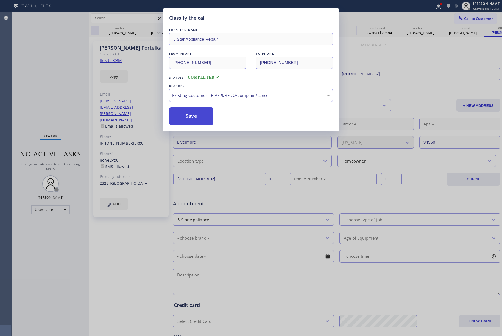
drag, startPoint x: 184, startPoint y: 115, endPoint x: 184, endPoint y: 111, distance: 3.6
click at [184, 114] on button "Save" at bounding box center [191, 116] width 44 height 18
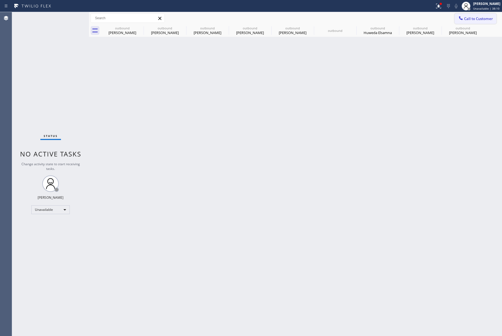
click at [472, 17] on span "Call to Customer" at bounding box center [478, 18] width 29 height 5
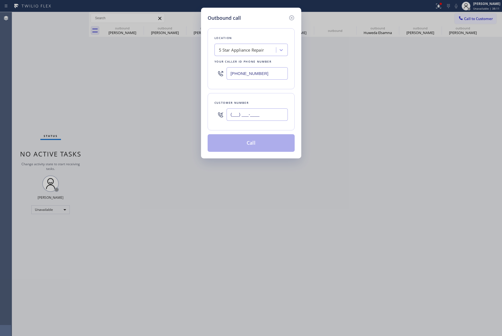
click at [283, 114] on input "(___) ___-____" at bounding box center [257, 115] width 61 height 12
type input "(___) ___-____"
click at [256, 96] on div "Customer number" at bounding box center [251, 111] width 87 height 37
click at [259, 117] on input "(___) ___-____" at bounding box center [257, 115] width 61 height 12
paste input "602) 541-2871"
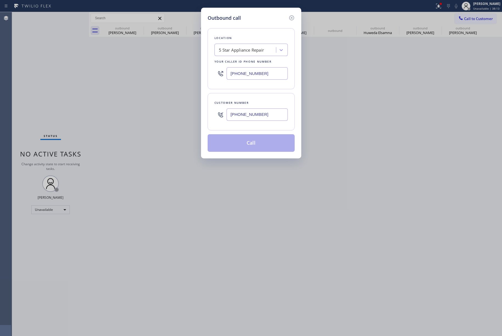
type input "[PHONE_NUMBER]"
click at [257, 101] on div "Customer number" at bounding box center [251, 103] width 73 height 6
click at [253, 144] on button "Call" at bounding box center [251, 143] width 87 height 18
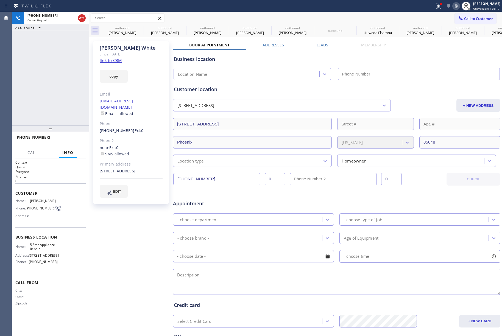
type input "[PHONE_NUMBER]"
click at [71, 78] on div "[PHONE_NUMBER] Live | 00:00 ALL TASKS ALL TASKS ACTIVE TASKS TASKS IN WRAP UP" at bounding box center [50, 69] width 77 height 114
drag, startPoint x: 72, startPoint y: 137, endPoint x: 70, endPoint y: 119, distance: 17.7
click at [72, 137] on button "HANG UP" at bounding box center [73, 140] width 26 height 8
drag, startPoint x: 70, startPoint y: 119, endPoint x: 70, endPoint y: 124, distance: 4.9
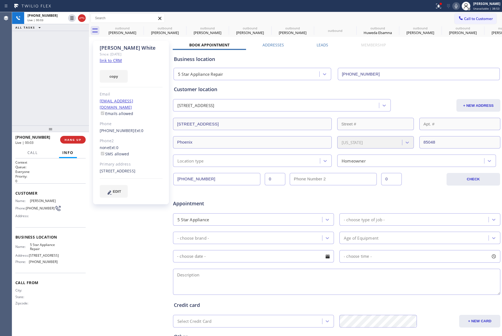
click at [70, 121] on div "[PHONE_NUMBER] Live | 00:03 ALL TASKS ALL TASKS ACTIVE TASKS TASKS IN WRAP UP" at bounding box center [50, 69] width 77 height 114
click at [70, 145] on div "[PHONE_NUMBER] Live | 00:04 HANG UP" at bounding box center [50, 140] width 70 height 14
click at [66, 137] on button "COMPLETE" at bounding box center [72, 140] width 28 height 8
click at [65, 121] on div "ALL TASKS ALL TASKS ACTIVE TASKS TASKS IN WRAP UP [PHONE_NUMBER] Wrap up | 00:00" at bounding box center [50, 69] width 77 height 114
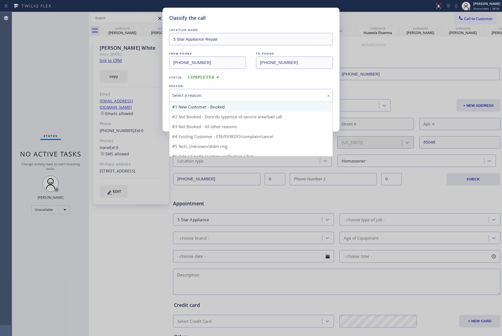
drag, startPoint x: 185, startPoint y: 90, endPoint x: 186, endPoint y: 108, distance: 18.8
click at [185, 91] on div "Select a reason" at bounding box center [251, 95] width 164 height 13
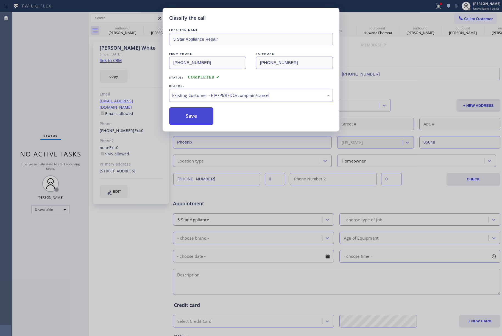
click at [177, 119] on button "Save" at bounding box center [191, 116] width 44 height 18
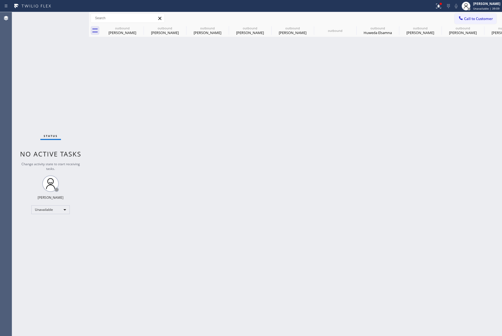
drag, startPoint x: 484, startPoint y: 16, endPoint x: 364, endPoint y: 60, distance: 127.6
click at [484, 16] on span "Call to Customer" at bounding box center [478, 18] width 29 height 5
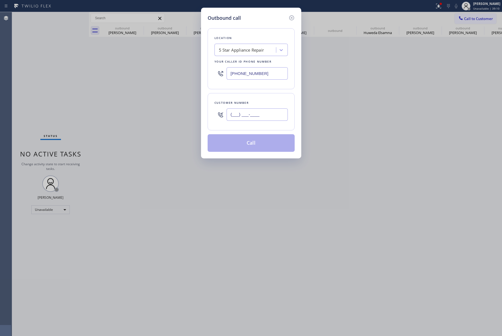
click at [261, 111] on input "(___) ___-____" at bounding box center [257, 115] width 61 height 12
paste input "817) 913-2955"
type input "[PHONE_NUMBER]"
click at [260, 104] on div "Customer number" at bounding box center [251, 103] width 73 height 6
click at [258, 139] on button "Call" at bounding box center [251, 143] width 87 height 18
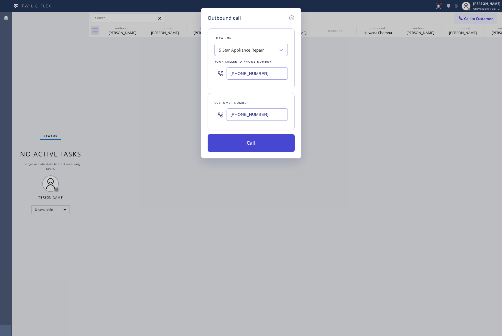
click at [258, 139] on button "Call" at bounding box center [251, 143] width 87 height 18
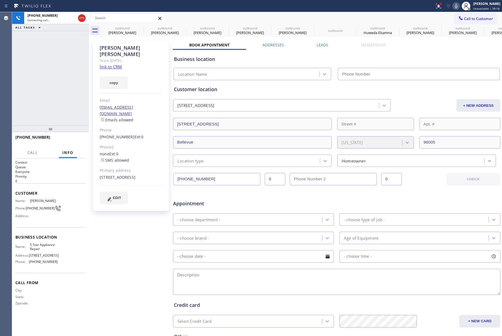
type input "[PHONE_NUMBER]"
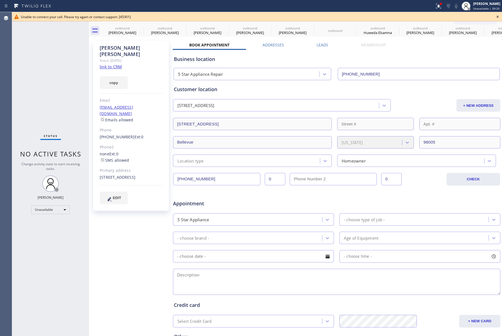
drag, startPoint x: 37, startPoint y: 63, endPoint x: 79, endPoint y: 9, distance: 68.7
click at [37, 63] on div "Status No active tasks Change activity state to start receiving tasks. [PERSON_…" at bounding box center [50, 174] width 77 height 324
click at [499, 16] on icon at bounding box center [498, 16] width 7 height 7
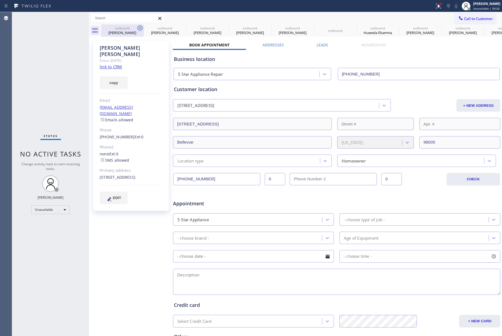
click at [140, 28] on icon at bounding box center [140, 28] width 5 height 5
click at [0, 0] on icon at bounding box center [0, 0] width 0 height 0
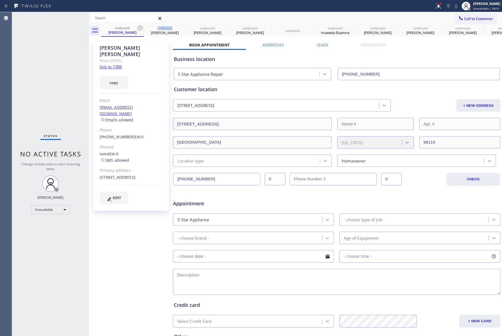
click at [0, 0] on icon at bounding box center [0, 0] width 0 height 0
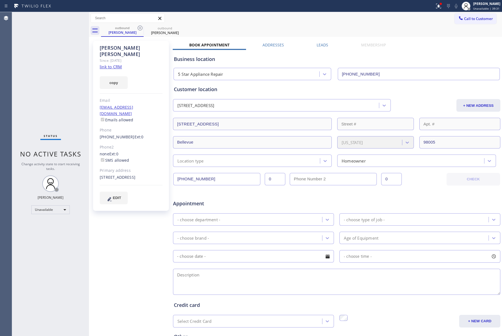
type input "[PHONE_NUMBER]"
click at [140, 28] on icon at bounding box center [140, 28] width 5 height 5
click at [466, 19] on span "Call to Customer" at bounding box center [478, 18] width 29 height 5
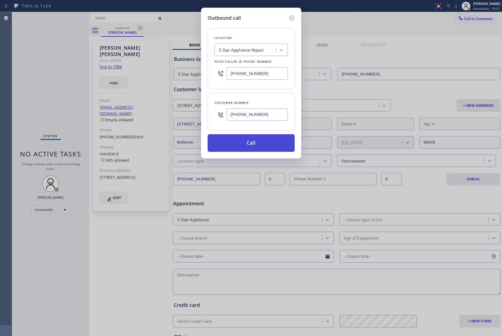
type input "[PHONE_NUMBER]"
click at [254, 143] on button "Call" at bounding box center [251, 143] width 87 height 18
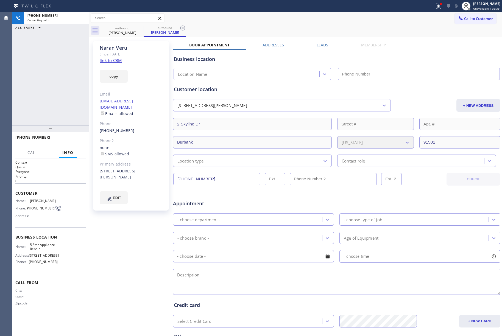
click at [20, 78] on div "+18182810083 Connecting call… ALL TASKS ALL TASKS ACTIVE TASKS TASKS IN WRAP UP" at bounding box center [50, 69] width 77 height 114
click at [457, 6] on icon at bounding box center [456, 6] width 7 height 7
type input "[PHONE_NUMBER]"
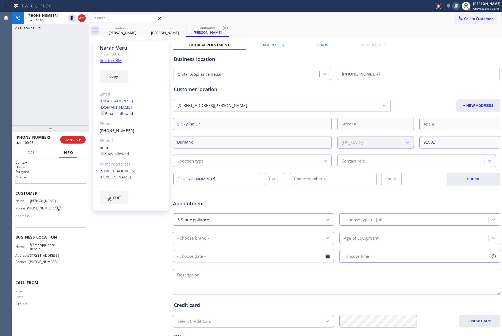
click at [458, 5] on rect at bounding box center [457, 6] width 4 height 4
click at [49, 85] on div "+18182810083 Live | 01:01 ALL TASKS ALL TASKS ACTIVE TASKS TASKS IN WRAP UP" at bounding box center [50, 69] width 77 height 114
click at [49, 84] on div "+18182810083 Live | 01:01 ALL TASKS ALL TASKS ACTIVE TASKS TASKS IN WRAP UP" at bounding box center [50, 69] width 77 height 114
drag, startPoint x: 60, startPoint y: 86, endPoint x: 71, endPoint y: 132, distance: 47.3
click at [60, 91] on div "+18182810083 Live | 01:02 ALL TASKS ALL TASKS ACTIVE TASKS TASKS IN WRAP UP" at bounding box center [50, 69] width 77 height 114
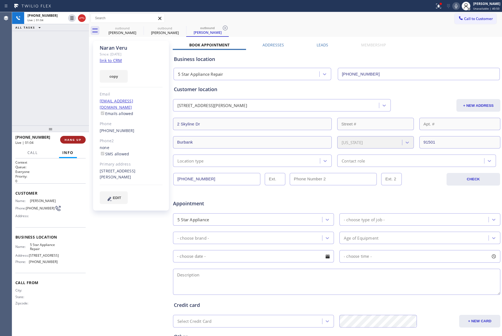
click at [76, 140] on span "HANG UP" at bounding box center [73, 140] width 17 height 4
drag, startPoint x: 62, startPoint y: 107, endPoint x: 72, endPoint y: 143, distance: 37.6
click at [62, 110] on div "+18182810083 Live | 01:05 ALL TASKS ALL TASKS ACTIVE TASKS TASKS IN WRAP UP" at bounding box center [50, 69] width 77 height 114
click at [72, 144] on div "+18182810083 Live | 01:05 HANG UP" at bounding box center [50, 140] width 70 height 14
click at [71, 136] on button "COMPLETE" at bounding box center [72, 140] width 28 height 8
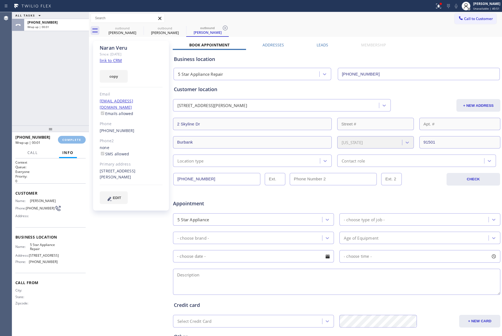
click at [58, 111] on div "ALL TASKS ALL TASKS ACTIVE TASKS TASKS IN WRAP UP +18182810083 Wrap up | 00:01" at bounding box center [50, 69] width 77 height 114
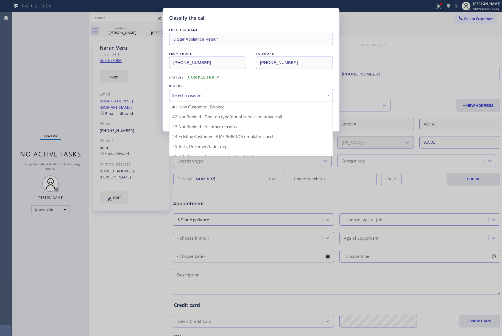
click at [215, 95] on div "Select a reason" at bounding box center [251, 95] width 158 height 6
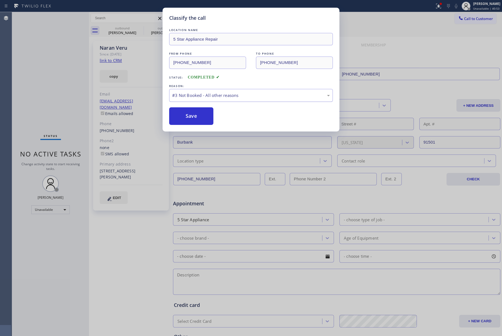
drag, startPoint x: 185, startPoint y: 120, endPoint x: 181, endPoint y: 91, distance: 29.4
click at [185, 119] on button "Save" at bounding box center [191, 116] width 44 height 18
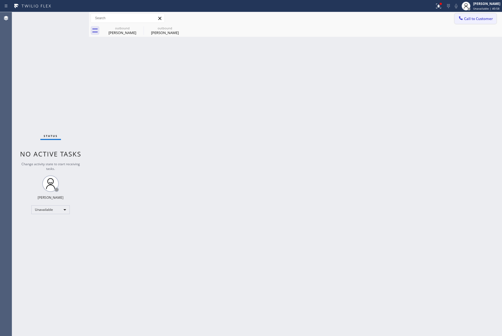
click at [472, 20] on span "Call to Customer" at bounding box center [478, 18] width 29 height 5
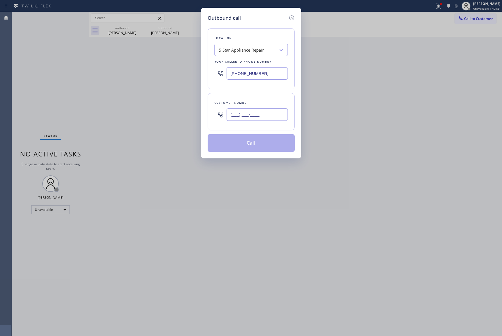
click at [247, 116] on input "(___) ___-____" at bounding box center [257, 115] width 61 height 12
paste input "415) 597-6027"
type input "(415) 597-6027"
click at [249, 99] on div "Customer number (415) 597-6027" at bounding box center [251, 111] width 87 height 37
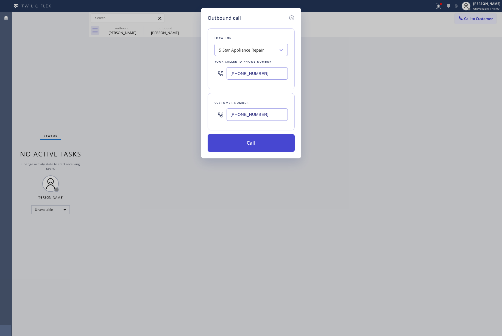
click at [250, 138] on button "Call" at bounding box center [251, 143] width 87 height 18
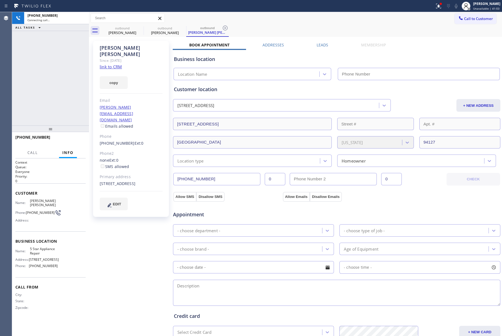
click at [35, 85] on div "+14155976027 Connecting call… ALL TASKS ALL TASKS ACTIVE TASKS TASKS IN WRAP UP" at bounding box center [50, 69] width 77 height 114
type input "[PHONE_NUMBER]"
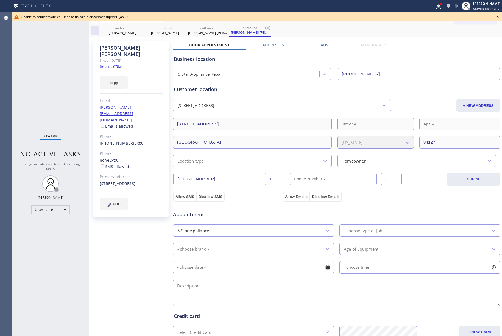
drag, startPoint x: 499, startPoint y: 15, endPoint x: 472, endPoint y: 18, distance: 26.6
click at [497, 14] on icon at bounding box center [498, 16] width 7 height 7
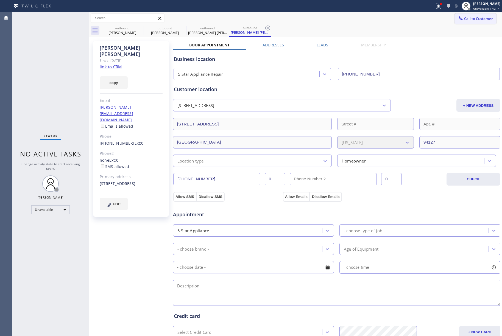
click at [472, 18] on span "Call to Customer" at bounding box center [478, 18] width 29 height 5
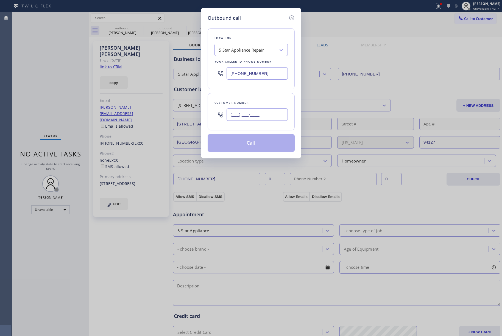
click at [277, 113] on input "(___) ___-____" at bounding box center [257, 115] width 61 height 12
paste input "303) 870-2486"
type input "(303) 870-2486"
click at [262, 98] on div "Customer number (303) 870-2486" at bounding box center [251, 111] width 87 height 37
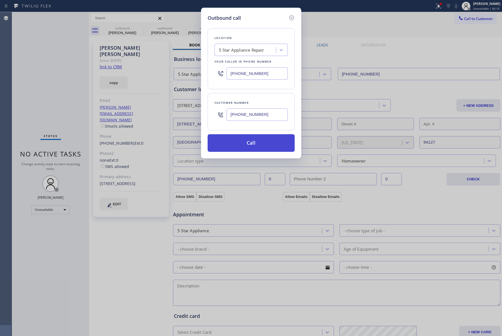
click at [250, 148] on button "Call" at bounding box center [251, 143] width 87 height 18
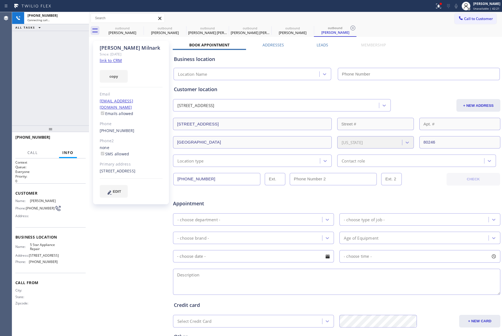
type input "[PHONE_NUMBER]"
click at [68, 140] on span "HANG UP" at bounding box center [73, 140] width 17 height 4
click at [67, 139] on span "HANG UP" at bounding box center [73, 140] width 17 height 4
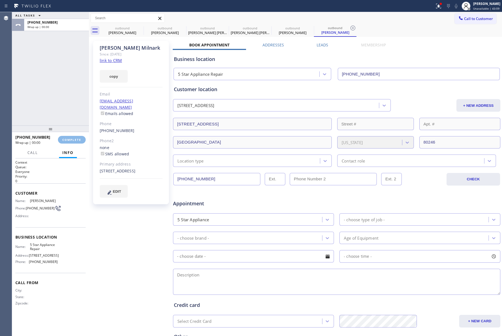
click at [58, 101] on div "ALL TASKS ALL TASKS ACTIVE TASKS TASKS IN WRAP UP +13038702486 Wrap up | 00:00" at bounding box center [50, 69] width 77 height 114
click at [58, 101] on div "ALL TASKS ALL TASKS ACTIVE TASKS TASKS IN WRAP UP +13038702486 Wrap up | 00:01" at bounding box center [50, 69] width 77 height 114
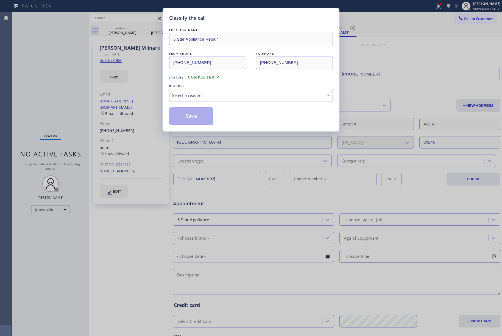
click at [210, 87] on div "REASON:" at bounding box center [251, 86] width 164 height 6
click at [206, 95] on div "Select a reason" at bounding box center [251, 95] width 158 height 6
click at [202, 125] on button "Save" at bounding box center [191, 116] width 44 height 18
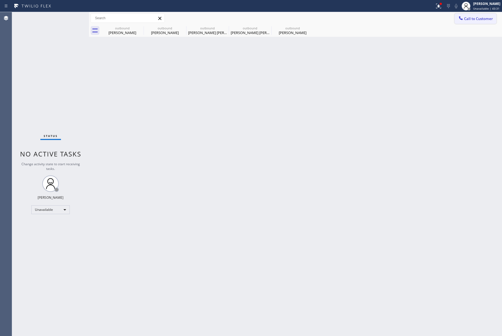
click at [480, 16] on span "Call to Customer" at bounding box center [478, 18] width 29 height 5
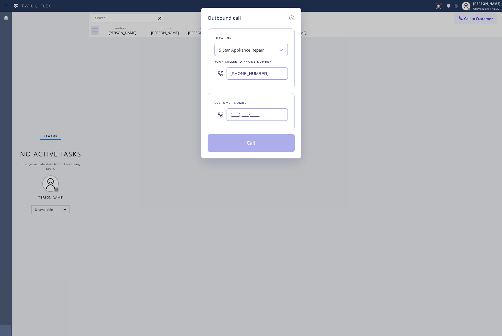
click at [243, 112] on input "(___) ___-____" at bounding box center [257, 115] width 61 height 12
paste input "626) 688-4428"
type input "(626) 688-4428"
click at [247, 100] on div "Customer number" at bounding box center [251, 103] width 73 height 6
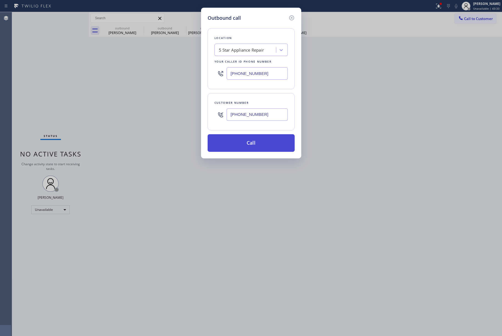
click at [247, 140] on button "Call" at bounding box center [251, 143] width 87 height 18
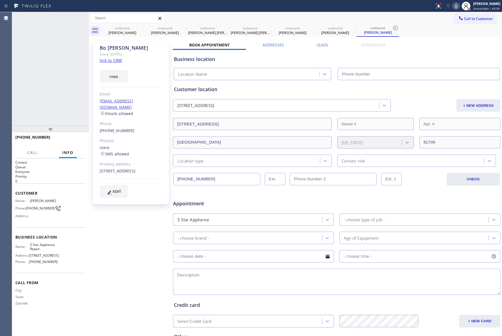
type input "[PHONE_NUMBER]"
click at [83, 16] on icon at bounding box center [82, 18] width 7 height 7
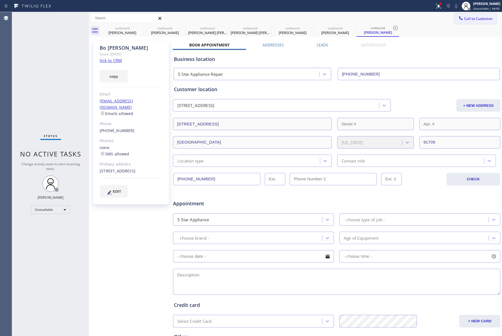
click at [480, 19] on span "Call to Customer" at bounding box center [478, 18] width 29 height 5
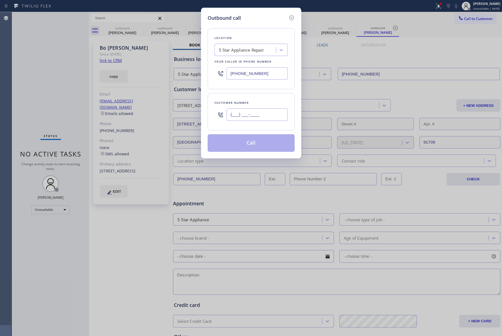
click at [276, 116] on input "(___) ___-____" at bounding box center [257, 115] width 61 height 12
paste input "831) 212-8979"
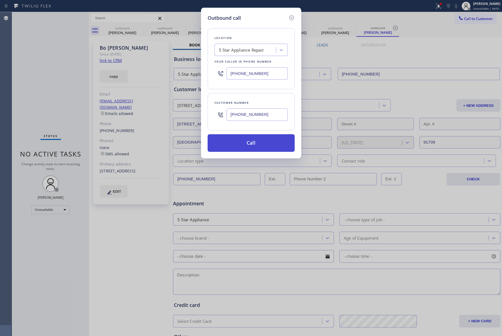
type input "(831) 212-8979"
click at [256, 142] on button "Call" at bounding box center [251, 143] width 87 height 18
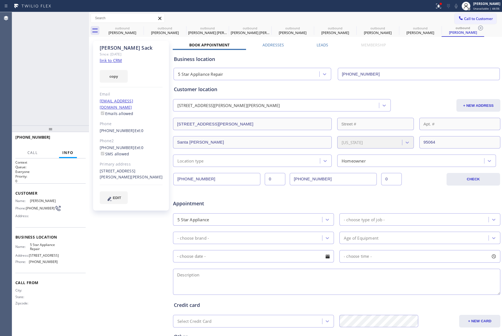
type input "[PHONE_NUMBER]"
click at [76, 140] on span "HANG UP" at bounding box center [73, 140] width 17 height 4
drag, startPoint x: 75, startPoint y: 119, endPoint x: 77, endPoint y: 145, distance: 26.2
click at [75, 121] on div "+18312128979 Live | 00:04 ALL TASKS ALL TASKS ACTIVE TASKS TASKS IN WRAP UP" at bounding box center [50, 69] width 77 height 114
click at [77, 145] on div "+18312128979 Live | 00:04 HANG UP" at bounding box center [50, 140] width 70 height 14
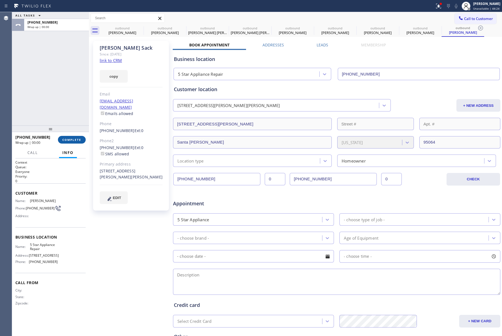
click at [75, 139] on span "COMPLETE" at bounding box center [71, 140] width 19 height 4
click at [65, 105] on div "ALL TASKS ALL TASKS ACTIVE TASKS TASKS IN WRAP UP +18312128979 Wrap up | 00:00" at bounding box center [50, 69] width 77 height 114
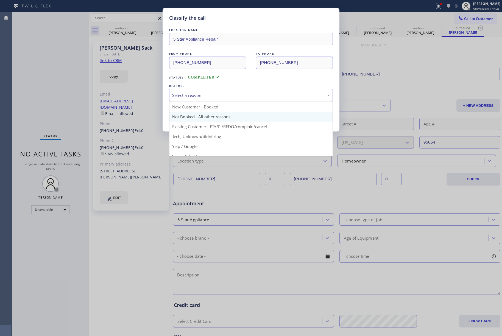
drag, startPoint x: 204, startPoint y: 93, endPoint x: 222, endPoint y: 121, distance: 33.1
click at [204, 95] on div "Select a reason" at bounding box center [251, 95] width 158 height 6
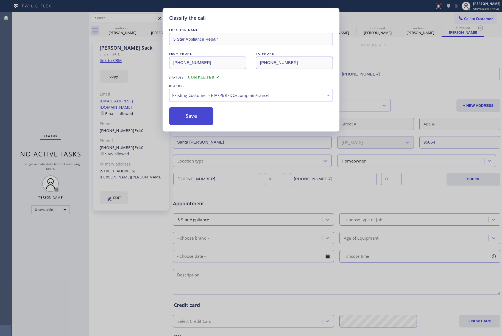
click at [193, 118] on button "Save" at bounding box center [191, 116] width 44 height 18
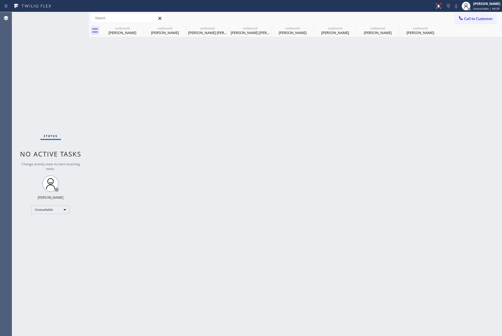
drag, startPoint x: 474, startPoint y: 14, endPoint x: 412, endPoint y: 26, distance: 62.9
click at [473, 15] on button "Call to Customer" at bounding box center [476, 18] width 42 height 10
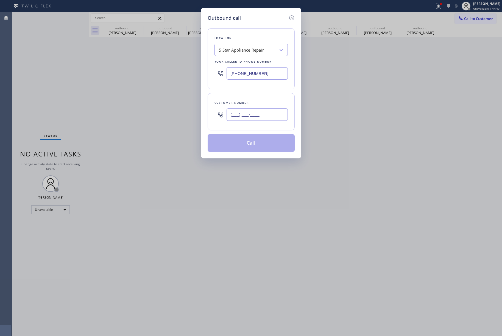
click at [268, 115] on input "(___) ___-____" at bounding box center [257, 115] width 61 height 12
paste input "614) 581-7191"
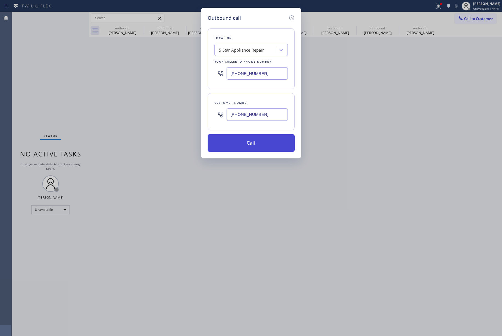
type input "(614) 581-7191"
click at [274, 141] on button "Call" at bounding box center [251, 143] width 87 height 18
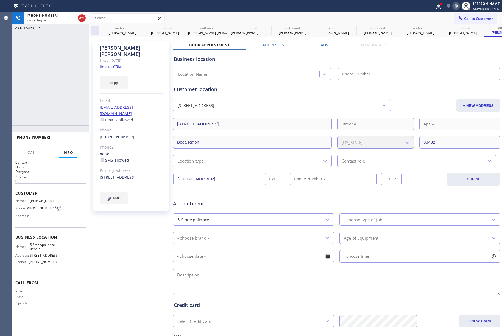
type input "[PHONE_NUMBER]"
click at [59, 68] on div "+16145817191 Live | 00:00 ALL TASKS ALL TASKS ACTIVE TASKS TASKS IN WRAP UP" at bounding box center [50, 69] width 77 height 114
drag, startPoint x: 77, startPoint y: 141, endPoint x: 68, endPoint y: 117, distance: 26.0
click at [77, 140] on span "HANG UP" at bounding box center [73, 140] width 17 height 4
drag, startPoint x: 68, startPoint y: 117, endPoint x: 68, endPoint y: 126, distance: 9.4
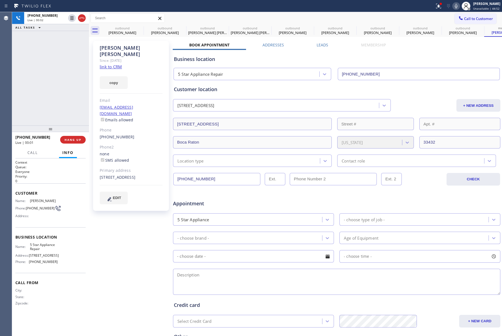
click at [68, 122] on div "+16145817191 Live | 00:02 ALL TASKS ALL TASKS ACTIVE TASKS TASKS IN WRAP UP" at bounding box center [50, 69] width 77 height 114
click at [68, 136] on button "HANG UP" at bounding box center [73, 140] width 26 height 8
click at [64, 105] on div "+16145817191 Live | 00:02 ALL TASKS ALL TASKS ACTIVE TASKS TASKS IN WRAP UP" at bounding box center [50, 69] width 77 height 114
click at [64, 105] on div "ALL TASKS ALL TASKS ACTIVE TASKS TASKS IN WRAP UP +16145817191 Wrap up | 00:00" at bounding box center [50, 69] width 77 height 114
click at [74, 142] on button "COMPLETE" at bounding box center [72, 140] width 28 height 8
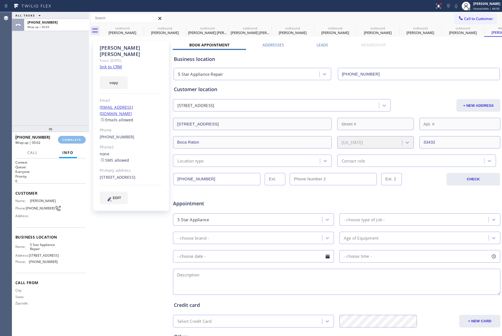
click at [68, 122] on div "ALL TASKS ALL TASKS ACTIVE TASKS TASKS IN WRAP UP +16145817191 Wrap up | 00:03" at bounding box center [50, 69] width 77 height 114
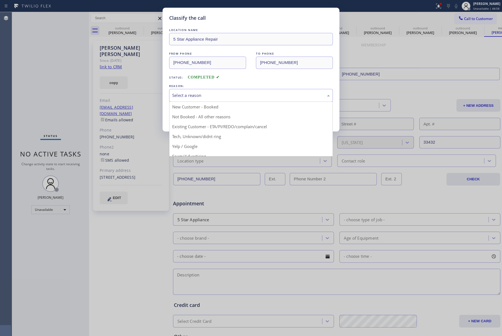
click at [215, 95] on div "Select a reason" at bounding box center [251, 95] width 158 height 6
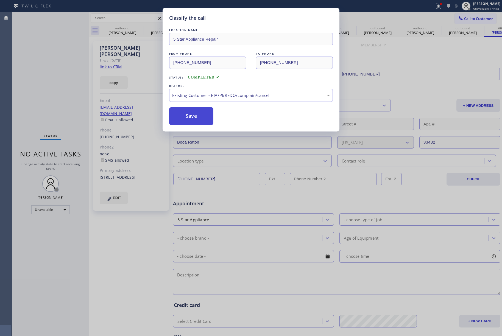
click at [192, 120] on button "Save" at bounding box center [191, 116] width 44 height 18
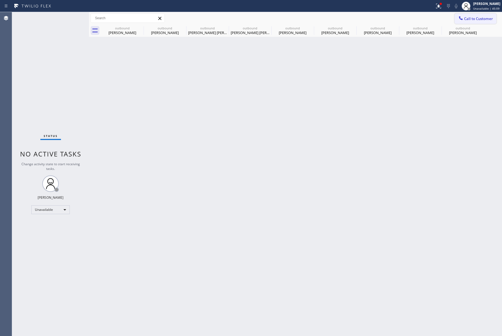
click at [484, 22] on button "Call to Customer" at bounding box center [476, 18] width 42 height 10
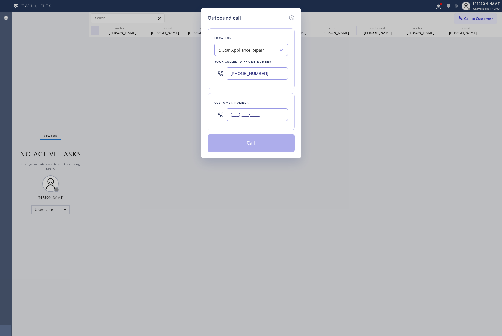
click at [254, 116] on input "(___) ___-____" at bounding box center [257, 115] width 61 height 12
paste input "408) 605-0123"
type input "(408) 605-0123"
click at [261, 97] on div "Customer number (408) 605-0123" at bounding box center [251, 111] width 87 height 37
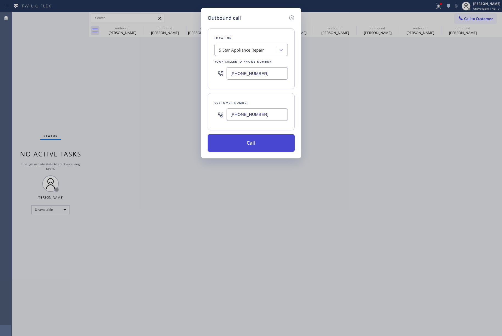
click at [247, 146] on button "Call" at bounding box center [251, 143] width 87 height 18
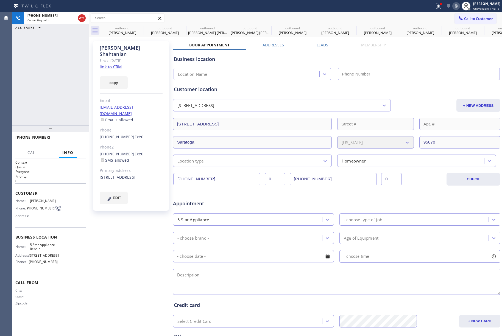
type input "[PHONE_NUMBER]"
click at [51, 75] on div "+14086050123 Live | 00:00 ALL TASKS ALL TASKS ACTIVE TASKS TASKS IN WRAP UP" at bounding box center [50, 69] width 77 height 114
drag, startPoint x: 73, startPoint y: 142, endPoint x: 63, endPoint y: 116, distance: 28.3
click at [73, 142] on button "HANG UP" at bounding box center [73, 140] width 26 height 8
click at [71, 136] on button "COMPLETE" at bounding box center [72, 140] width 28 height 8
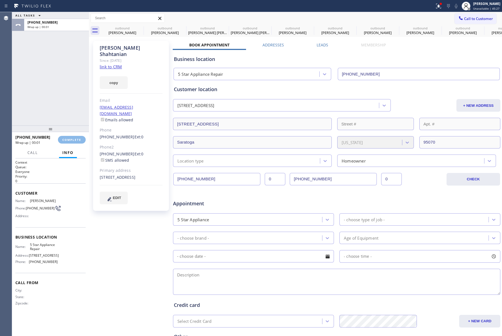
click at [51, 101] on div "ALL TASKS ALL TASKS ACTIVE TASKS TASKS IN WRAP UP +14086050123 Wrap up | 00:01" at bounding box center [50, 69] width 77 height 114
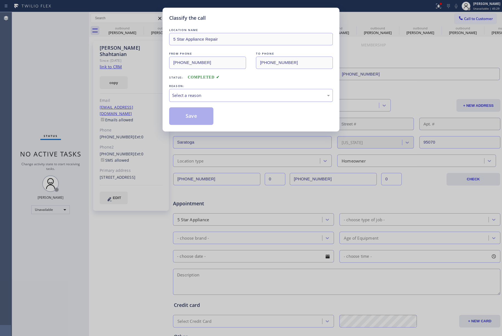
click at [234, 93] on div "Select a reason" at bounding box center [251, 95] width 164 height 13
drag, startPoint x: 186, startPoint y: 93, endPoint x: 187, endPoint y: 100, distance: 7.7
click at [186, 93] on div "Not Booked - All other reasons" at bounding box center [251, 95] width 158 height 6
click at [184, 121] on button "Save" at bounding box center [191, 116] width 44 height 18
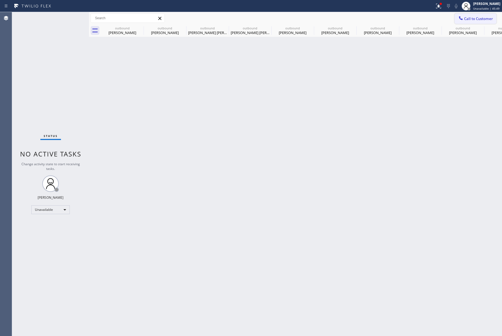
click at [468, 20] on span "Call to Customer" at bounding box center [478, 18] width 29 height 5
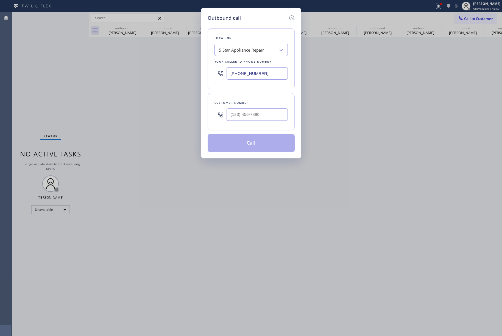
click at [259, 107] on div at bounding box center [257, 115] width 61 height 18
click at [259, 116] on input "(___) ___-____" at bounding box center [257, 115] width 61 height 12
paste input "818) 606-3725"
type input "(818) 606-3725"
click at [258, 105] on div "Customer number" at bounding box center [251, 103] width 73 height 6
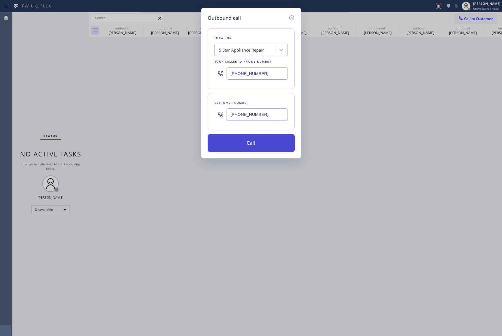
click at [255, 143] on button "Call" at bounding box center [251, 143] width 87 height 18
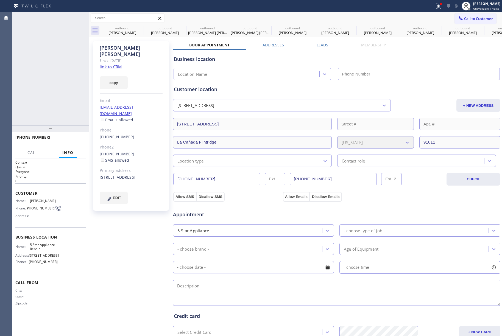
type input "[PHONE_NUMBER]"
click at [76, 139] on span "HANG UP" at bounding box center [73, 140] width 17 height 4
drag, startPoint x: 76, startPoint y: 123, endPoint x: 76, endPoint y: 128, distance: 4.4
click at [76, 125] on div "+18186063725 Live | 00:04 ALL TASKS ALL TASKS ACTIVE TASKS TASKS IN WRAP UP +18…" at bounding box center [50, 174] width 77 height 324
click at [79, 144] on div "+18186063725 Live | 00:03 HANG UP" at bounding box center [50, 140] width 70 height 14
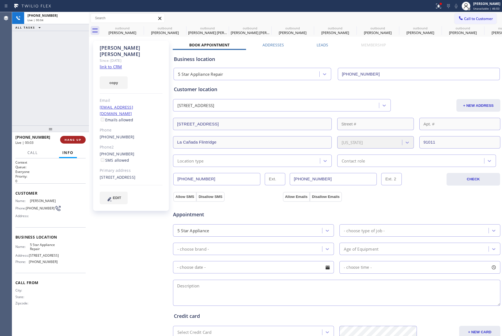
click at [79, 139] on span "HANG UP" at bounding box center [73, 140] width 17 height 4
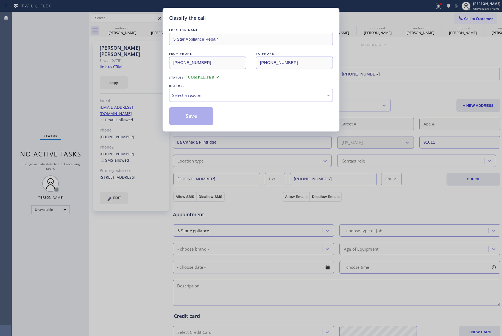
click at [199, 99] on div "Select a reason" at bounding box center [251, 95] width 164 height 13
click at [197, 127] on div "Classify the call LOCATION NAME 5 Star Appliance Repair FROM PHONE (855) 731-49…" at bounding box center [251, 70] width 177 height 124
click at [197, 121] on button "Save" at bounding box center [191, 116] width 44 height 18
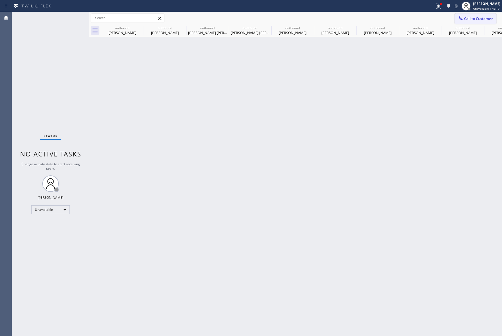
click at [471, 14] on button "Call to Customer" at bounding box center [476, 18] width 42 height 10
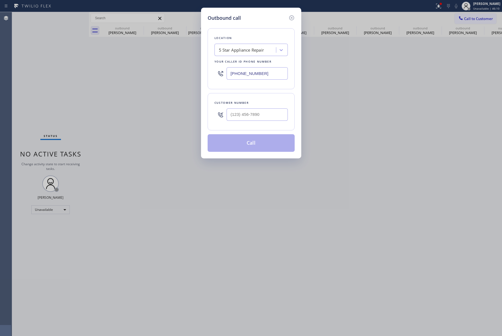
drag, startPoint x: 267, startPoint y: 71, endPoint x: 213, endPoint y: 72, distance: 53.9
click at [213, 72] on div "Location 5 Star Appliance Repair Your caller id phone number [PHONE_NUMBER]" at bounding box center [251, 58] width 87 height 61
paste input "714) 581-9558"
type input "(714) 581-9558"
click at [256, 115] on input "(___) ___-____" at bounding box center [257, 115] width 61 height 12
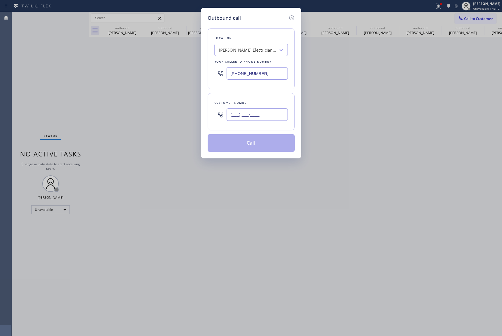
paste input "858) 204-8730"
type input "(858) 204-8730"
click at [251, 98] on div "Customer number (858) 204-8730" at bounding box center [251, 111] width 87 height 37
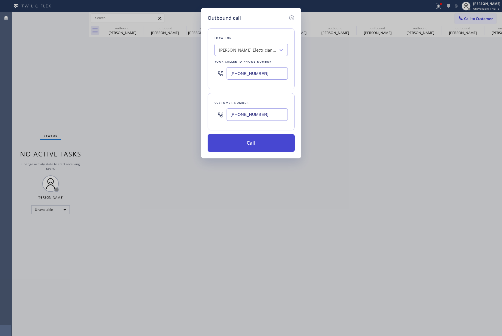
click at [252, 143] on button "Call" at bounding box center [251, 143] width 87 height 18
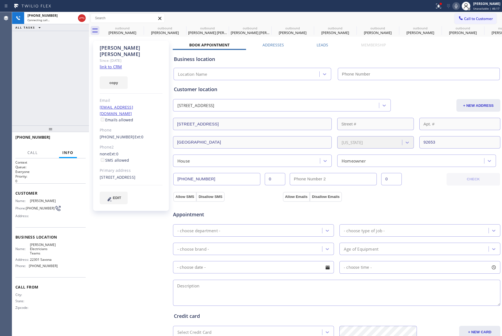
click at [114, 64] on link "link to CRM" at bounding box center [111, 66] width 22 height 5
type input "(714) 581-9558"
click at [458, 2] on div "Status report Issues detected These issues could affect your workflow. Please c…" at bounding box center [468, 6] width 70 height 12
click at [458, 4] on icon at bounding box center [456, 6] width 7 height 7
click at [141, 29] on icon at bounding box center [140, 28] width 7 height 7
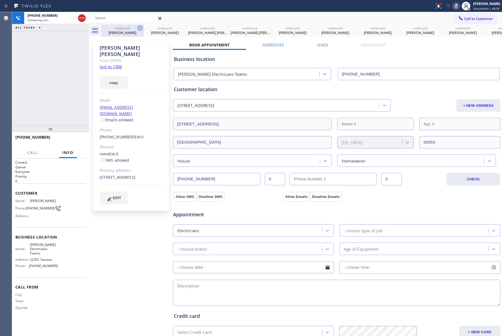
click at [0, 0] on icon at bounding box center [0, 0] width 0 height 0
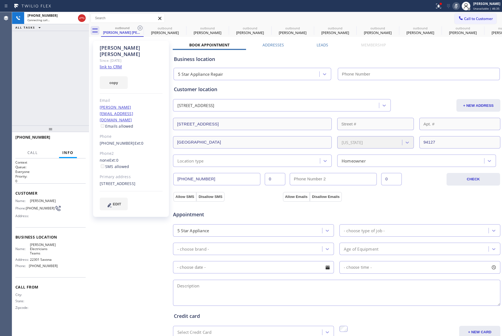
click at [141, 29] on icon at bounding box center [140, 28] width 7 height 7
click at [0, 0] on icon at bounding box center [0, 0] width 0 height 0
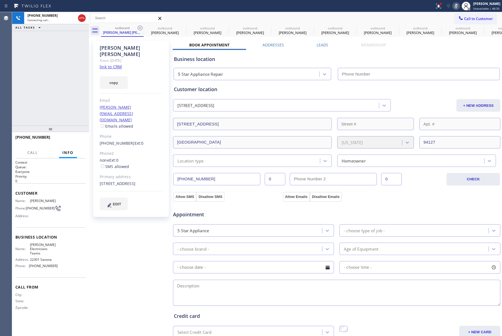
click at [0, 0] on icon at bounding box center [0, 0] width 0 height 0
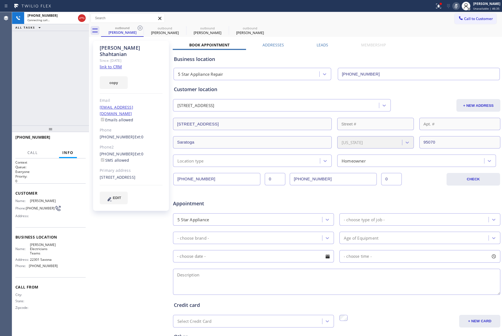
click at [141, 29] on icon at bounding box center [140, 28] width 7 height 7
click at [0, 0] on icon at bounding box center [0, 0] width 0 height 0
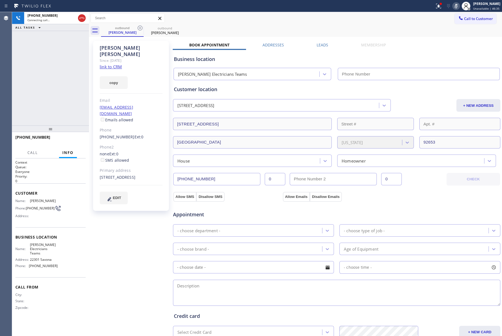
type input "(714) 581-9558"
click at [458, 7] on icon at bounding box center [456, 6] width 7 height 7
click at [457, 5] on icon at bounding box center [456, 6] width 7 height 7
click at [356, 26] on div "outbound George Kolarov outbound George Kolarov" at bounding box center [301, 30] width 401 height 12
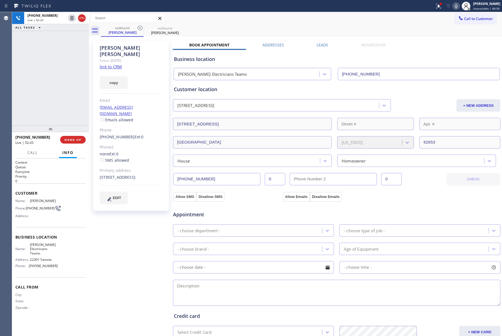
click at [399, 20] on div "Call to Customer Outbound call Location Rickey Electricians Teams Your caller i…" at bounding box center [295, 18] width 413 height 10
click at [114, 64] on link "link to CRM" at bounding box center [111, 66] width 22 height 5
click at [30, 80] on div "+18582048730 Live | 02:58 ALL TASKS ALL TASKS ACTIVE TASKS TASKS IN WRAP UP" at bounding box center [50, 69] width 77 height 114
click at [30, 80] on div "+18582048730 Live | 02:59 ALL TASKS ALL TASKS ACTIVE TASKS TASKS IN WRAP UP" at bounding box center [50, 69] width 77 height 114
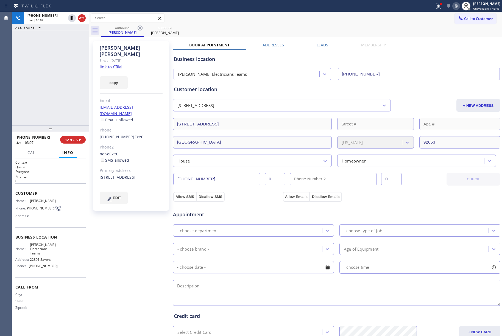
click at [51, 86] on div "+18582048730 Live | 03:07 ALL TASKS ALL TASKS ACTIVE TASKS TASKS IN WRAP UP" at bounding box center [50, 69] width 77 height 114
click at [44, 92] on div "+18582048730 Live | 03:08 ALL TASKS ALL TASKS ACTIVE TASKS TASKS IN WRAP UP" at bounding box center [50, 69] width 77 height 114
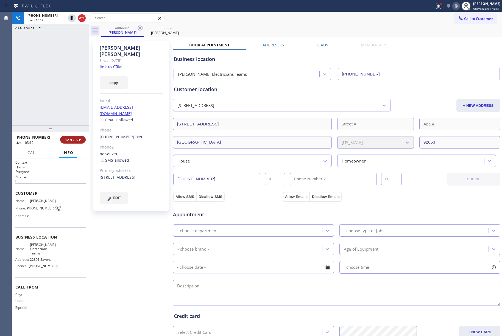
click at [74, 140] on span "HANG UP" at bounding box center [73, 140] width 17 height 4
click at [71, 107] on div "+18582048730 Live | 03:13 ALL TASKS ALL TASKS ACTIVE TASKS TASKS IN WRAP UP" at bounding box center [50, 69] width 77 height 114
click at [74, 140] on span "COMPLETE" at bounding box center [71, 140] width 19 height 4
click at [59, 107] on div "ALL TASKS ALL TASKS ACTIVE TASKS TASKS IN WRAP UP +18582048730 Wrap up | 00:00" at bounding box center [50, 69] width 77 height 114
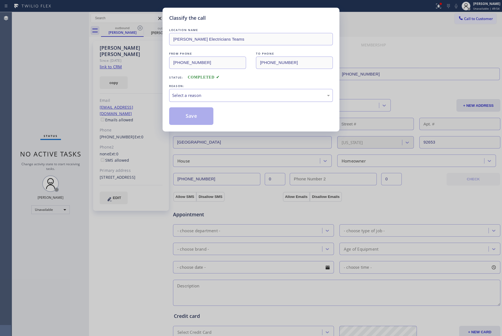
click at [191, 95] on div "Select a reason" at bounding box center [251, 95] width 158 height 6
click at [189, 123] on button "Save" at bounding box center [191, 116] width 44 height 18
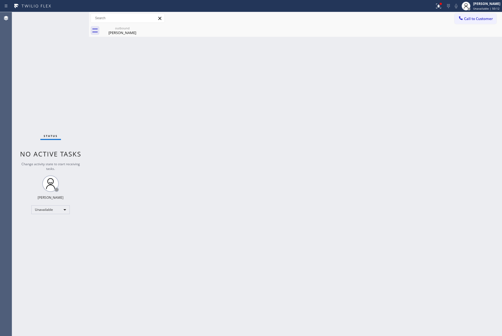
drag, startPoint x: 476, startPoint y: 16, endPoint x: 278, endPoint y: 55, distance: 201.9
click at [475, 16] on span "Call to Customer" at bounding box center [478, 18] width 29 height 5
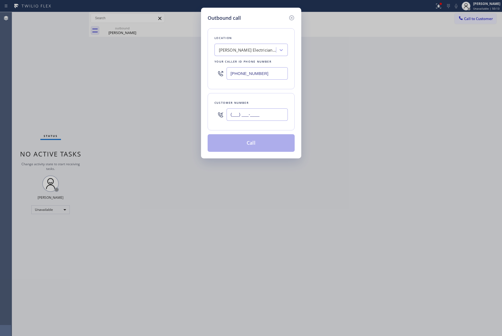
click at [261, 109] on input "(___) ___-____" at bounding box center [257, 115] width 61 height 12
paste input "714) 614-0794"
type input "(714) 614-0794"
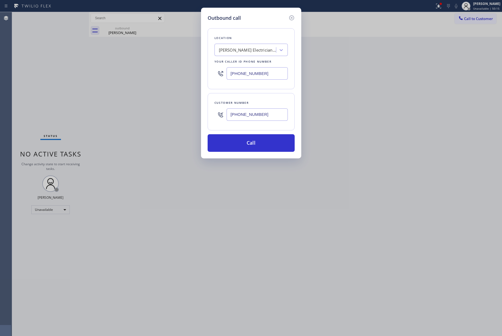
drag, startPoint x: 265, startPoint y: 69, endPoint x: 232, endPoint y: 67, distance: 33.0
click at [232, 67] on input "(714) 581-9558" at bounding box center [257, 73] width 61 height 12
paste input "855) 731-4952"
type input "[PHONE_NUMBER]"
click at [245, 25] on div "Location Rickey Electricians Teams Your caller id phone number (855) 731-4952 C…" at bounding box center [251, 87] width 87 height 130
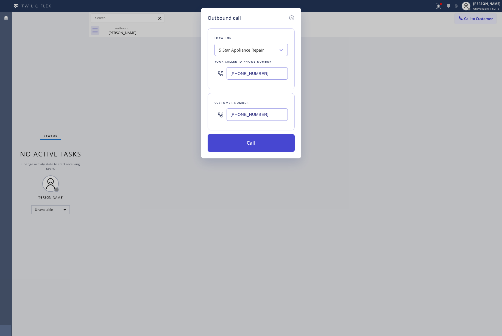
click at [251, 150] on button "Call" at bounding box center [251, 143] width 87 height 18
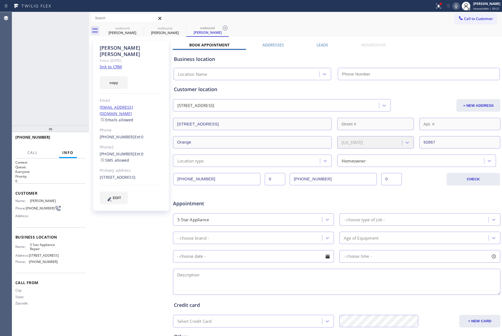
type input "[PHONE_NUMBER]"
click at [75, 134] on div "+17146140794 Live | 00:11 HANG UP" at bounding box center [50, 140] width 70 height 14
click at [74, 136] on button "HANG UP" at bounding box center [73, 140] width 26 height 8
drag, startPoint x: 71, startPoint y: 110, endPoint x: 71, endPoint y: 135, distance: 25.0
click at [71, 115] on div "+17146140794 Live | 00:12 ALL TASKS ALL TASKS ACTIVE TASKS TASKS IN WRAP UP" at bounding box center [50, 69] width 77 height 114
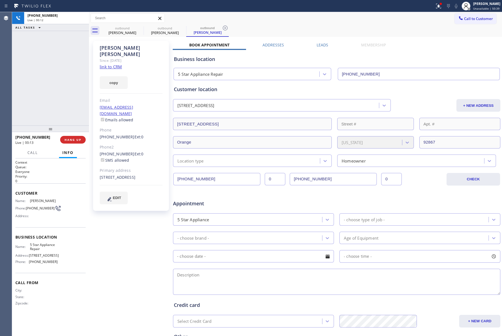
click at [71, 135] on div "+17146140794 Live | 00:13 HANG UP" at bounding box center [50, 140] width 70 height 14
click at [71, 139] on span "COMPLETE" at bounding box center [71, 140] width 19 height 4
click at [62, 89] on div "ALL TASKS ALL TASKS ACTIVE TASKS TASKS IN WRAP UP +17146140794 Wrap up | 00:00" at bounding box center [50, 69] width 77 height 114
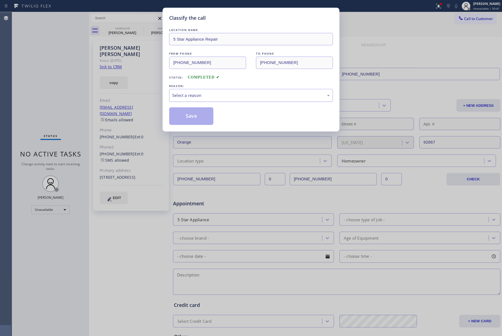
click at [199, 96] on div "Select a reason" at bounding box center [251, 95] width 158 height 6
click at [191, 118] on button "Save" at bounding box center [191, 116] width 44 height 18
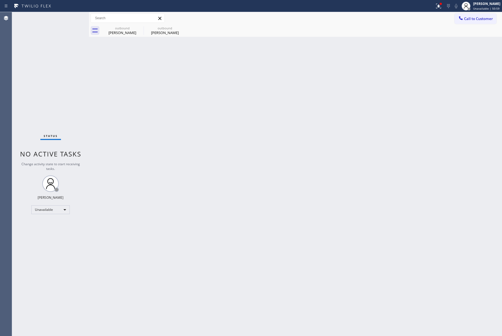
click at [471, 19] on span "Call to Customer" at bounding box center [478, 18] width 29 height 5
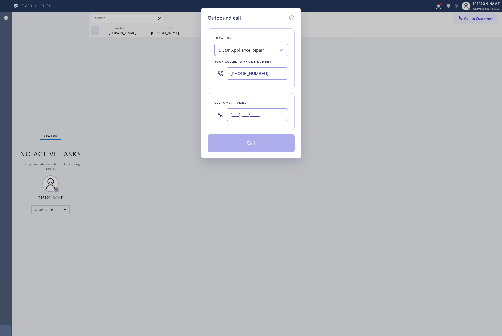
click at [267, 113] on input "(___) ___-____" at bounding box center [257, 115] width 61 height 12
paste input "949) 616-2426"
type input "(949) 616-2426"
click at [264, 100] on div "Customer number" at bounding box center [251, 103] width 73 height 6
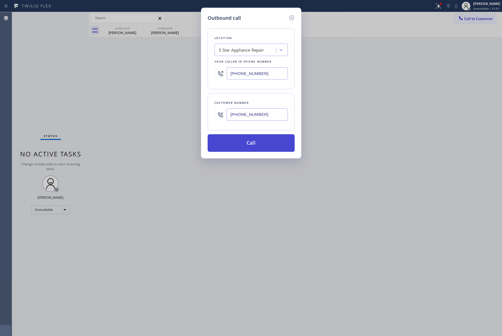
click at [247, 135] on button "Call" at bounding box center [251, 143] width 87 height 18
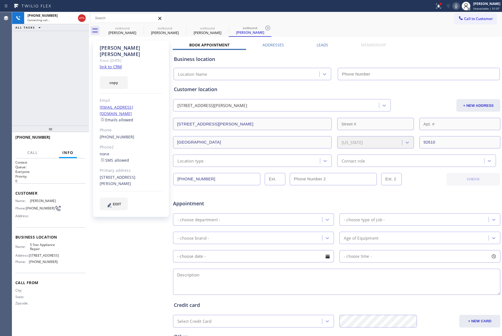
type input "[PHONE_NUMBER]"
click at [75, 138] on span "HANG UP" at bounding box center [73, 140] width 17 height 4
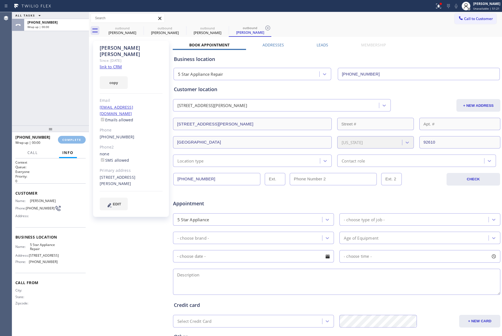
click at [62, 101] on div "ALL TASKS ALL TASKS ACTIVE TASKS TASKS IN WRAP UP +19496162426 Wrap up | 00:00" at bounding box center [50, 69] width 77 height 114
click at [62, 100] on div "ALL TASKS ALL TASKS ACTIVE TASKS TASKS IN WRAP UP +19496162426 Wrap up | 00:01" at bounding box center [50, 69] width 77 height 114
click at [62, 140] on span "COMPLETE" at bounding box center [71, 140] width 19 height 4
click at [62, 107] on div "ALL TASKS ALL TASKS ACTIVE TASKS TASKS IN WRAP UP +19496162426 Wrap up | 00:09" at bounding box center [50, 69] width 77 height 114
click at [62, 107] on div "ALL TASKS ALL TASKS ACTIVE TASKS TASKS IN WRAP UP +19496162426 Wrap up | 00:10" at bounding box center [50, 69] width 77 height 114
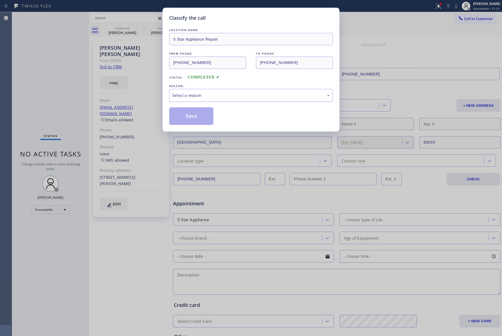
click at [206, 96] on div "Select a reason" at bounding box center [251, 95] width 158 height 6
click at [189, 115] on button "Save" at bounding box center [191, 116] width 44 height 18
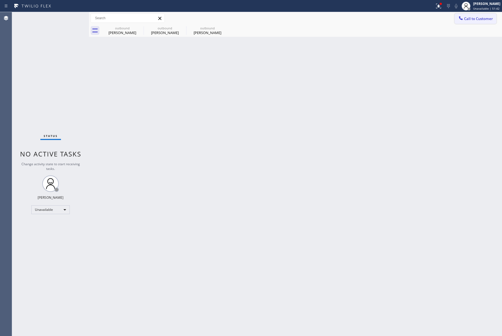
click at [475, 17] on span "Call to Customer" at bounding box center [478, 18] width 29 height 5
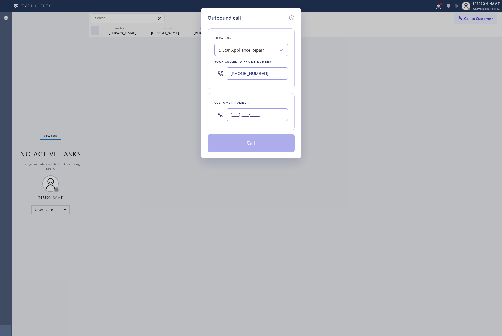
click at [278, 110] on input "(___) ___-____" at bounding box center [257, 115] width 61 height 12
paste input "623) 414-0648"
type input "(623) 414-0648"
click at [266, 99] on div "Customer number (623) 414-0648" at bounding box center [251, 111] width 87 height 37
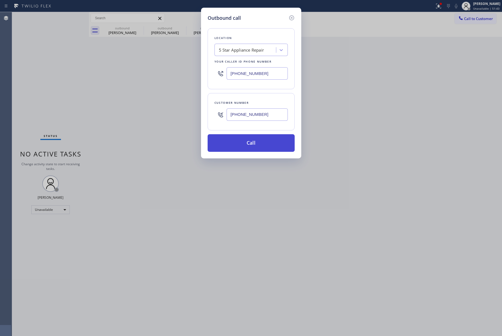
click at [262, 141] on button "Call" at bounding box center [251, 143] width 87 height 18
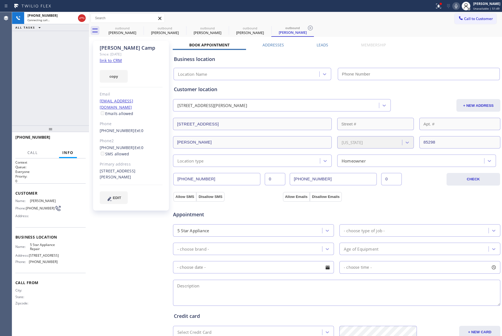
type input "[PHONE_NUMBER]"
drag, startPoint x: 76, startPoint y: 138, endPoint x: 75, endPoint y: 127, distance: 11.1
click at [76, 138] on span "HANG UP" at bounding box center [73, 140] width 17 height 4
click at [75, 140] on span "HANG UP" at bounding box center [73, 140] width 17 height 4
click at [60, 96] on div "ALL TASKS ALL TASKS ACTIVE TASKS TASKS IN WRAP UP +16234140648 Wrap up | 00:01" at bounding box center [50, 69] width 77 height 114
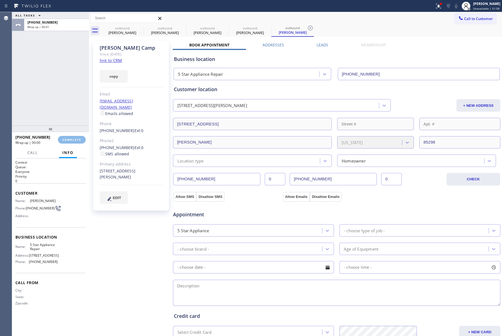
click at [60, 96] on div "ALL TASKS ALL TASKS ACTIVE TASKS TASKS IN WRAP UP +16234140648 Wrap up | 00:01" at bounding box center [50, 69] width 77 height 114
click at [68, 137] on button "COMPLETE" at bounding box center [72, 140] width 28 height 8
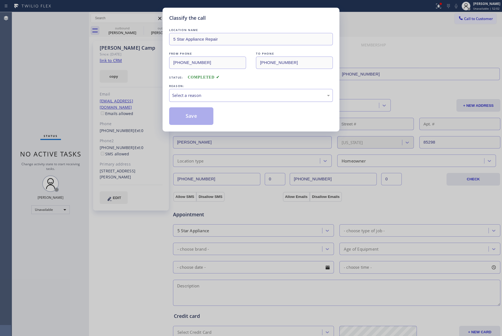
click at [188, 99] on div "Select a reason" at bounding box center [251, 95] width 164 height 13
click at [190, 116] on button "Save" at bounding box center [191, 116] width 44 height 18
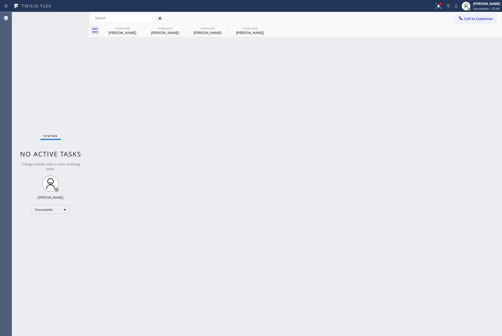
drag, startPoint x: 469, startPoint y: 21, endPoint x: 444, endPoint y: 27, distance: 25.9
click at [469, 22] on button "Call to Customer" at bounding box center [476, 18] width 42 height 10
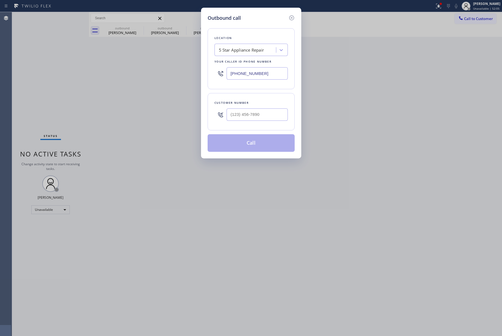
drag, startPoint x: 262, startPoint y: 78, endPoint x: 219, endPoint y: 81, distance: 43.3
click at [208, 78] on div "Location 5 Star Appliance Repair Your caller id phone number [PHONE_NUMBER]" at bounding box center [251, 58] width 87 height 61
paste input "213) 863-9424"
type input "(213) 863-9424"
click at [262, 112] on input "(___) ___-____" at bounding box center [257, 115] width 61 height 12
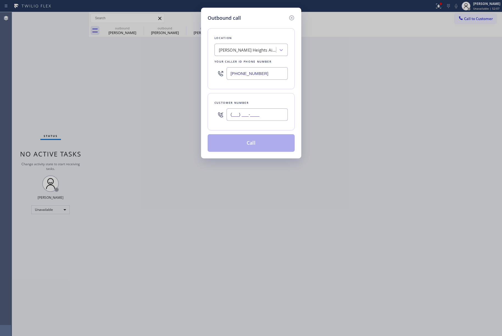
paste input "404) 759-8443"
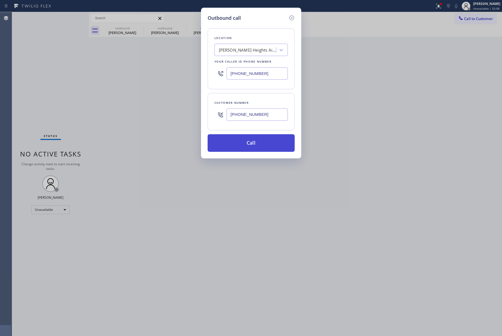
type input "(404) 759-8443"
click at [264, 139] on button "Call" at bounding box center [251, 143] width 87 height 18
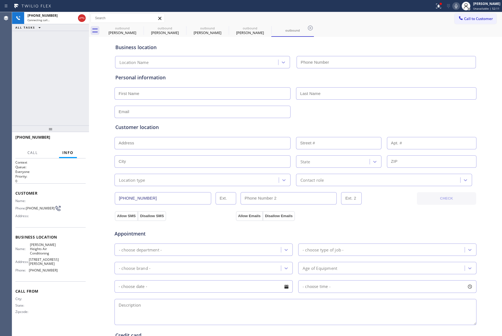
type input "(213) 863-9424"
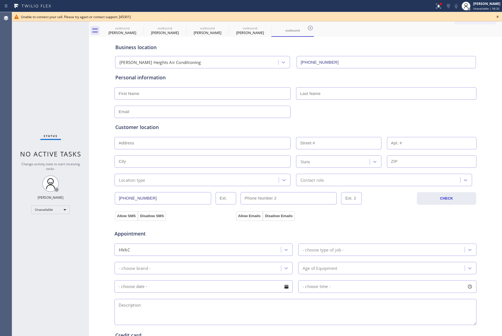
click at [498, 17] on icon at bounding box center [498, 16] width 7 height 7
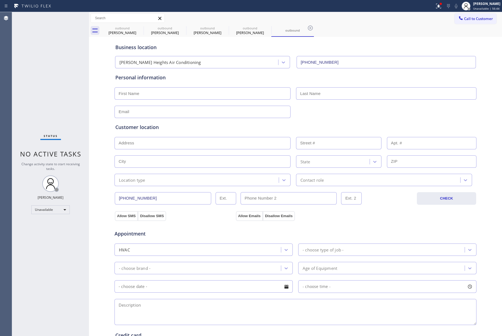
click at [68, 70] on div "Status No active tasks Change activity state to start receiving tasks. [PERSON_…" at bounding box center [50, 174] width 77 height 324
click at [471, 10] on div at bounding box center [469, 9] width 3 height 3
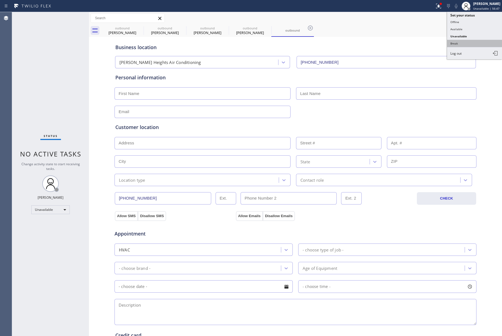
click at [471, 41] on button "Break" at bounding box center [474, 43] width 55 height 7
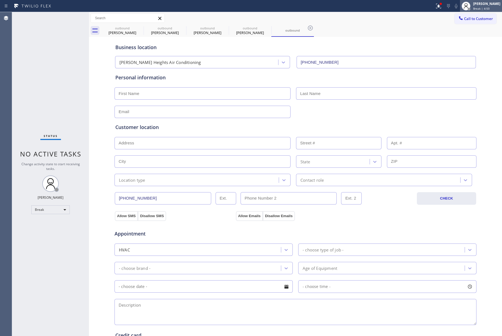
click at [487, 8] on span "Break | 4:50" at bounding box center [482, 9] width 16 height 4
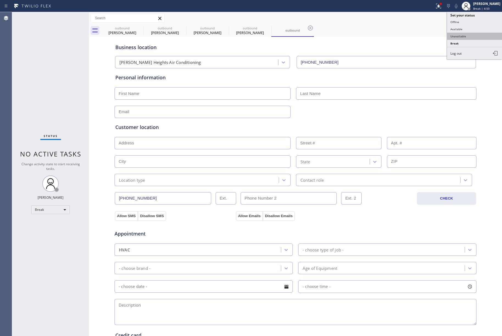
click at [462, 37] on button "Unavailable" at bounding box center [474, 36] width 55 height 7
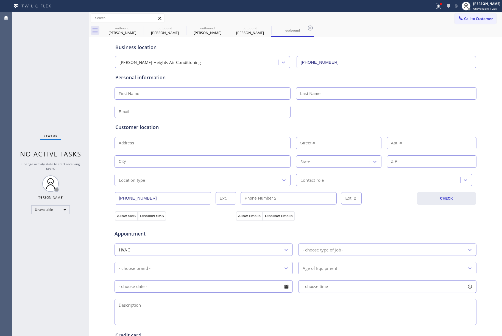
drag, startPoint x: 469, startPoint y: 21, endPoint x: 389, endPoint y: 27, distance: 80.5
click at [469, 21] on span "Call to Customer" at bounding box center [478, 18] width 29 height 5
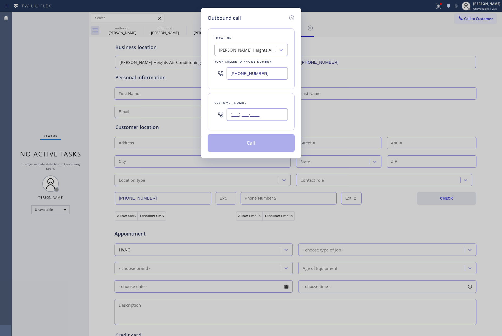
click at [259, 117] on input "(___) ___-____" at bounding box center [257, 115] width 61 height 12
paste input "425) 628-9875"
type input "(425) 628-9875"
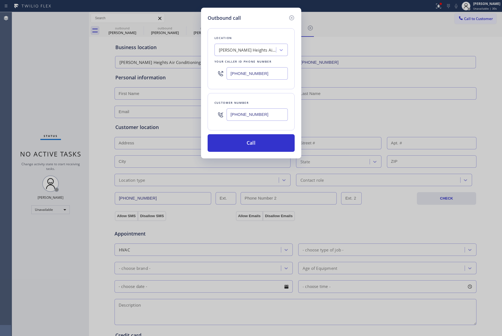
drag, startPoint x: 270, startPoint y: 70, endPoint x: 217, endPoint y: 51, distance: 56.9
click at [207, 65] on div "Outbound call Location Victor Heights Air Conditioning Your caller id phone num…" at bounding box center [251, 83] width 100 height 151
paste input "855) 731-4952"
type input "[PHONE_NUMBER]"
click at [236, 27] on div "Location Victor Heights Air Conditioning Your caller id phone number (855) 731-…" at bounding box center [251, 87] width 87 height 130
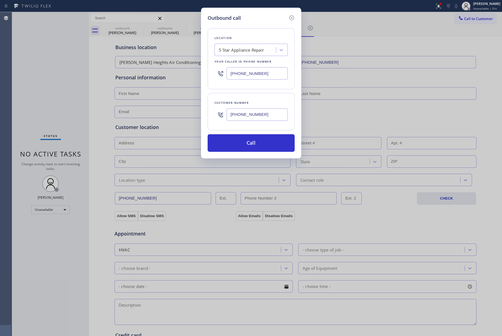
click at [243, 154] on div "Outbound call Location 5 Star Appliance Repair Your caller id phone number (855…" at bounding box center [251, 83] width 100 height 151
click at [245, 149] on button "Call" at bounding box center [251, 143] width 87 height 18
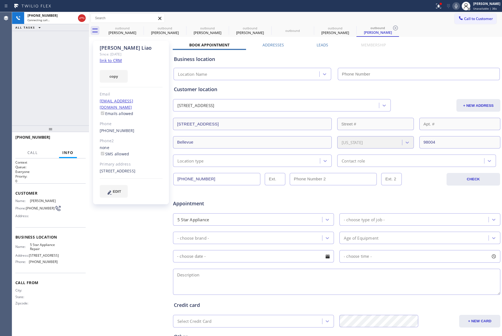
type input "[PHONE_NUMBER]"
drag, startPoint x: 52, startPoint y: 88, endPoint x: 68, endPoint y: 121, distance: 37.2
click at [52, 88] on div "+14256289875 Live | 00:01 ALL TASKS ALL TASKS ACTIVE TASKS TASKS IN WRAP UP" at bounding box center [50, 69] width 77 height 114
drag, startPoint x: 76, startPoint y: 141, endPoint x: 74, endPoint y: 129, distance: 12.8
click at [76, 139] on span "HANG UP" at bounding box center [73, 140] width 17 height 4
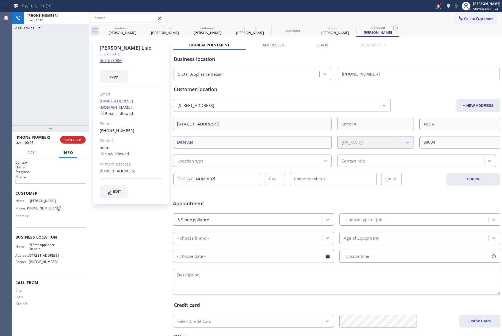
drag, startPoint x: 74, startPoint y: 129, endPoint x: 76, endPoint y: 136, distance: 7.9
click at [76, 132] on div at bounding box center [50, 129] width 77 height 7
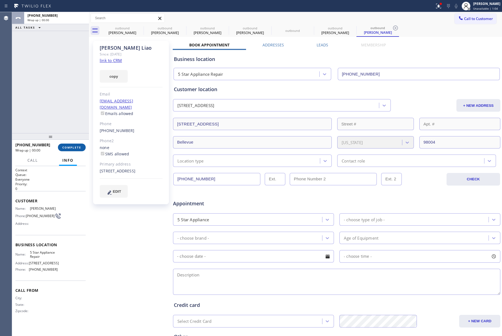
click at [78, 146] on span "COMPLETE" at bounding box center [71, 148] width 19 height 4
click at [56, 112] on div "ALL TASKS ALL TASKS ACTIVE TASKS TASKS IN WRAP UP +14256289875 Wrap up | 00:00" at bounding box center [50, 72] width 77 height 121
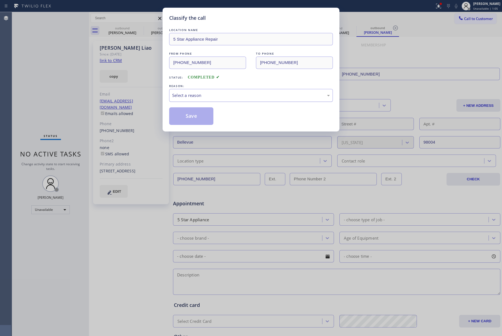
click at [218, 96] on div "Select a reason" at bounding box center [251, 95] width 158 height 6
click at [186, 120] on button "Save" at bounding box center [191, 116] width 44 height 18
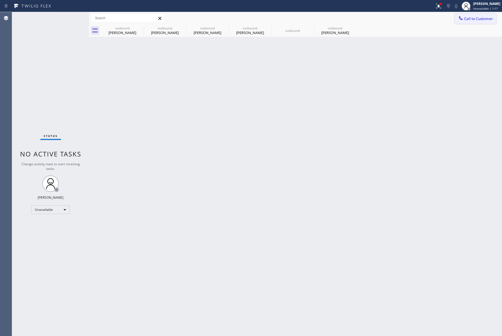
click at [461, 18] on icon at bounding box center [460, 17] width 5 height 5
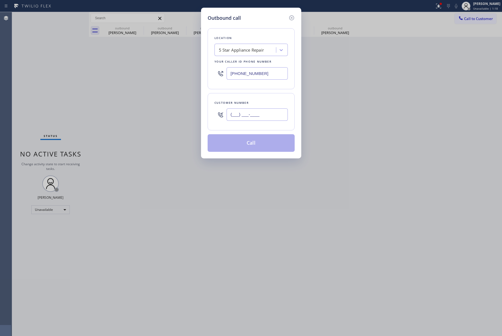
click at [228, 113] on input "(___) ___-____" at bounding box center [257, 115] width 61 height 12
paste input "213) 910-6118"
type input "(213) 910-6118"
click at [248, 97] on div "Customer number (213) 910-6118" at bounding box center [251, 111] width 87 height 37
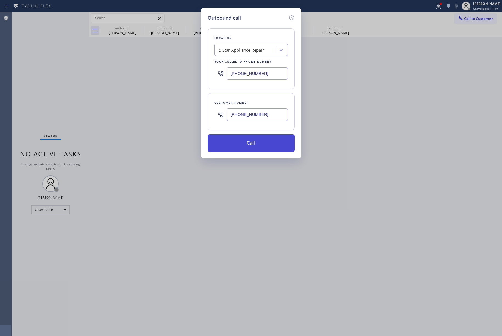
click at [243, 138] on button "Call" at bounding box center [251, 143] width 87 height 18
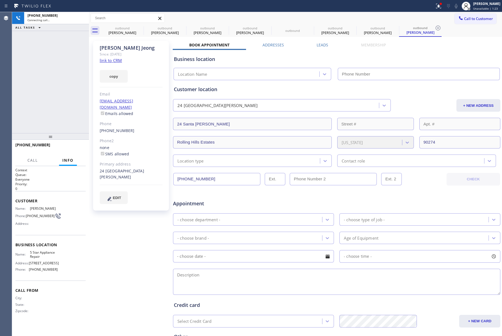
type input "[PHONE_NUMBER]"
click at [76, 150] on button "HANG UP" at bounding box center [73, 148] width 26 height 8
click at [62, 120] on div "+12139106118 Live | 00:18 ALL TASKS ALL TASKS ACTIVE TASKS TASKS IN WRAP UP" at bounding box center [50, 72] width 77 height 121
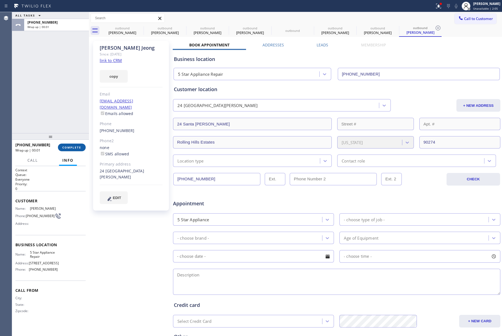
click at [74, 146] on span "COMPLETE" at bounding box center [71, 148] width 19 height 4
click at [55, 105] on div "ALL TASKS ALL TASKS ACTIVE TASKS TASKS IN WRAP UP +12139106118 Wrap up | 00:01" at bounding box center [50, 72] width 77 height 121
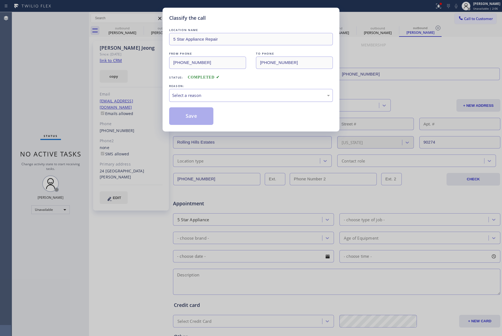
click at [222, 96] on div "Select a reason" at bounding box center [251, 95] width 158 height 6
click at [179, 114] on button "Save" at bounding box center [191, 116] width 44 height 18
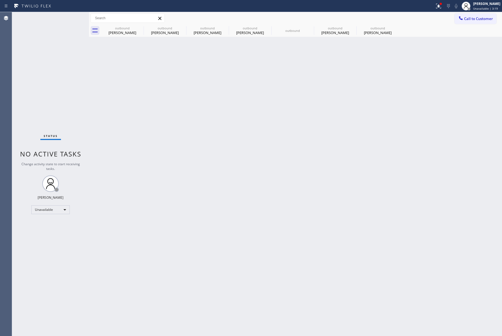
click at [484, 20] on span "Call to Customer" at bounding box center [478, 18] width 29 height 5
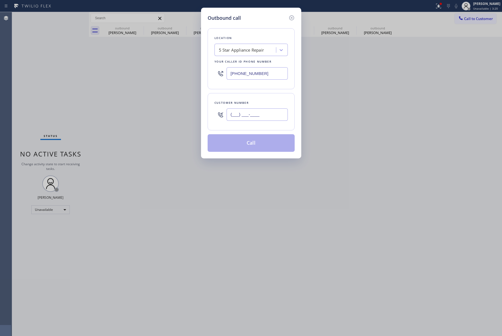
click at [245, 117] on input "(___) ___-____" at bounding box center [257, 115] width 61 height 12
paste input "949) 400-3525"
type input "(949) 400-3525"
click at [251, 100] on div "Customer number" at bounding box center [251, 103] width 73 height 6
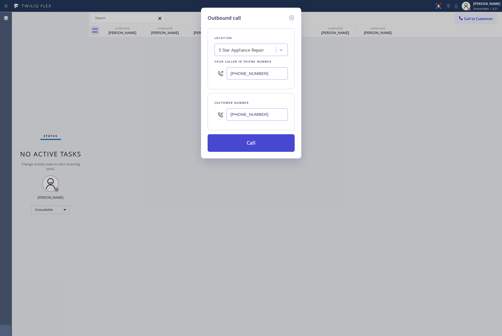
click at [259, 140] on button "Call" at bounding box center [251, 143] width 87 height 18
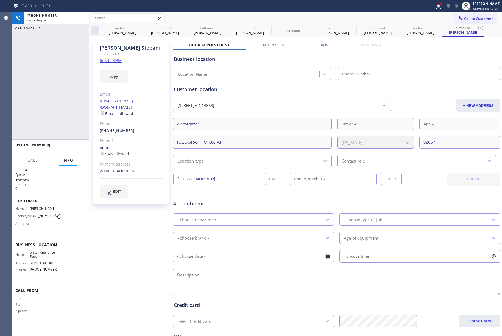
type input "[PHONE_NUMBER]"
click at [66, 144] on button "HANG UP" at bounding box center [73, 148] width 26 height 8
click at [65, 118] on div "+19494003525 Live | 00:04 ALL TASKS ALL TASKS ACTIVE TASKS TASKS IN WRAP UP" at bounding box center [50, 72] width 77 height 121
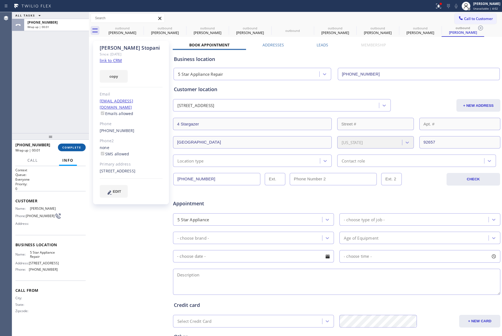
click at [71, 149] on span "COMPLETE" at bounding box center [71, 148] width 19 height 4
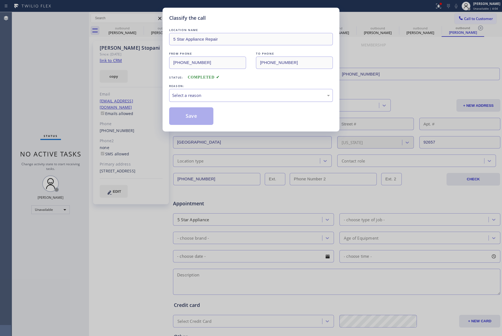
click at [211, 97] on div "Select a reason" at bounding box center [251, 95] width 158 height 6
click at [197, 118] on button "Save" at bounding box center [191, 116] width 44 height 18
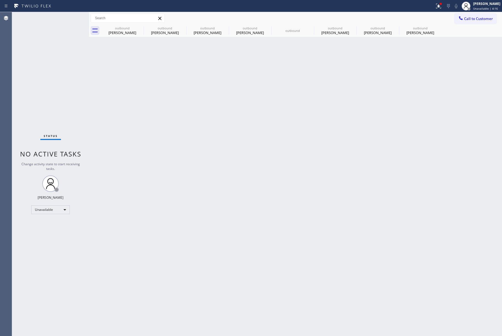
drag, startPoint x: 483, startPoint y: 20, endPoint x: 262, endPoint y: 42, distance: 222.0
click at [482, 20] on span "Call to Customer" at bounding box center [478, 18] width 29 height 5
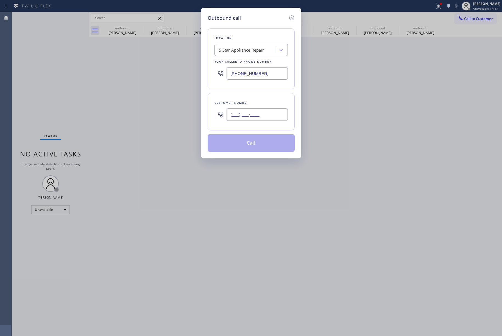
click at [254, 117] on input "(___) ___-____" at bounding box center [257, 115] width 61 height 12
paste input "206) 465-4396"
type input "(206) 465-4396"
click at [254, 99] on div "Customer number (206) 465-4396" at bounding box center [251, 111] width 87 height 37
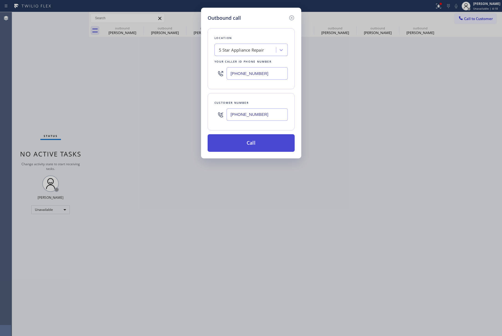
click at [254, 140] on button "Call" at bounding box center [251, 143] width 87 height 18
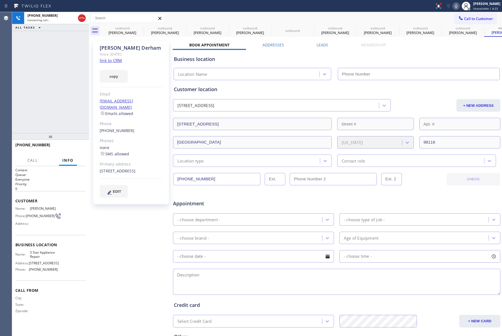
type input "[PHONE_NUMBER]"
click at [74, 146] on span "HANG UP" at bounding box center [73, 148] width 17 height 4
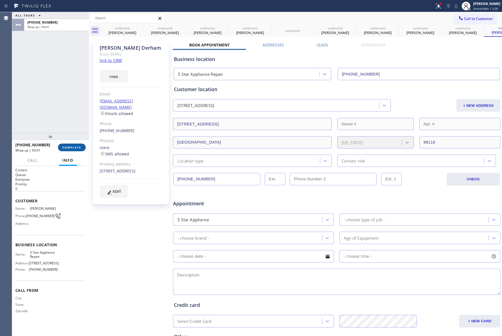
click at [80, 148] on span "COMPLETE" at bounding box center [71, 148] width 19 height 4
click at [39, 98] on div "ALL TASKS ALL TASKS ACTIVE TASKS TASKS IN WRAP UP +12064654396 Wrap up | 00:01" at bounding box center [50, 72] width 77 height 121
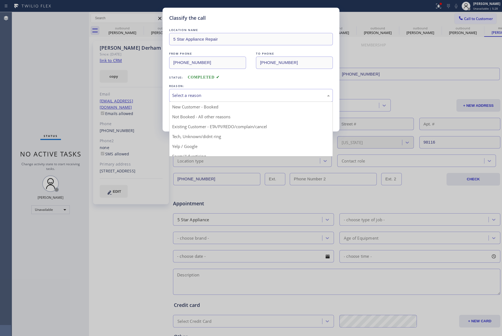
drag, startPoint x: 211, startPoint y: 97, endPoint x: 218, endPoint y: 145, distance: 48.5
click at [212, 97] on div "Select a reason" at bounding box center [251, 95] width 158 height 6
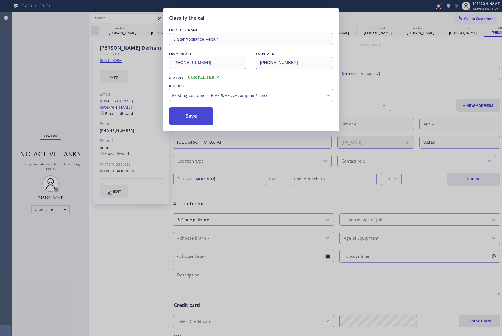
click at [197, 121] on button "Save" at bounding box center [191, 116] width 44 height 18
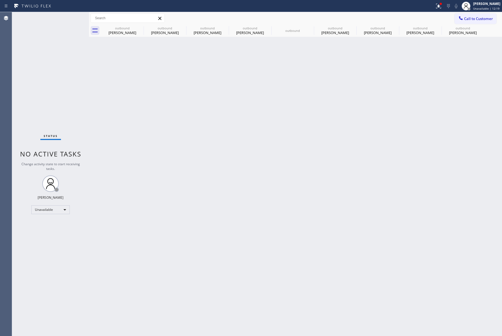
click at [332, 139] on div "Back to Dashboard Change Sender ID Customers Technicians Select a contact Outbo…" at bounding box center [295, 174] width 413 height 324
click at [254, 126] on div "Back to Dashboard Change Sender ID Customers Technicians Select a contact Outbo…" at bounding box center [295, 174] width 413 height 324
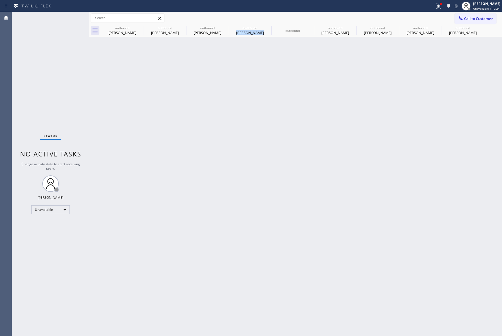
click at [254, 126] on div "Back to Dashboard Change Sender ID Customers Technicians Select a contact Outbo…" at bounding box center [295, 174] width 413 height 324
click at [140, 27] on icon at bounding box center [140, 28] width 7 height 7
click at [0, 0] on icon at bounding box center [0, 0] width 0 height 0
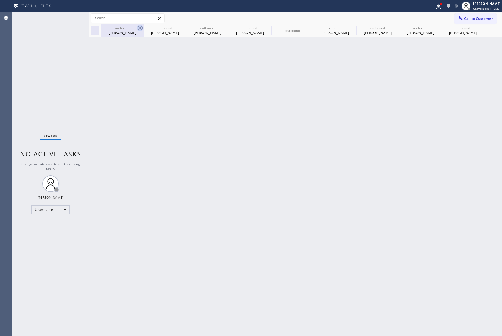
click at [0, 0] on icon at bounding box center [0, 0] width 0 height 0
type input "[PHONE_NUMBER]"
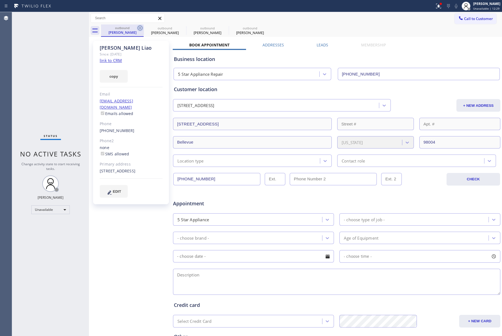
click at [140, 26] on icon at bounding box center [140, 28] width 5 height 5
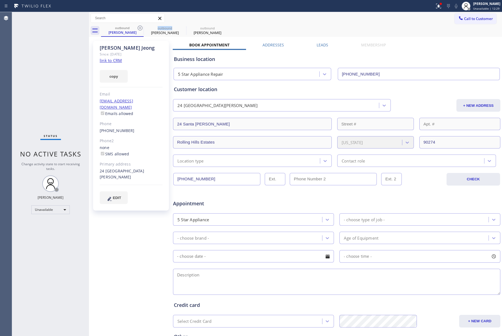
click at [140, 26] on icon at bounding box center [140, 28] width 5 height 5
click at [471, 18] on span "Call to Customer" at bounding box center [478, 18] width 29 height 5
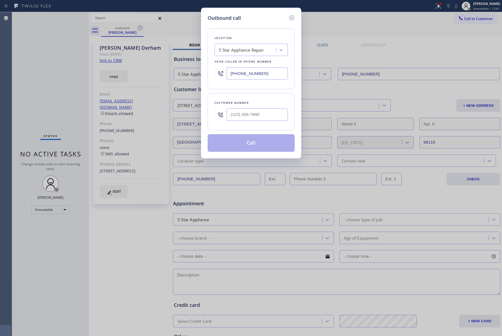
click at [270, 108] on div at bounding box center [257, 115] width 61 height 18
click at [271, 109] on input "(___) ___-____" at bounding box center [257, 115] width 61 height 12
paste input "206) 499-6443"
type input "(206) 499-6443"
click at [268, 99] on div "Customer number (206) 499-6443" at bounding box center [251, 111] width 87 height 37
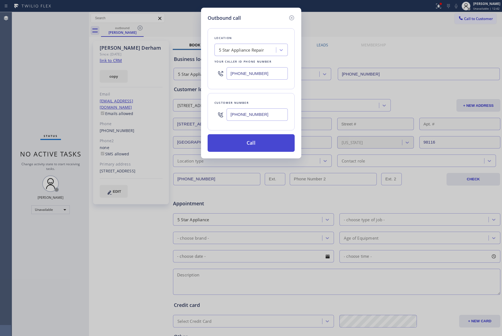
click at [262, 147] on button "Call" at bounding box center [251, 143] width 87 height 18
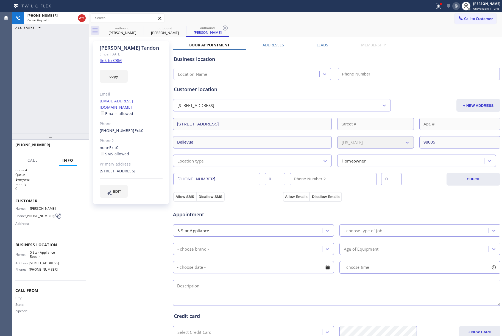
type input "[PHONE_NUMBER]"
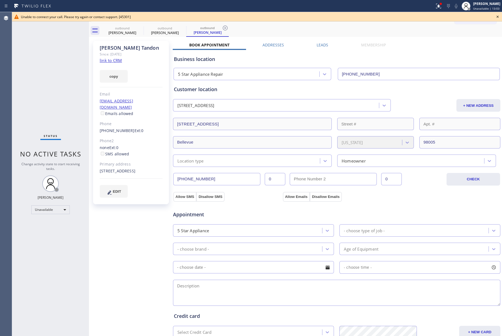
click at [26, 76] on div "Status No active tasks Change activity state to start receiving tasks. [PERSON_…" at bounding box center [50, 174] width 77 height 324
click at [498, 16] on icon at bounding box center [498, 16] width 7 height 7
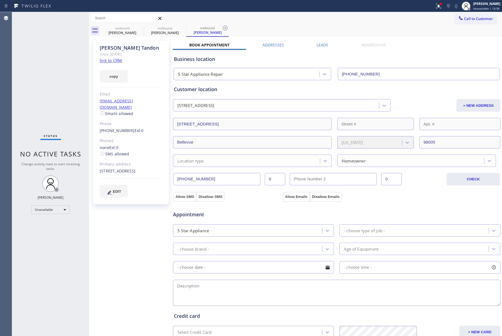
drag, startPoint x: 480, startPoint y: 16, endPoint x: 472, endPoint y: 17, distance: 8.3
click at [480, 16] on span "Call to Customer" at bounding box center [478, 18] width 29 height 5
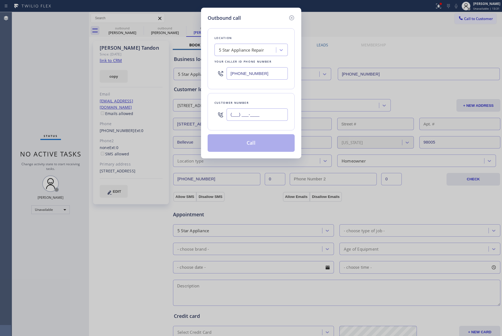
click at [261, 119] on input "(___) ___-____" at bounding box center [257, 115] width 61 height 12
paste input "954) 448-4474"
type input "(954) 448-4474"
click at [256, 89] on div "Location 5 Star Appliance Repair Your caller id phone number [PHONE_NUMBER]" at bounding box center [251, 58] width 87 height 61
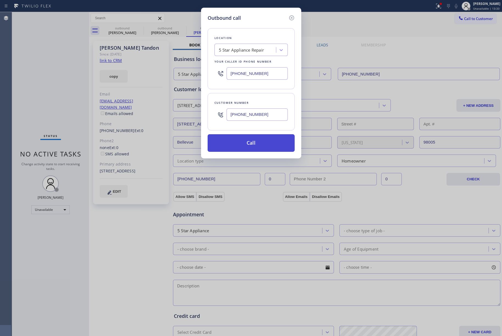
click at [276, 136] on button "Call" at bounding box center [251, 143] width 87 height 18
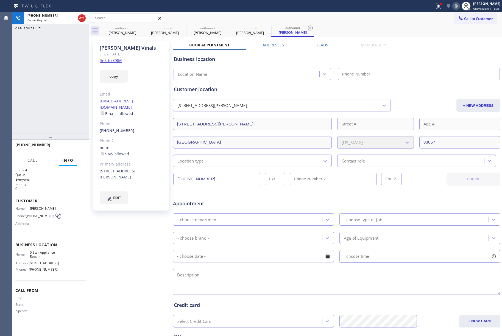
type input "[PHONE_NUMBER]"
click at [75, 145] on button "HANG UP" at bounding box center [73, 148] width 26 height 8
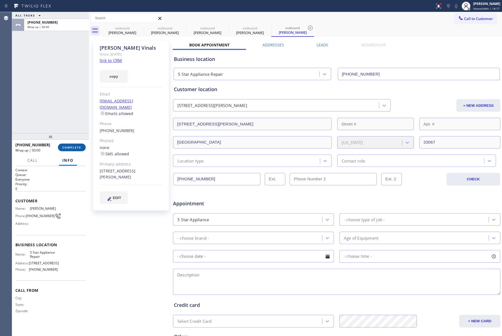
click at [75, 145] on button "COMPLETE" at bounding box center [72, 148] width 28 height 8
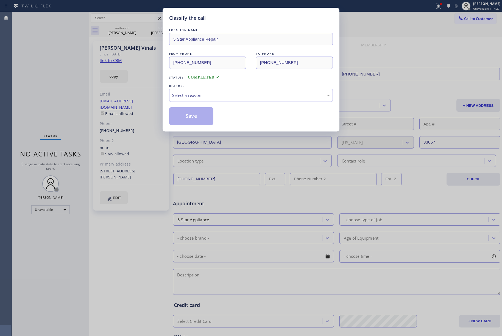
click at [197, 93] on div "Select a reason" at bounding box center [251, 95] width 158 height 6
click at [197, 119] on button "Save" at bounding box center [191, 116] width 44 height 18
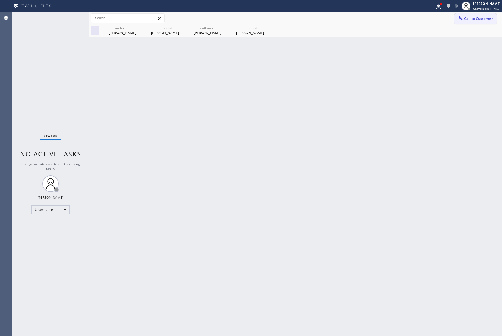
click at [484, 19] on span "Call to Customer" at bounding box center [478, 18] width 29 height 5
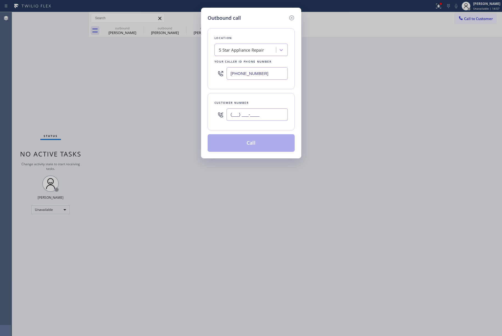
drag, startPoint x: 276, startPoint y: 119, endPoint x: 269, endPoint y: 108, distance: 13.0
click at [275, 119] on input "(___) ___-____" at bounding box center [257, 115] width 61 height 12
paste input "201) 214-8067"
type input "(201) 214-8067"
click at [266, 102] on div "Customer number" at bounding box center [251, 103] width 73 height 6
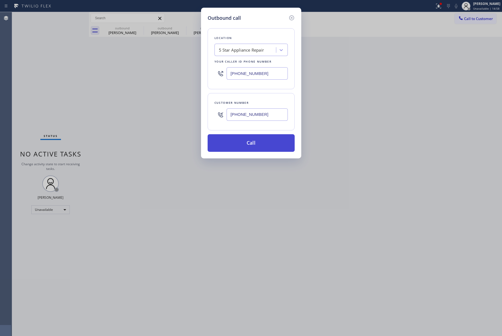
click at [254, 149] on button "Call" at bounding box center [251, 143] width 87 height 18
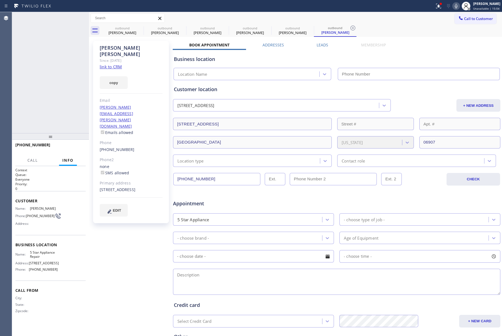
type input "[PHONE_NUMBER]"
drag, startPoint x: 74, startPoint y: 148, endPoint x: 75, endPoint y: 128, distance: 19.8
click at [74, 147] on span "HANG UP" at bounding box center [73, 148] width 17 height 4
click at [78, 151] on button "HANG UP" at bounding box center [73, 148] width 26 height 8
drag, startPoint x: 76, startPoint y: 146, endPoint x: 78, endPoint y: 140, distance: 6.0
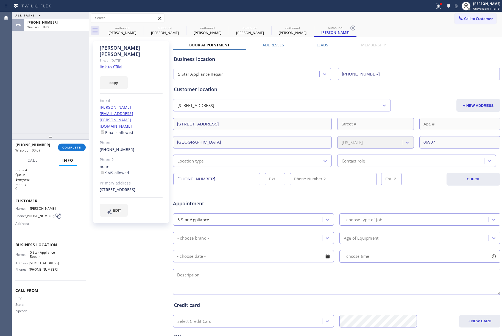
click at [76, 146] on span "COMPLETE" at bounding box center [71, 148] width 19 height 4
click at [72, 108] on div "ALL TASKS ALL TASKS ACTIVE TASKS TASKS IN WRAP UP +12012148067 Wrap up | 00:09" at bounding box center [50, 72] width 77 height 121
click at [72, 108] on div "ALL TASKS ALL TASKS ACTIVE TASKS TASKS IN WRAP UP +12012148067 Wrap up | 00:10" at bounding box center [50, 72] width 77 height 121
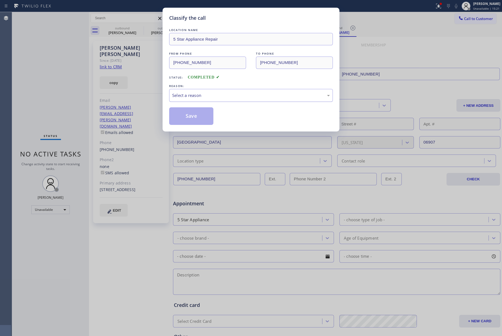
click at [224, 97] on div "Select a reason" at bounding box center [251, 95] width 158 height 6
drag, startPoint x: 192, startPoint y: 115, endPoint x: 187, endPoint y: 101, distance: 15.5
click at [192, 115] on button "Save" at bounding box center [191, 116] width 44 height 18
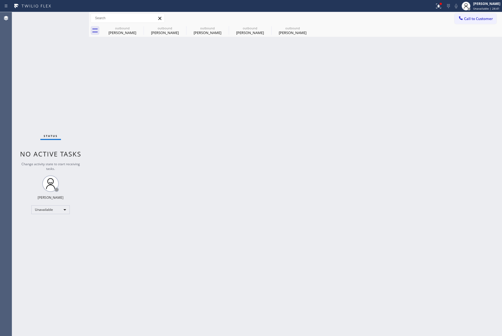
click at [356, 166] on div "Back to Dashboard Change Sender ID Customers Technicians Select a contact Outbo…" at bounding box center [295, 174] width 413 height 324
click at [486, 8] on span "Unavailable | 25:38" at bounding box center [487, 9] width 26 height 4
click at [469, 45] on button "Break" at bounding box center [474, 43] width 55 height 7
